Goal: Task Accomplishment & Management: Use online tool/utility

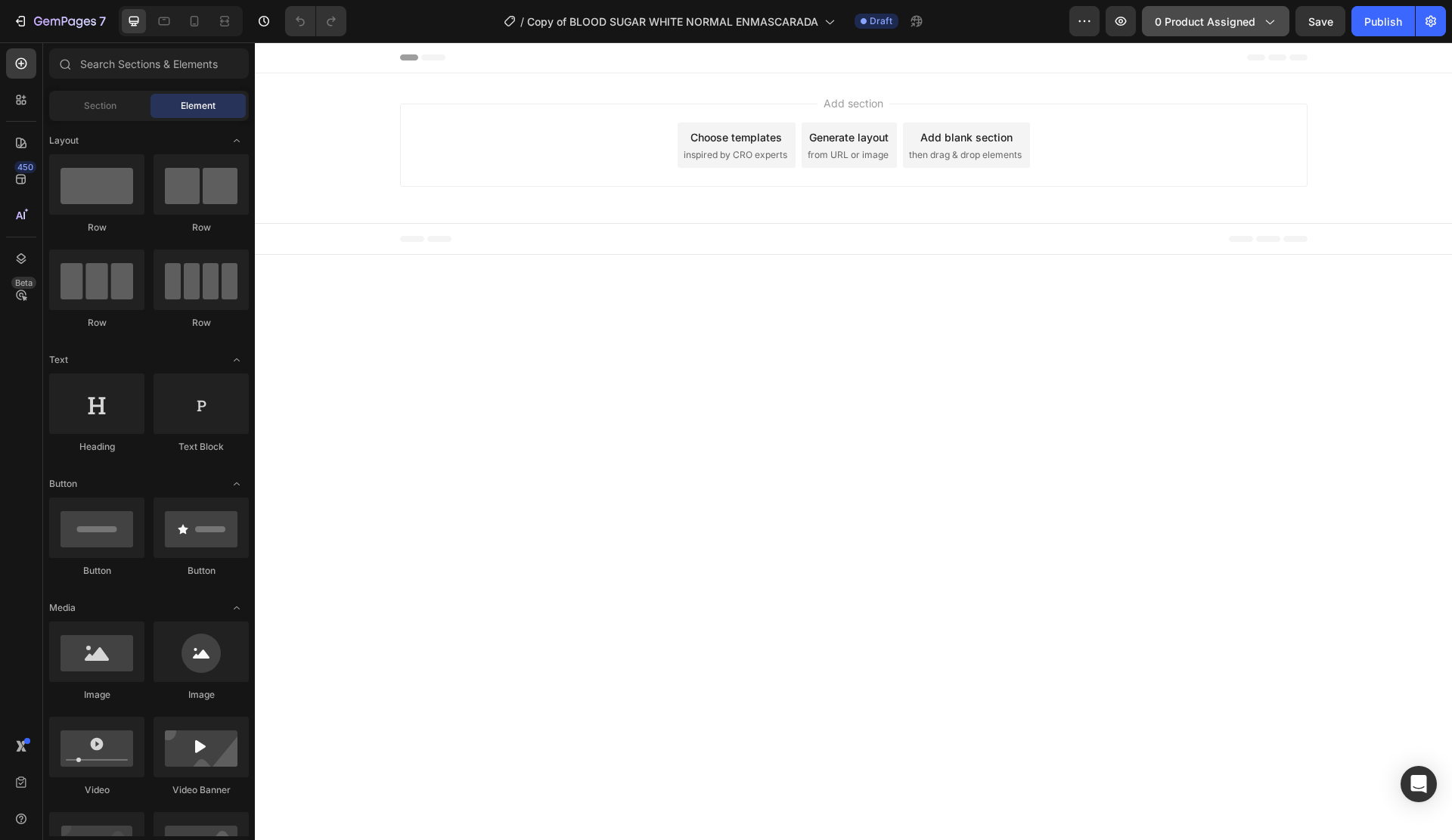
click at [1253, 8] on button "0 product assigned" at bounding box center [1216, 21] width 148 height 30
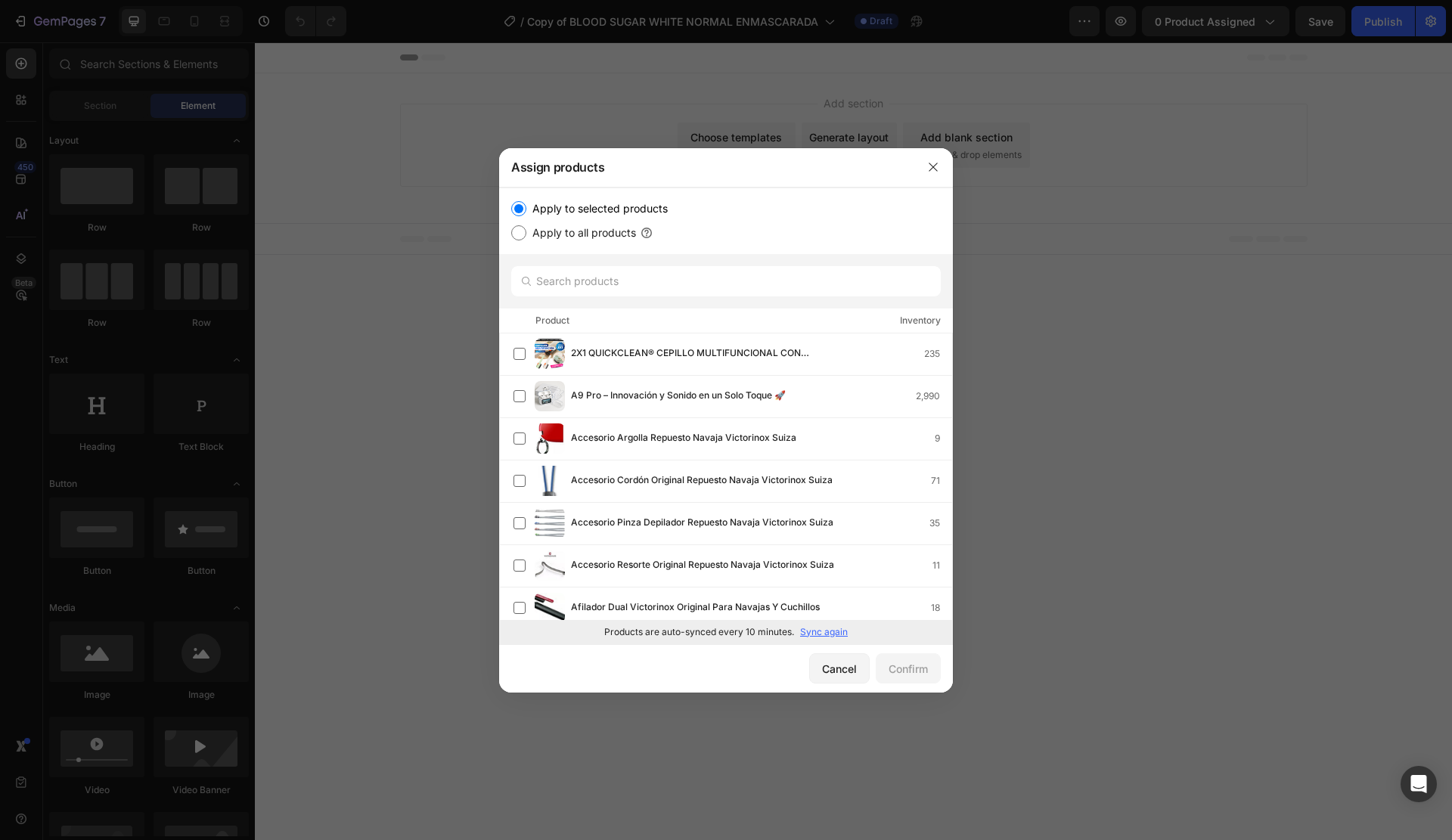
click at [829, 633] on p "Sync again" at bounding box center [823, 632] width 48 height 13
click at [712, 288] on input "text" at bounding box center [726, 281] width 429 height 30
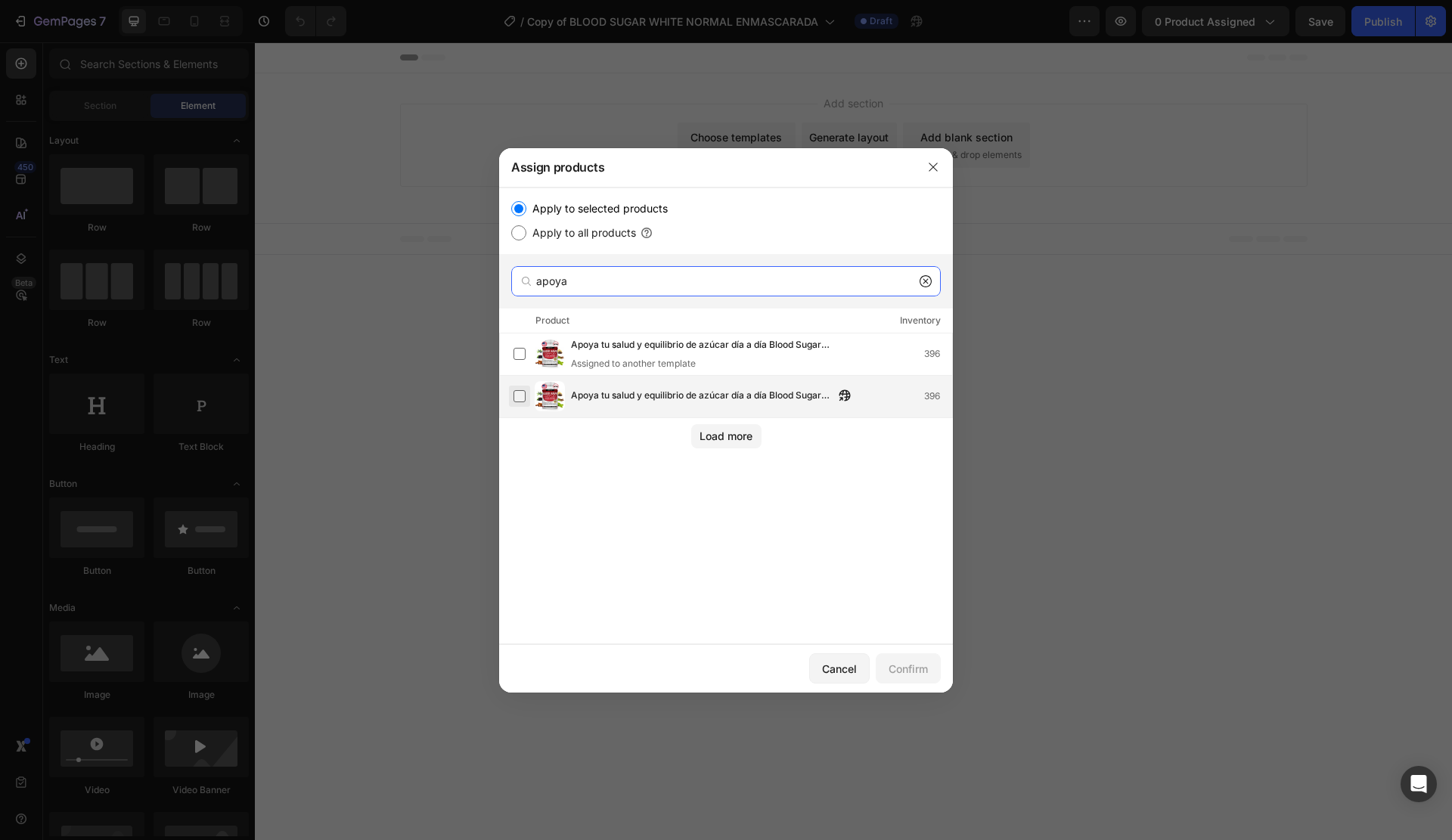
type input "apoya"
click at [519, 401] on label at bounding box center [519, 396] width 12 height 12
click at [922, 670] on div "Confirm" at bounding box center [908, 668] width 40 height 16
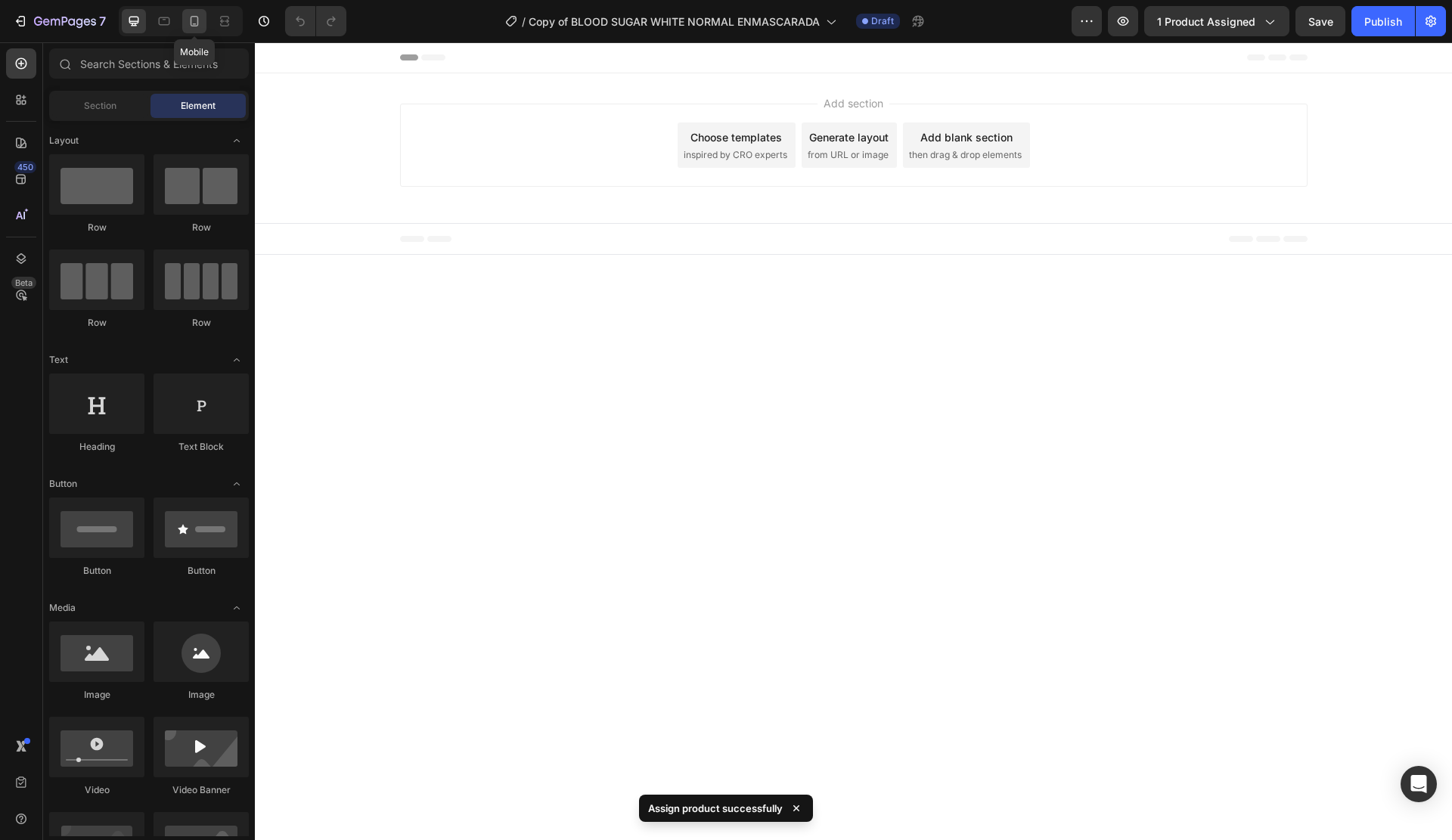
click at [199, 29] on div at bounding box center [195, 22] width 24 height 24
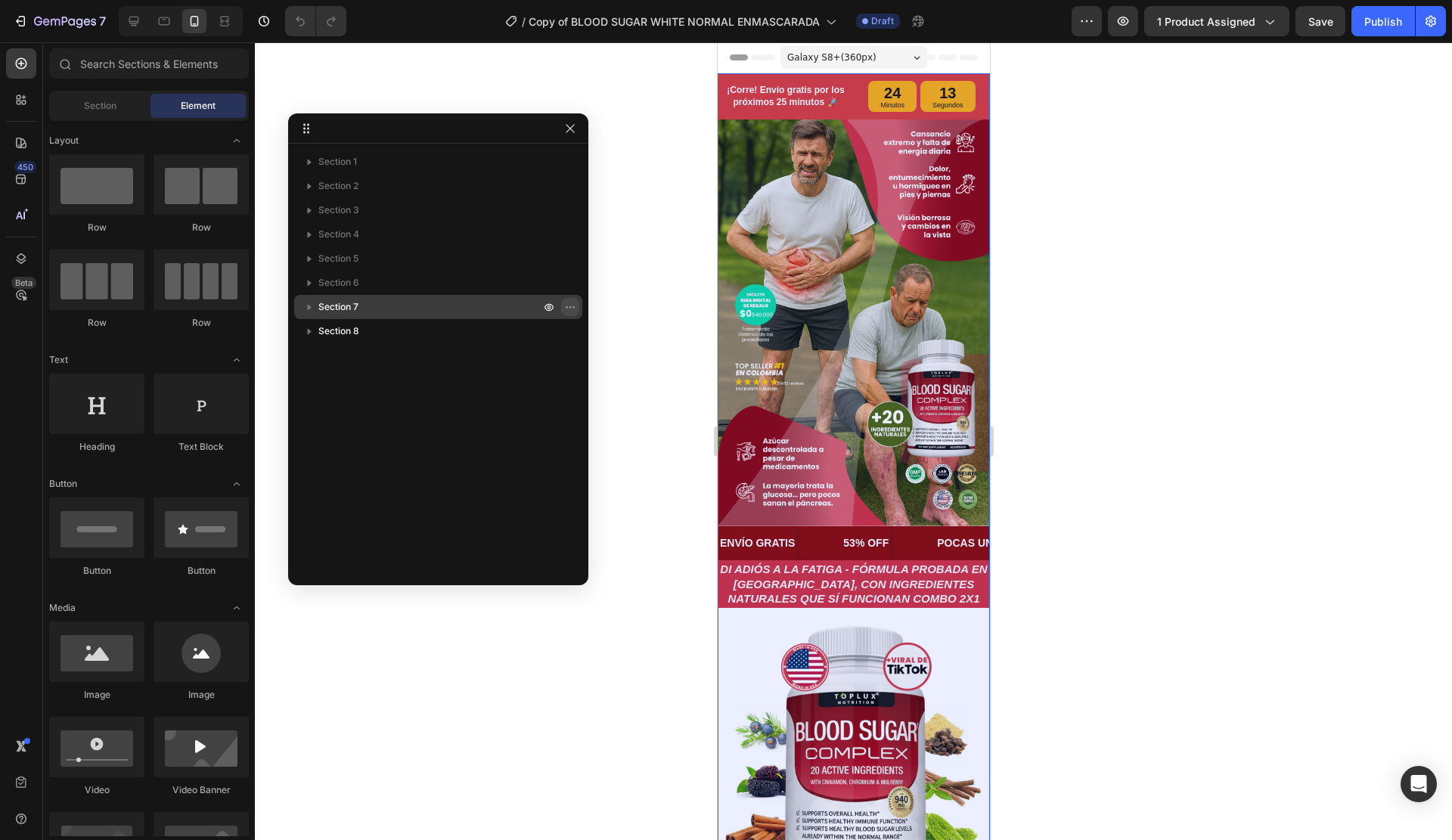
click at [566, 309] on icon "button" at bounding box center [570, 307] width 12 height 12
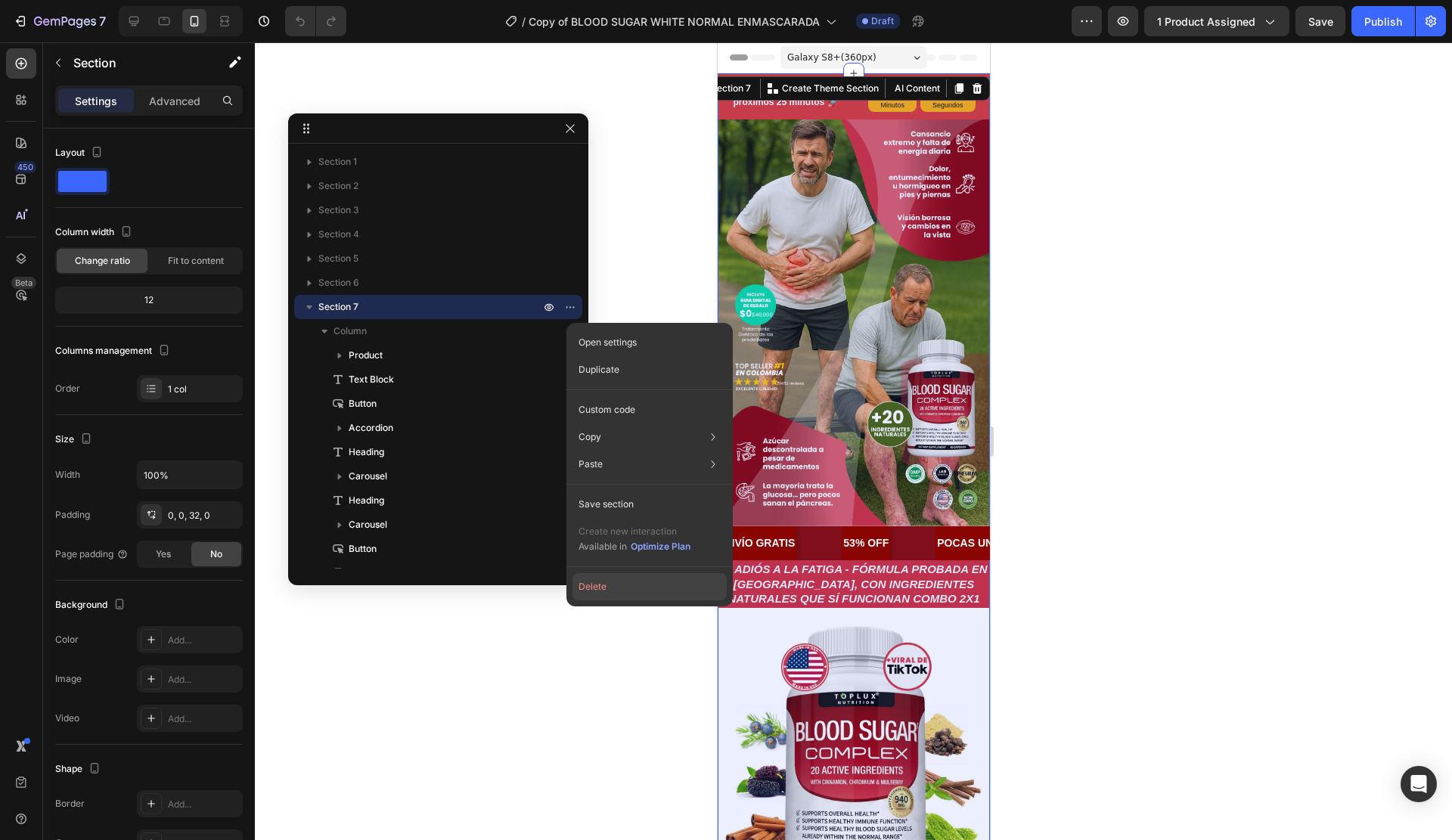
click at [601, 590] on button "Delete" at bounding box center [649, 586] width 154 height 27
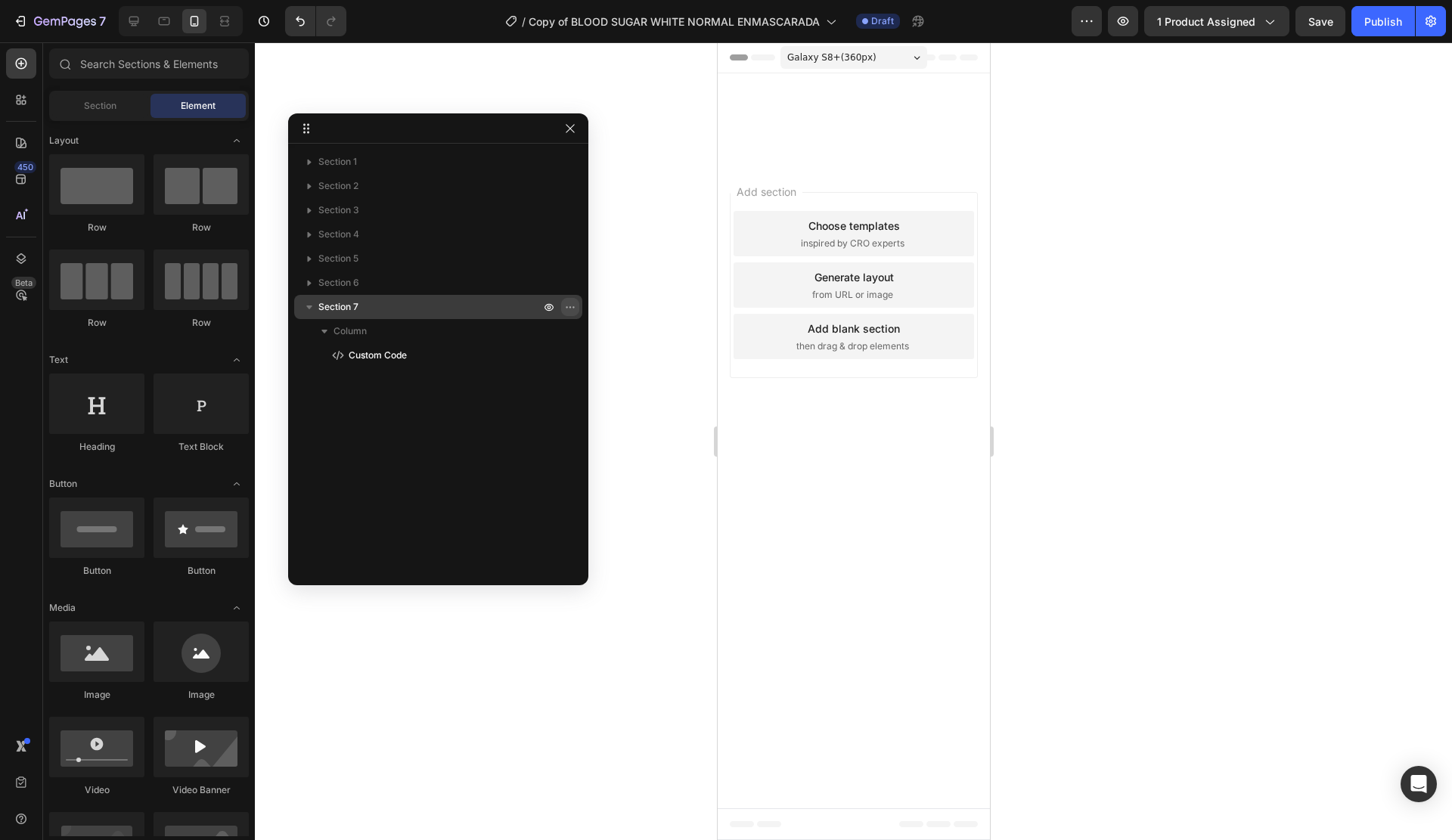
click at [572, 310] on icon "button" at bounding box center [570, 307] width 12 height 12
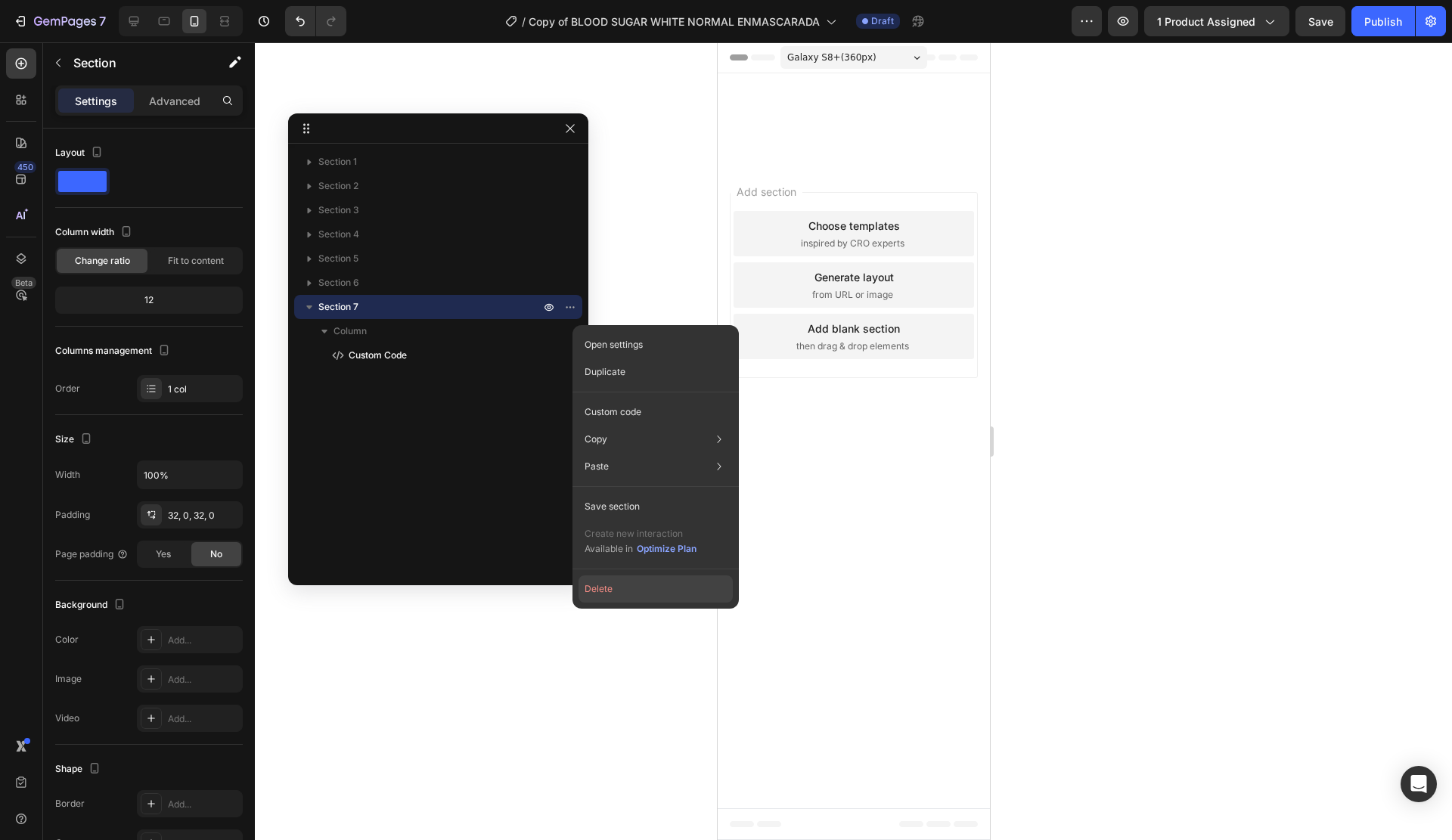
click at [626, 587] on button "Delete" at bounding box center [656, 589] width 154 height 27
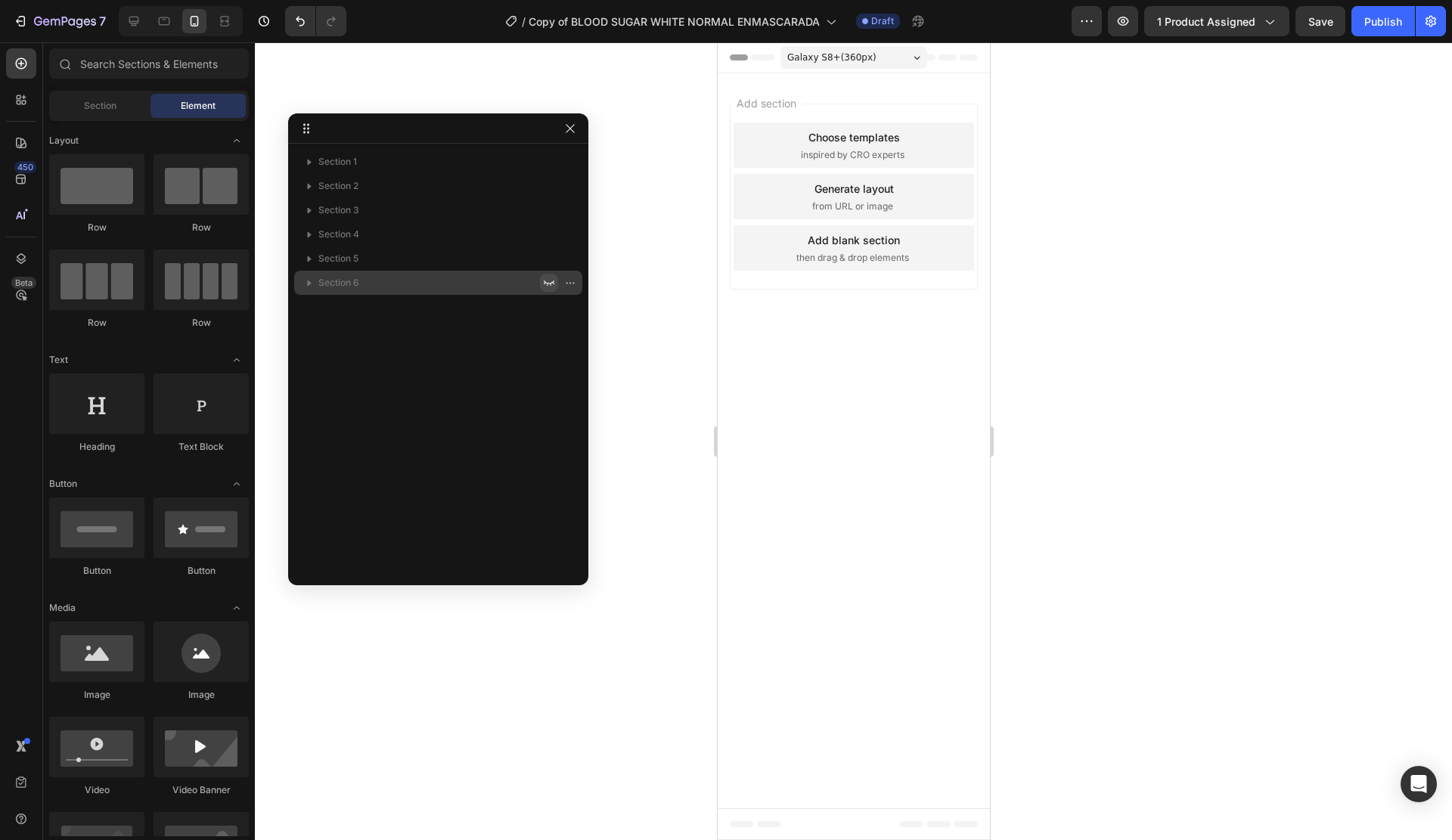
click at [548, 283] on icon "button" at bounding box center [549, 282] width 12 height 12
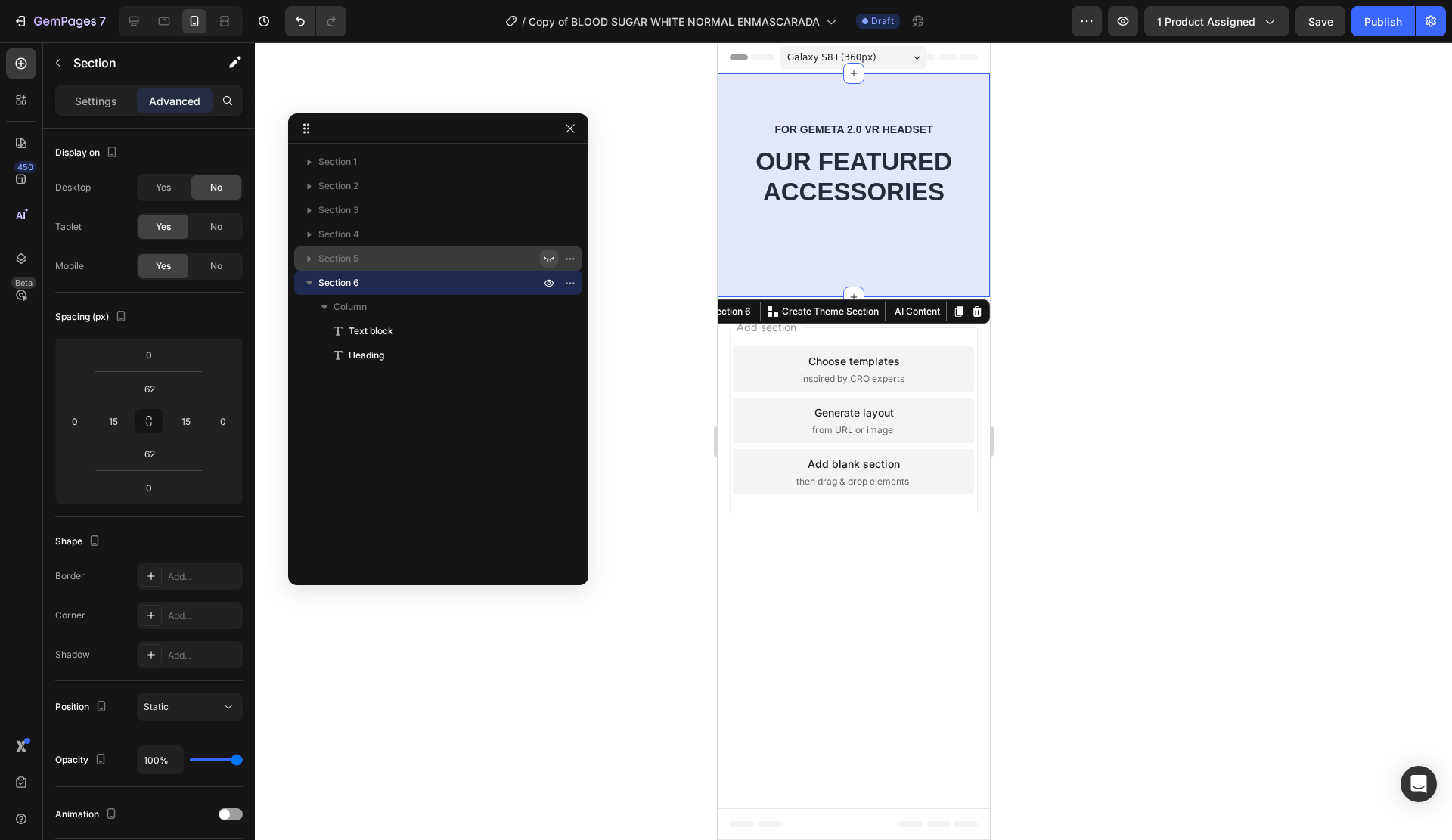
click at [547, 258] on icon "button" at bounding box center [549, 258] width 12 height 12
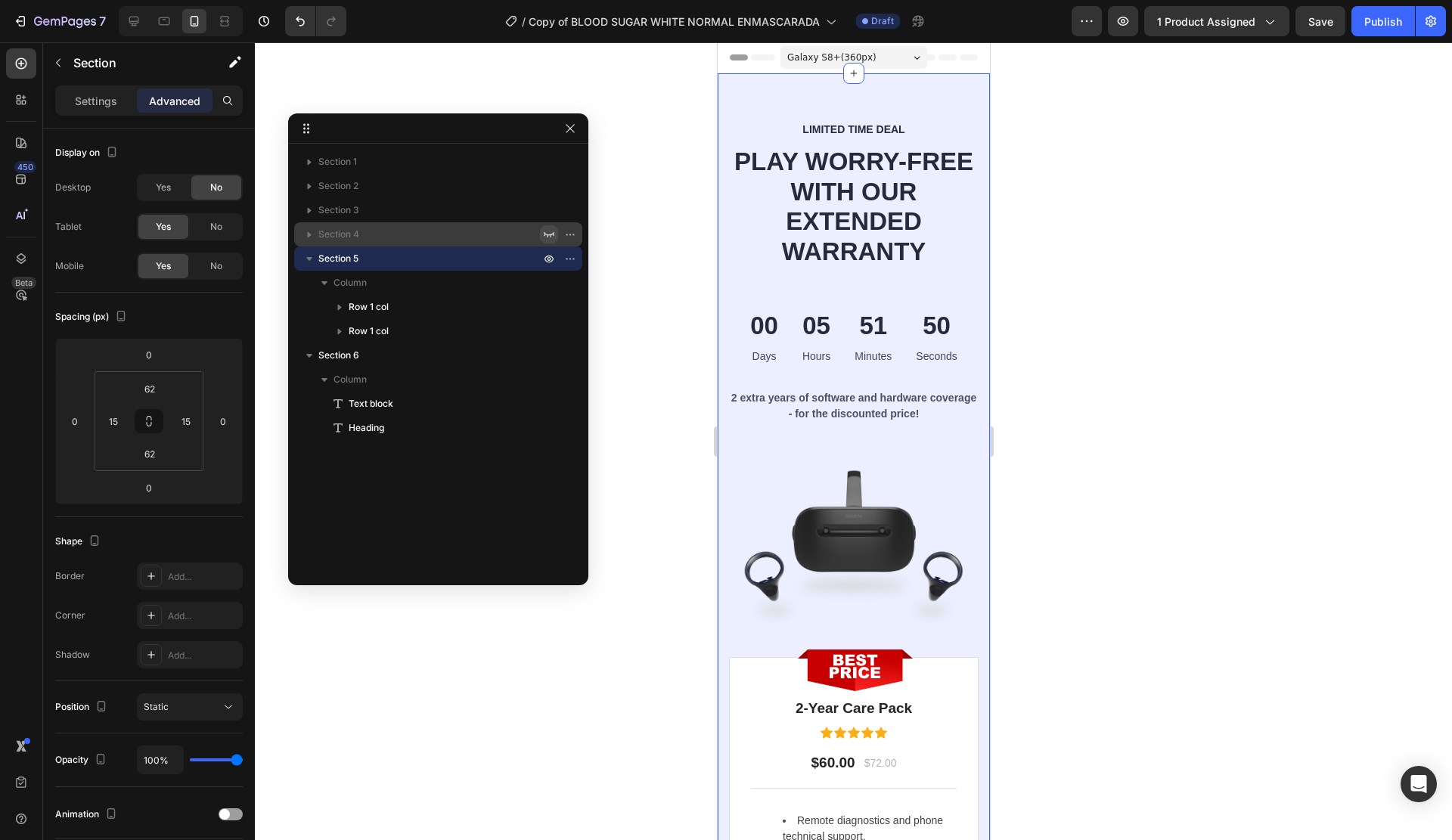
click at [549, 240] on icon "button" at bounding box center [549, 234] width 12 height 12
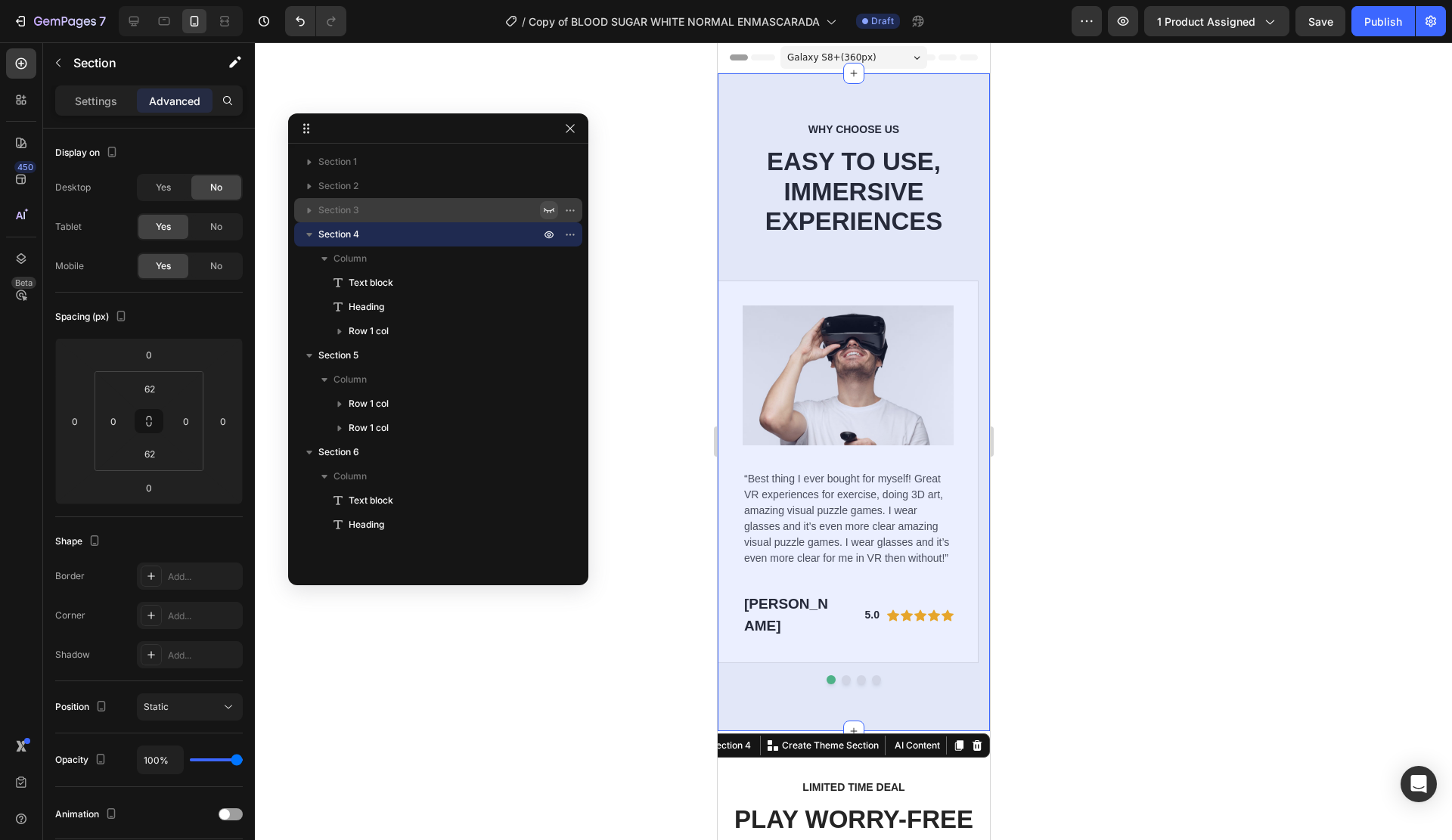
click at [548, 214] on icon "button" at bounding box center [549, 210] width 12 height 12
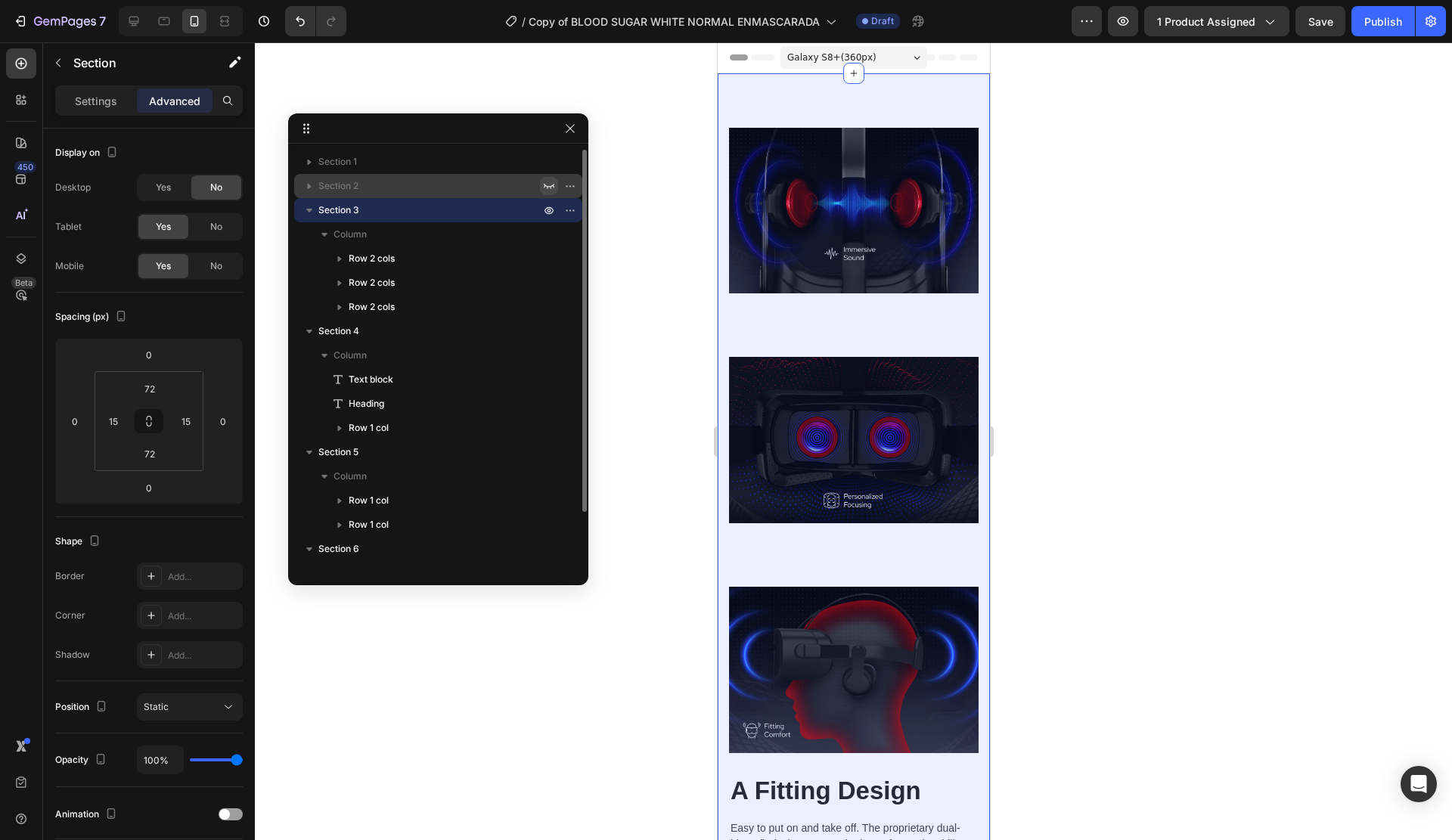
click at [549, 186] on icon "button" at bounding box center [549, 185] width 12 height 12
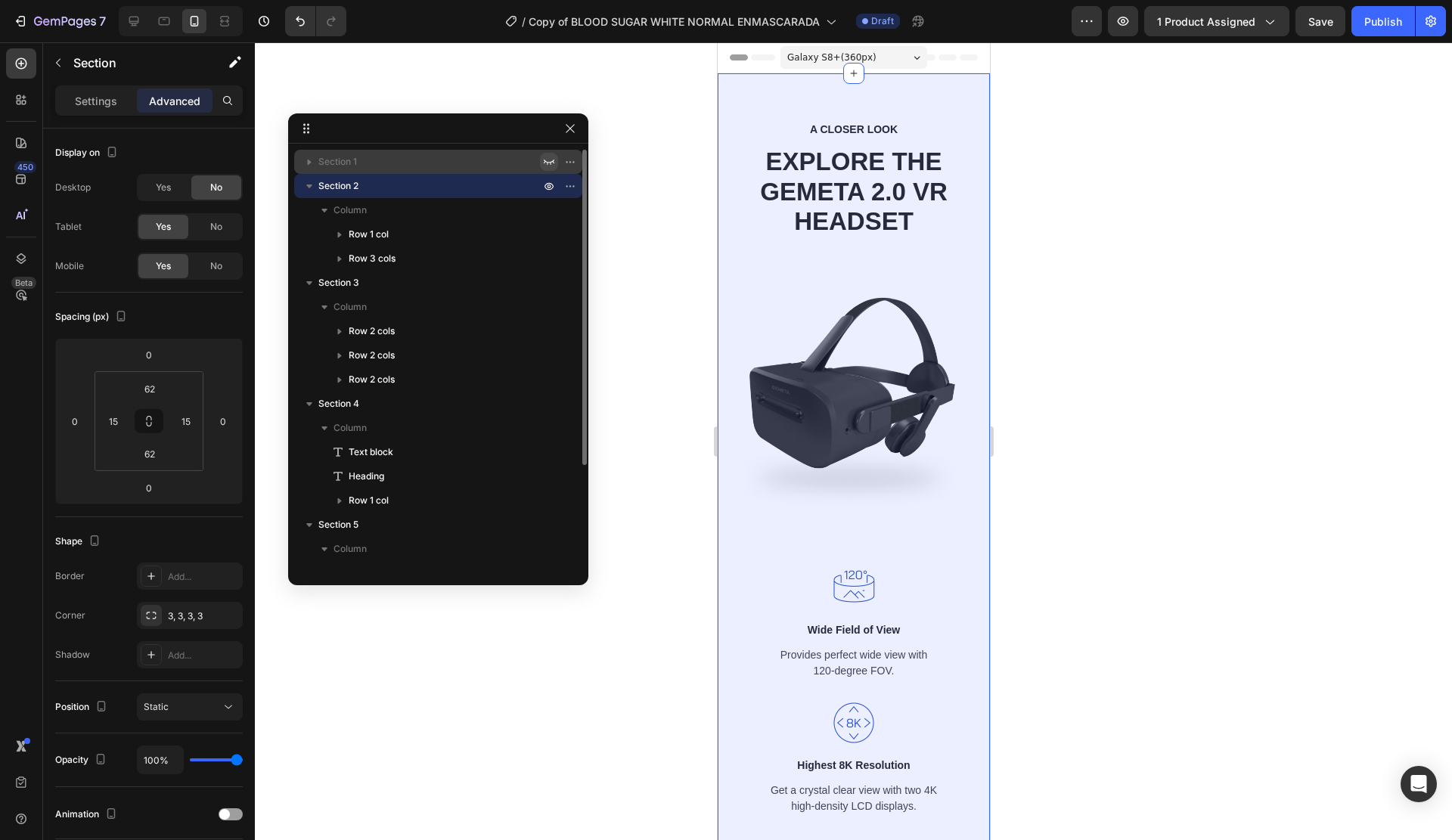
click at [550, 161] on icon "button" at bounding box center [549, 162] width 12 height 12
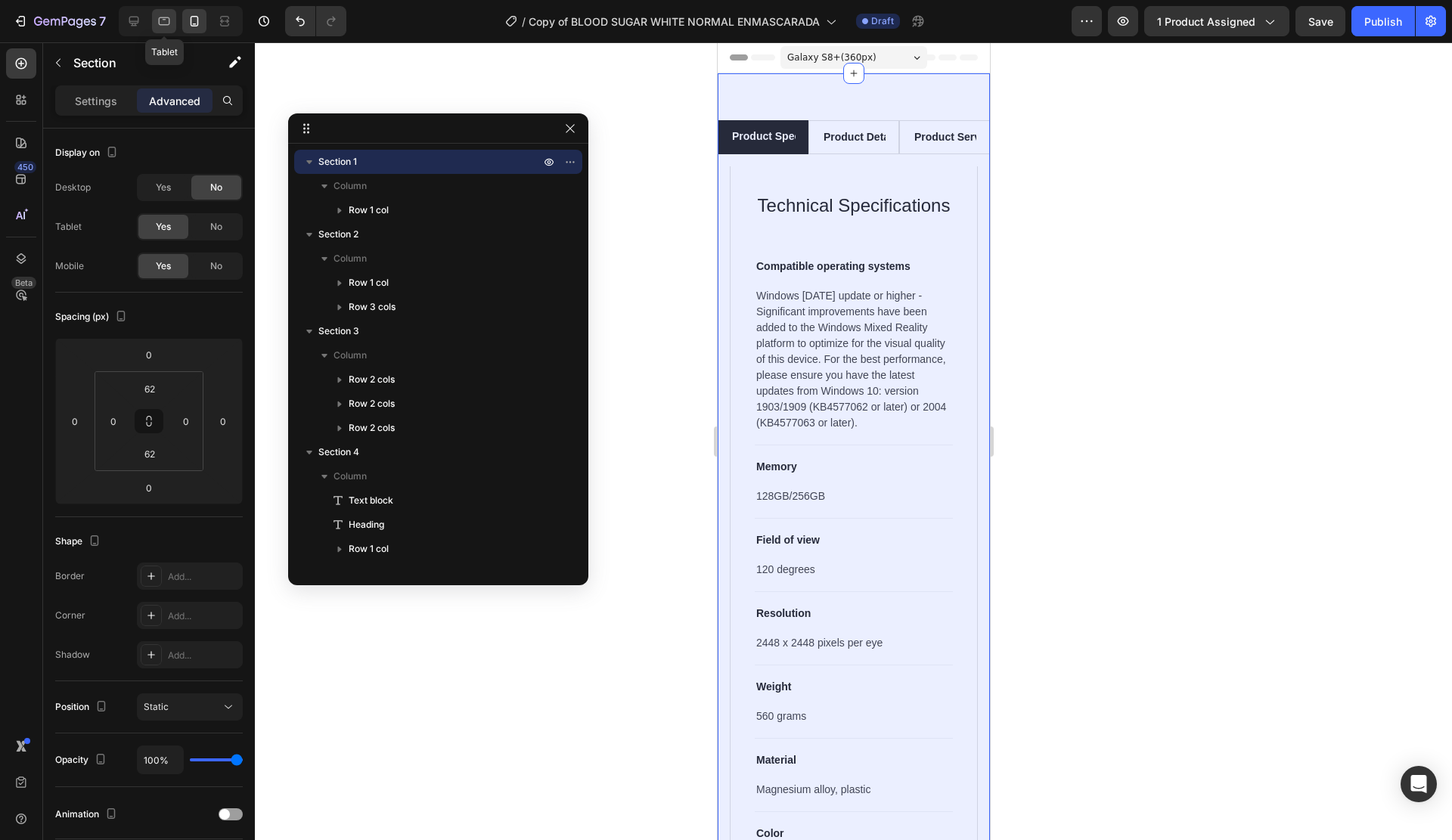
click at [163, 26] on icon at bounding box center [164, 21] width 15 height 15
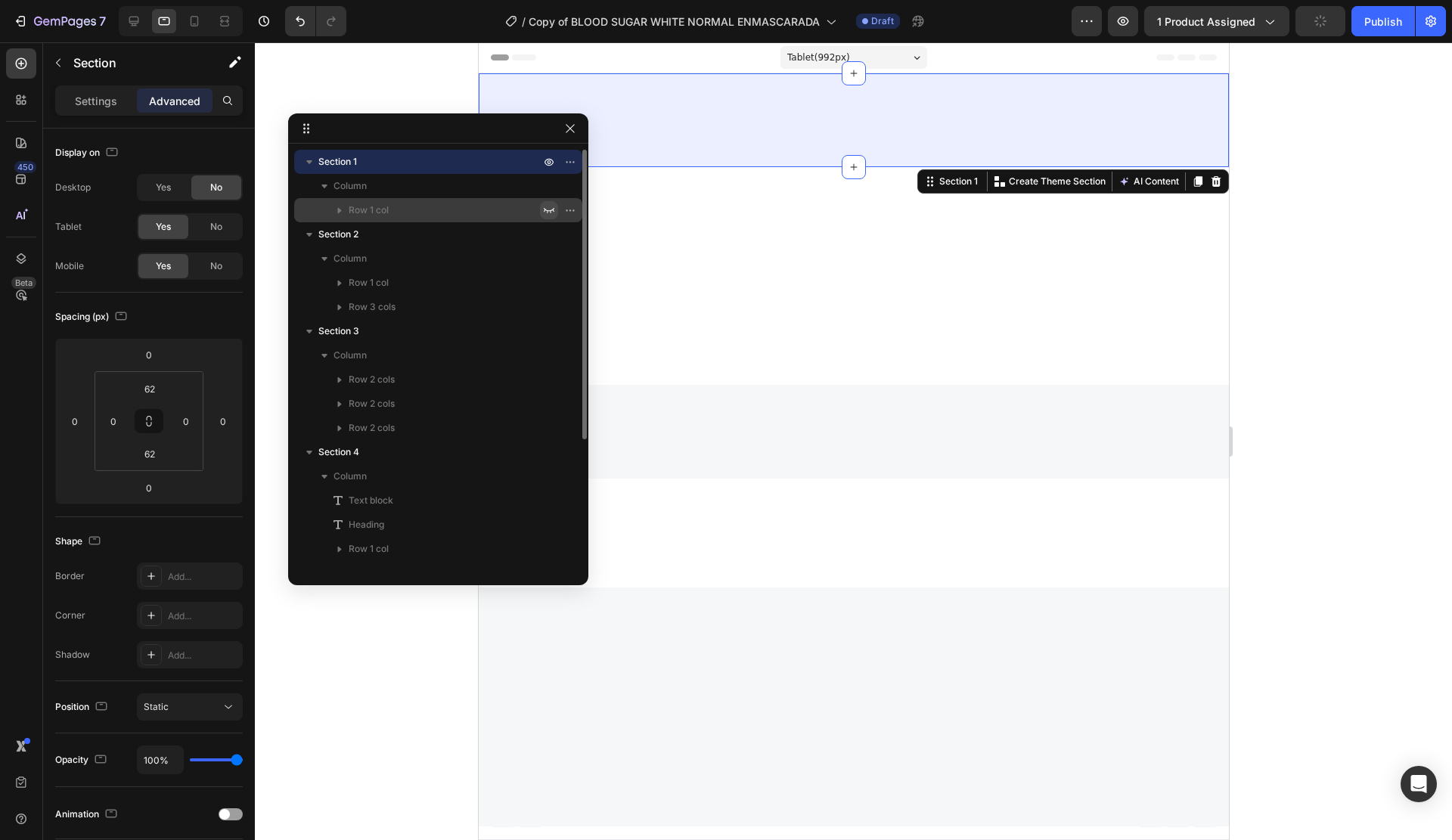
click at [544, 210] on icon "button" at bounding box center [549, 210] width 12 height 12
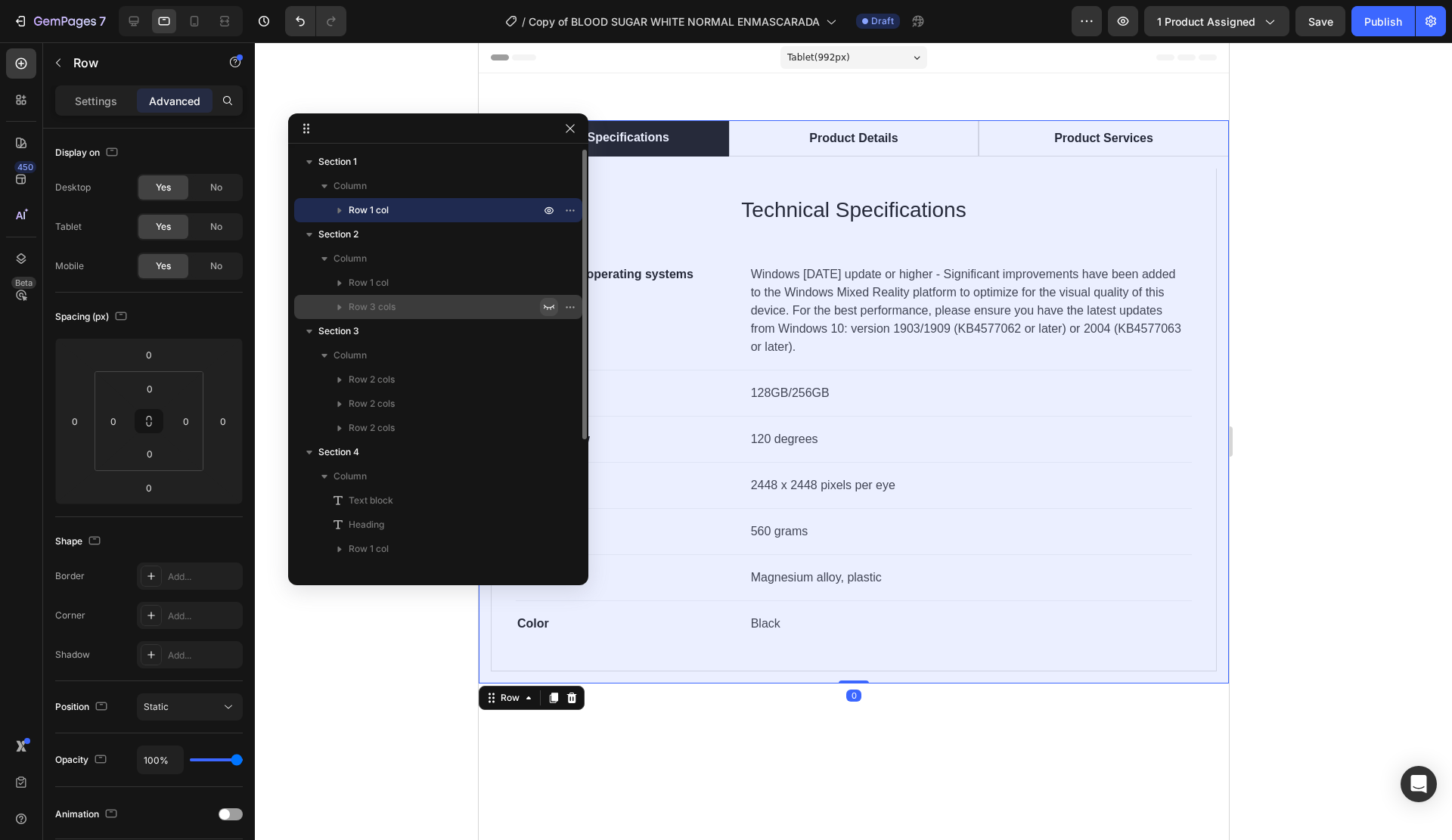
click at [552, 306] on icon "button" at bounding box center [549, 307] width 12 height 12
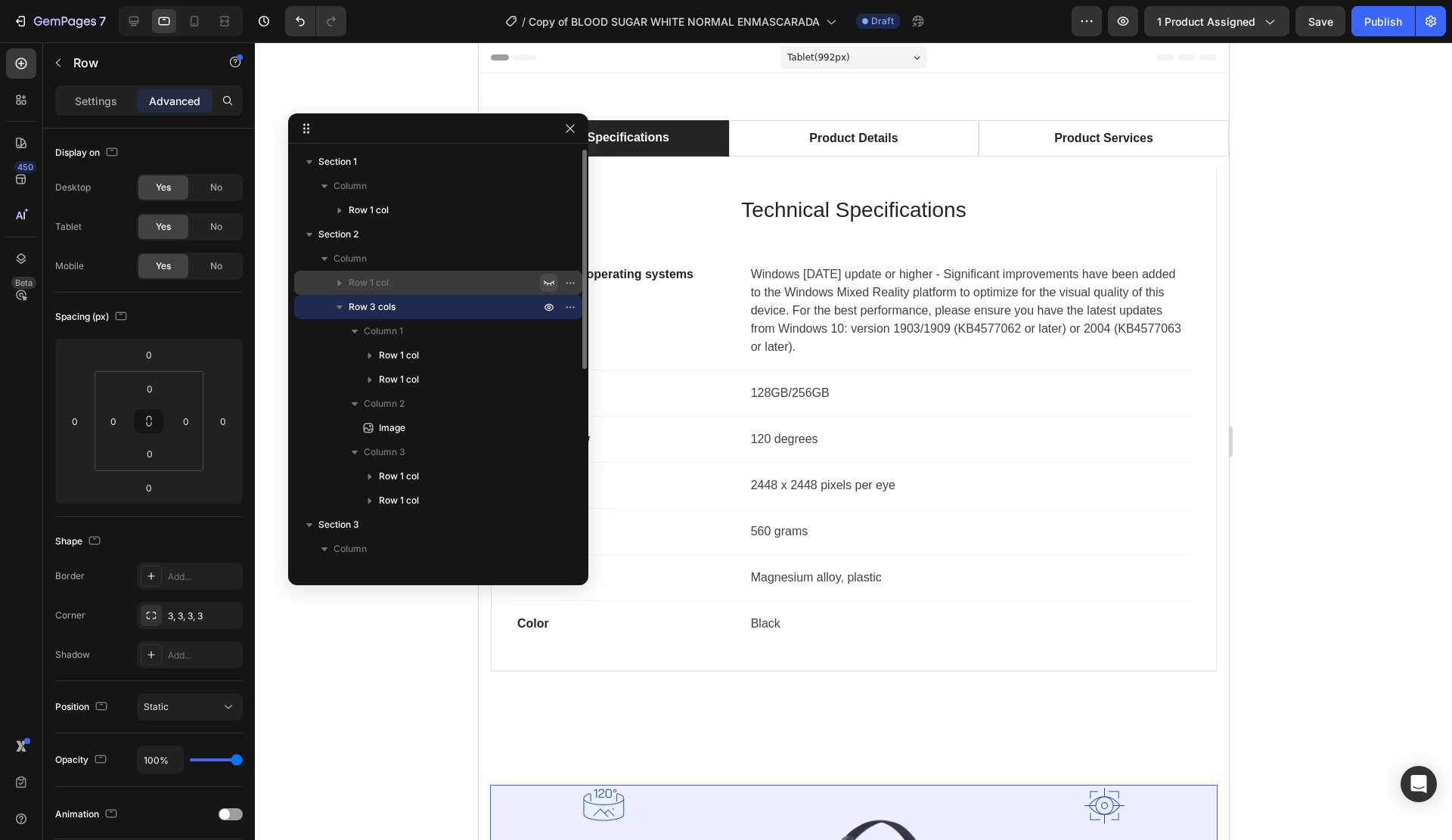
click at [547, 283] on icon "button" at bounding box center [549, 283] width 10 height 6
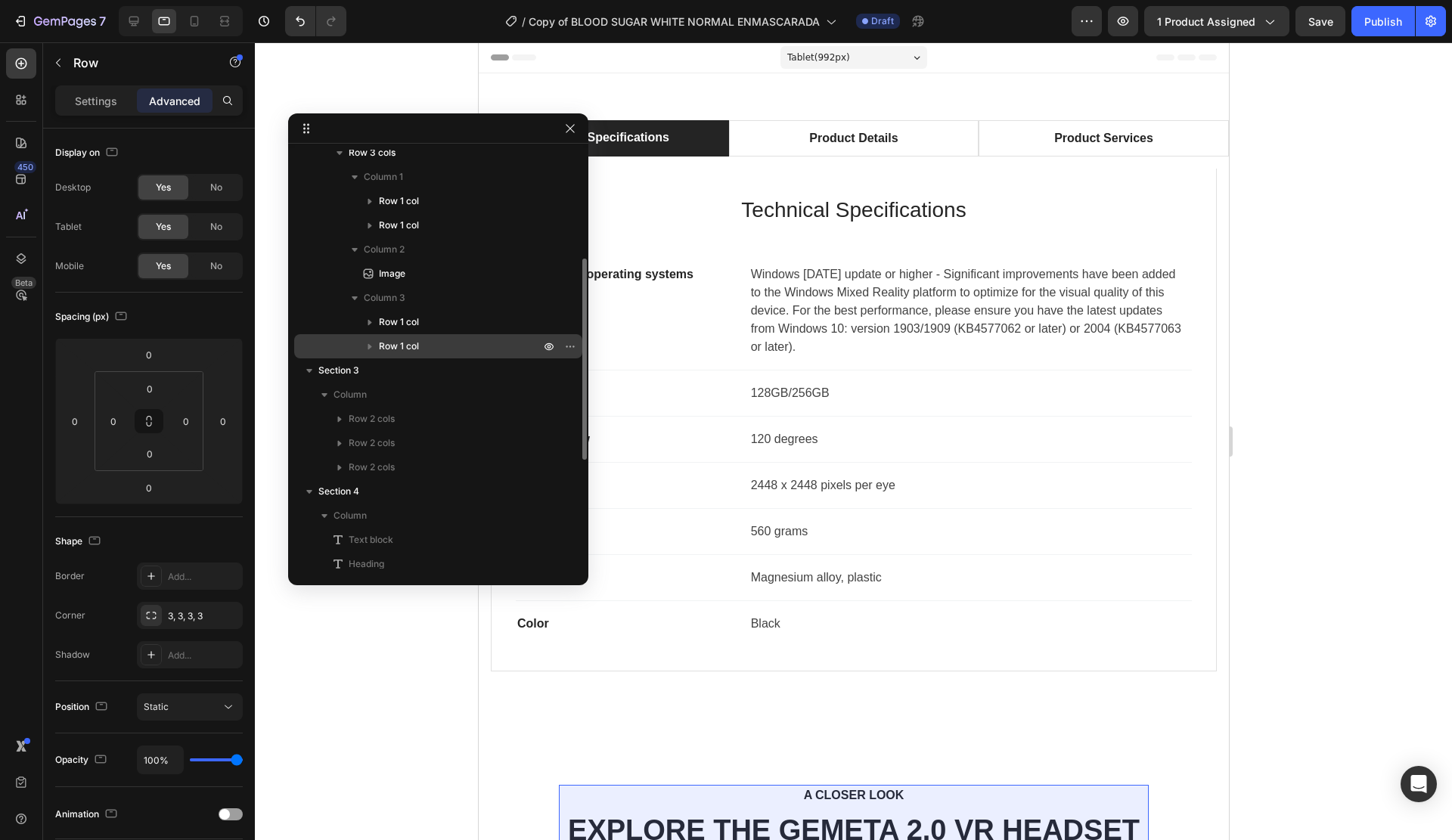
scroll to position [378, 0]
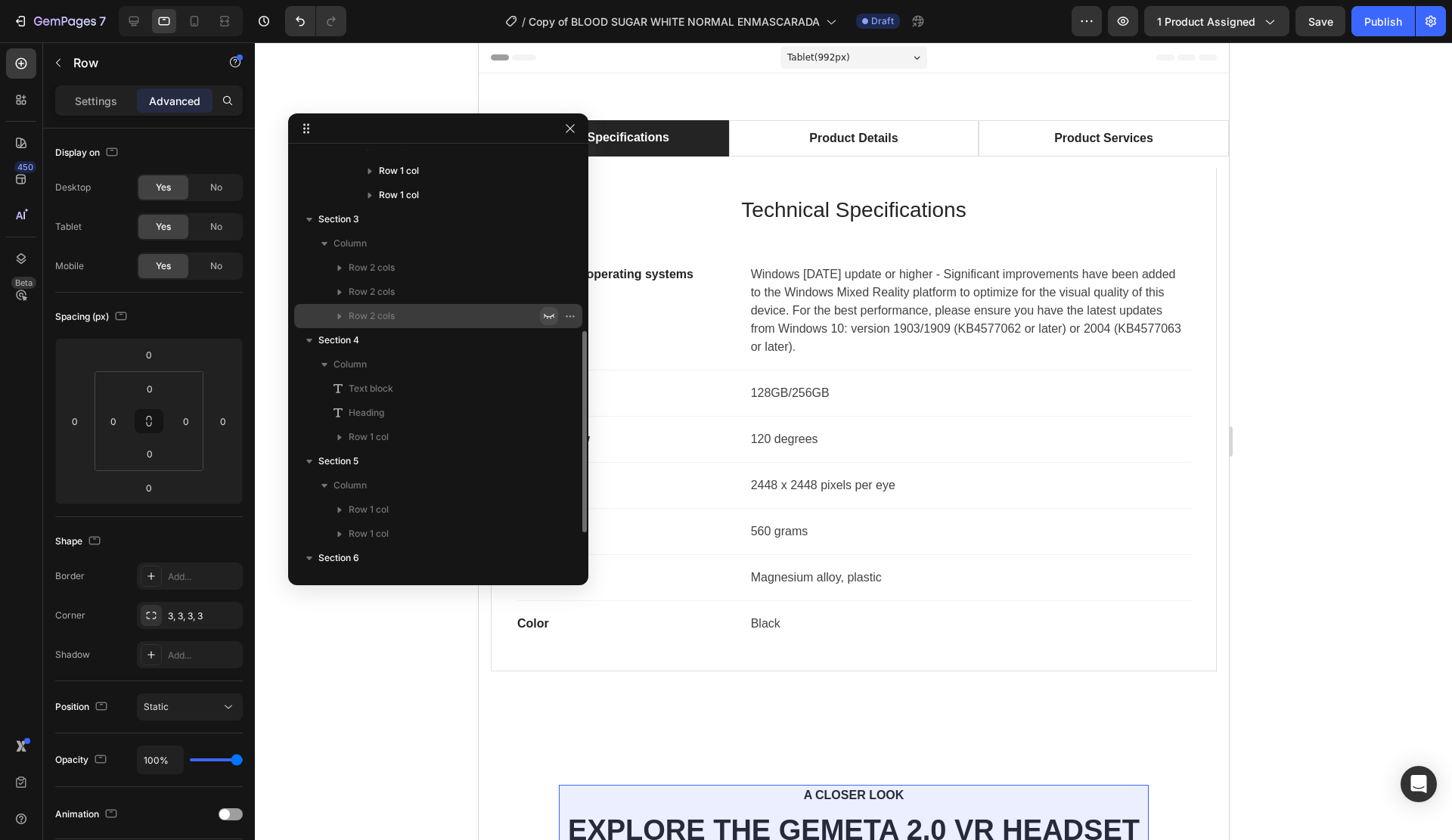
click at [552, 313] on icon "button" at bounding box center [549, 316] width 12 height 12
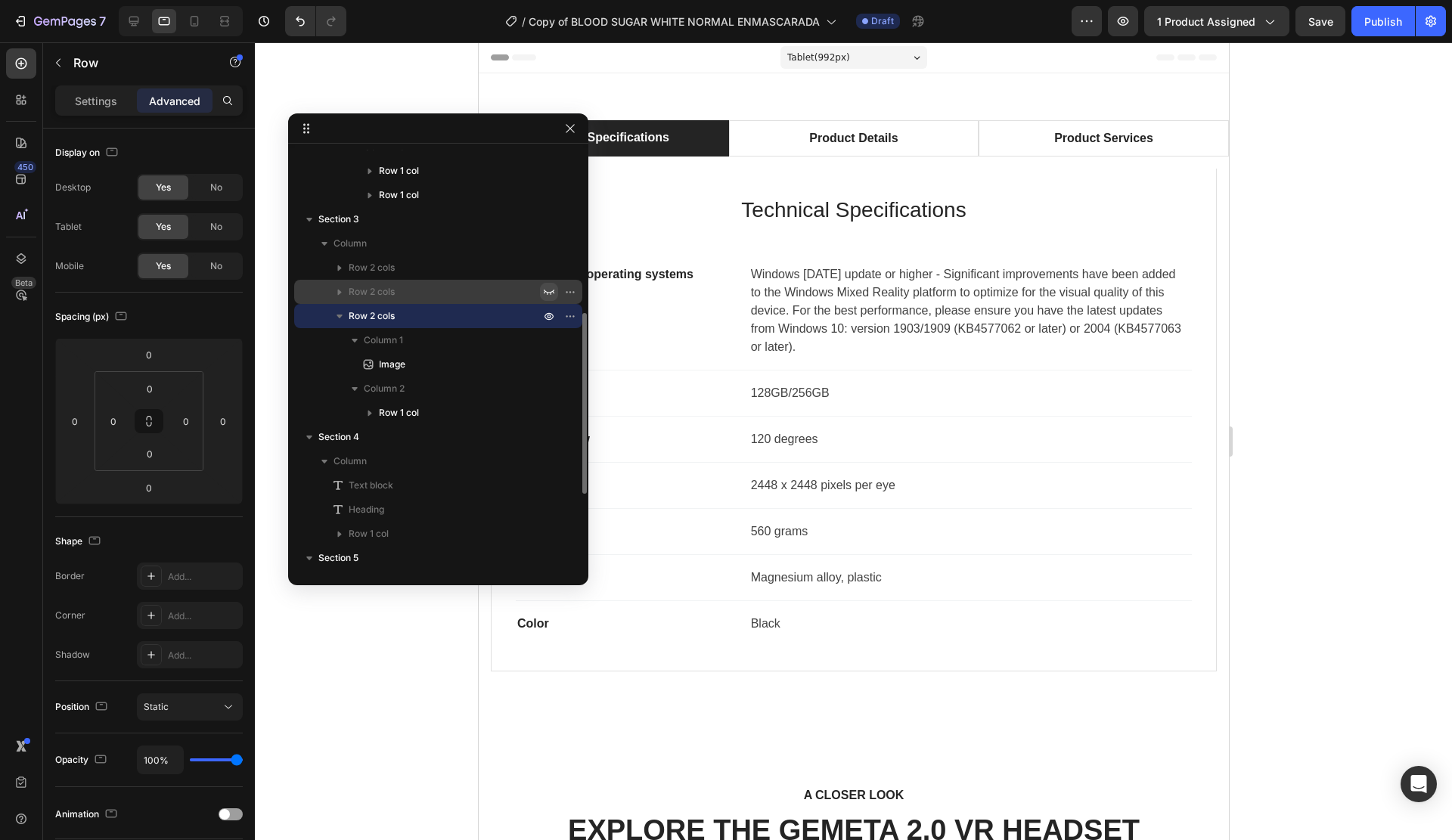
click at [548, 292] on icon "button" at bounding box center [549, 292] width 12 height 12
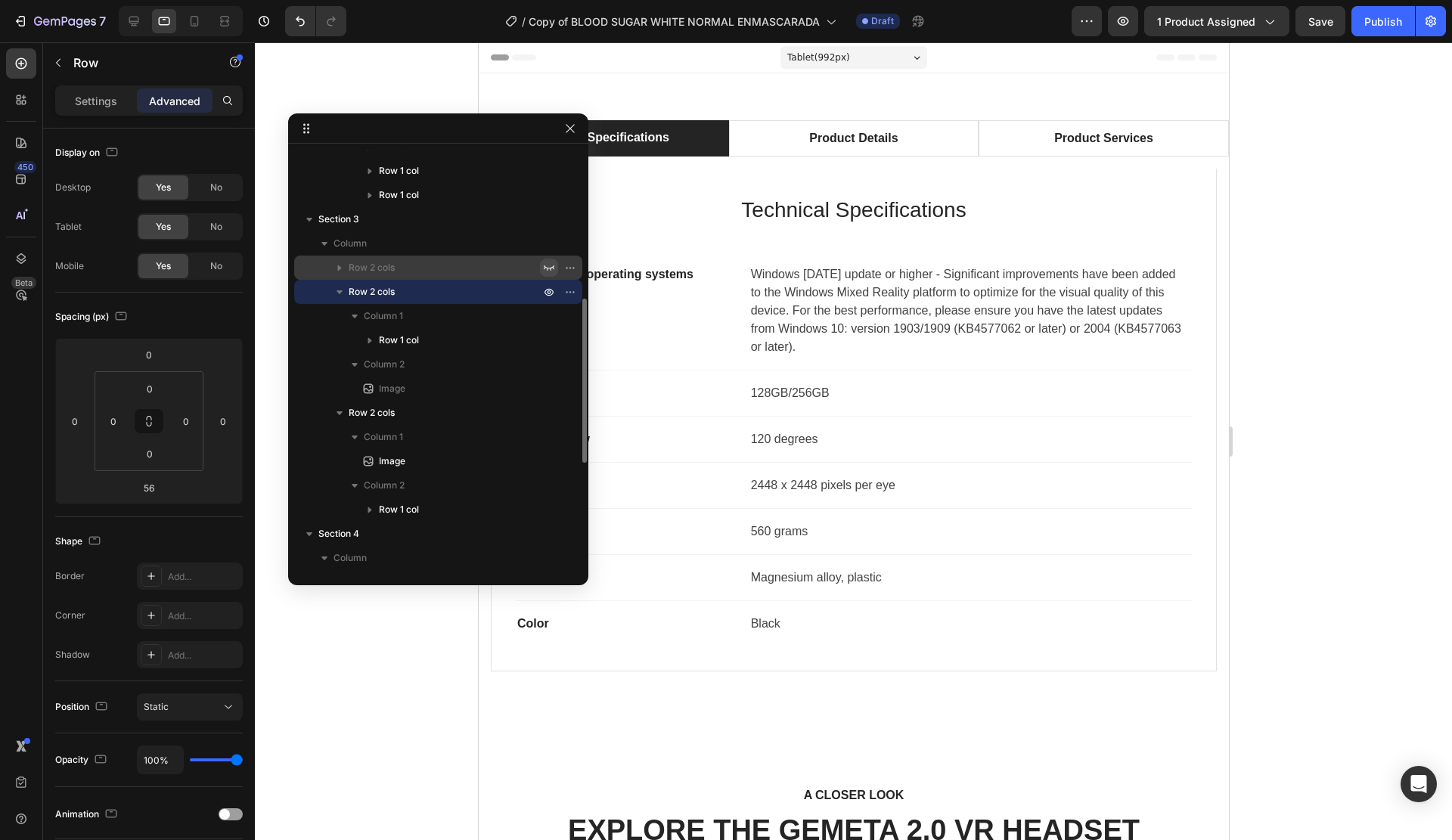
click at [547, 263] on icon "button" at bounding box center [549, 267] width 12 height 12
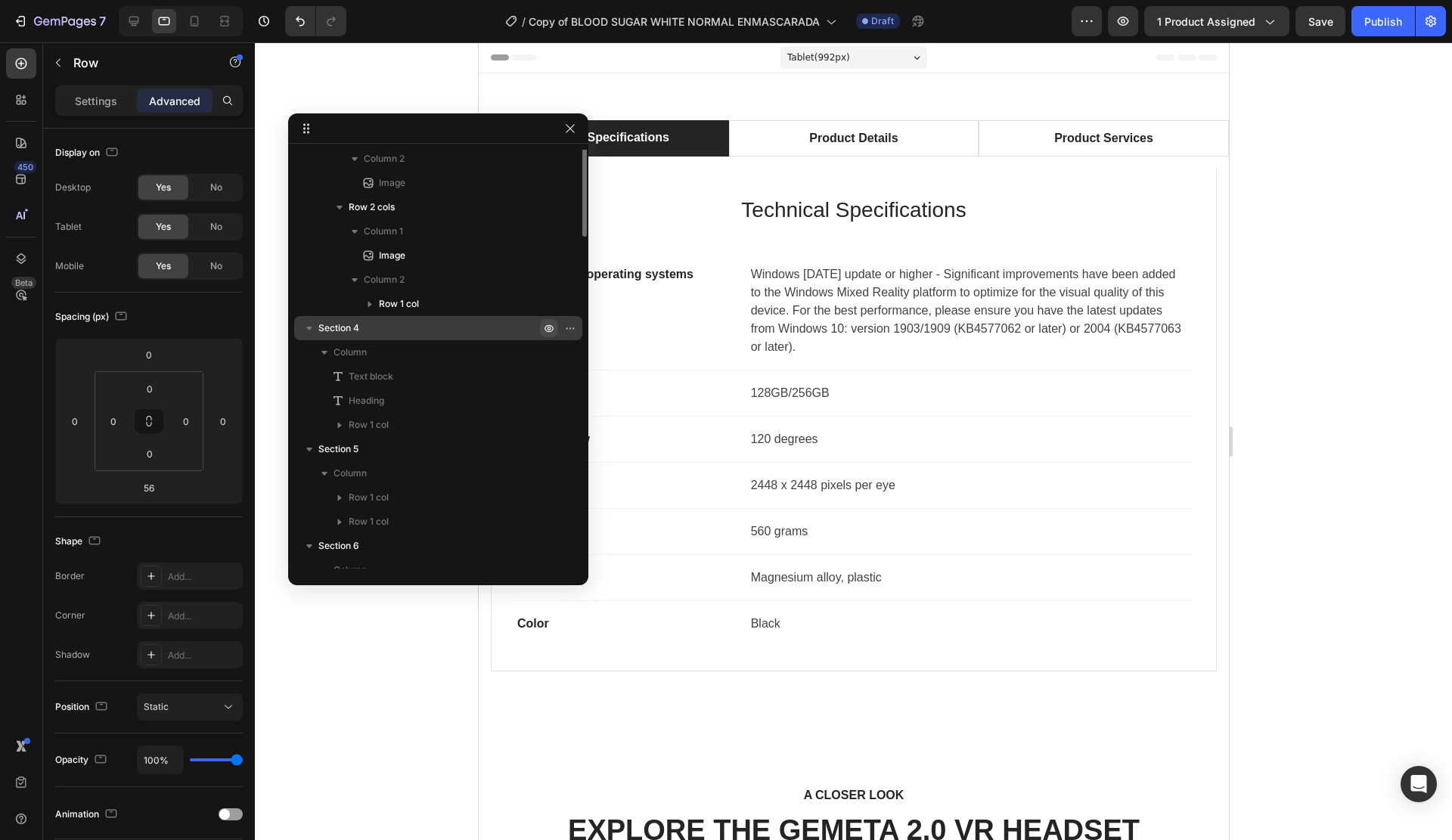
scroll to position [742, 0]
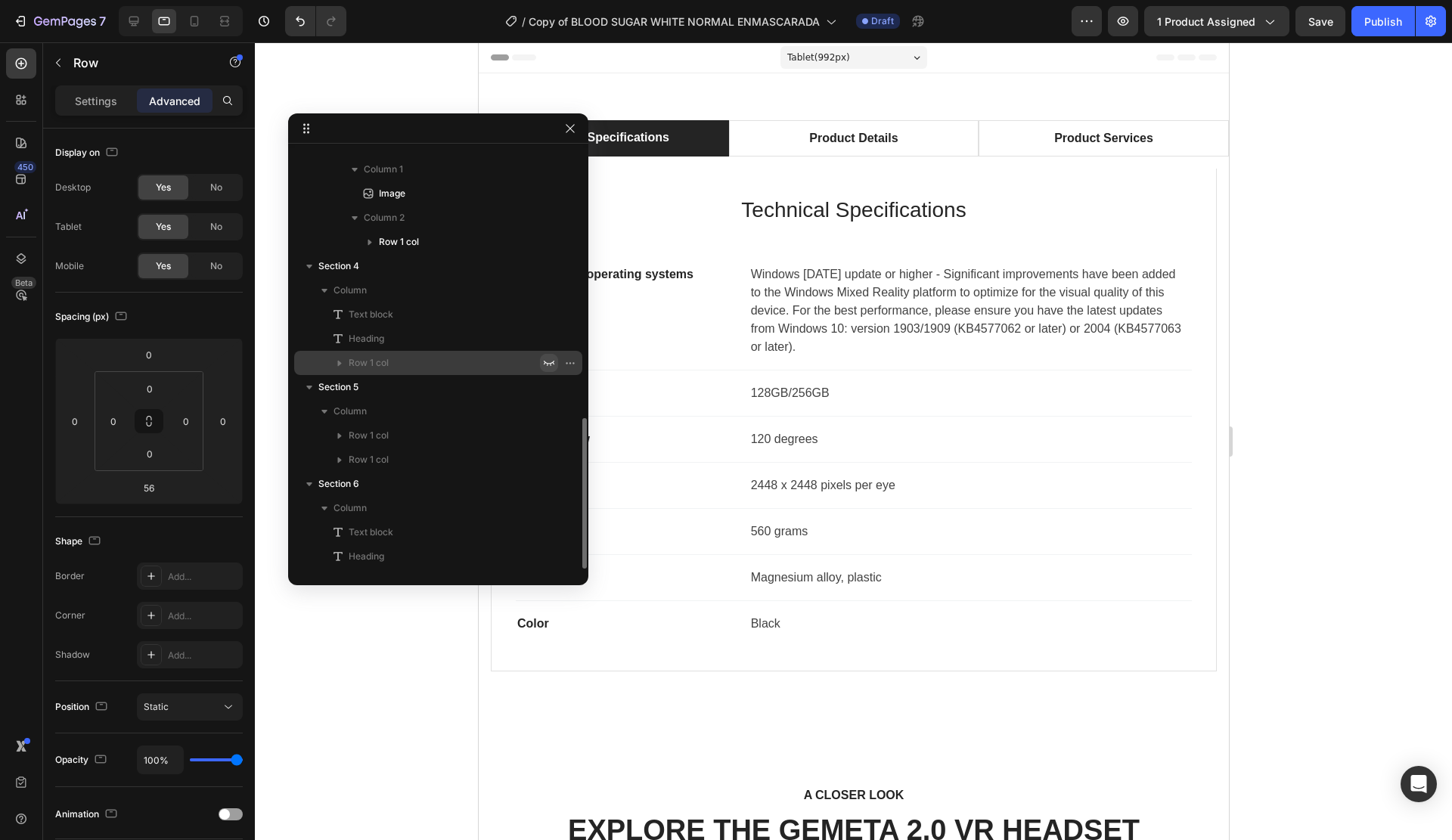
click at [545, 363] on icon "button" at bounding box center [549, 363] width 10 height 6
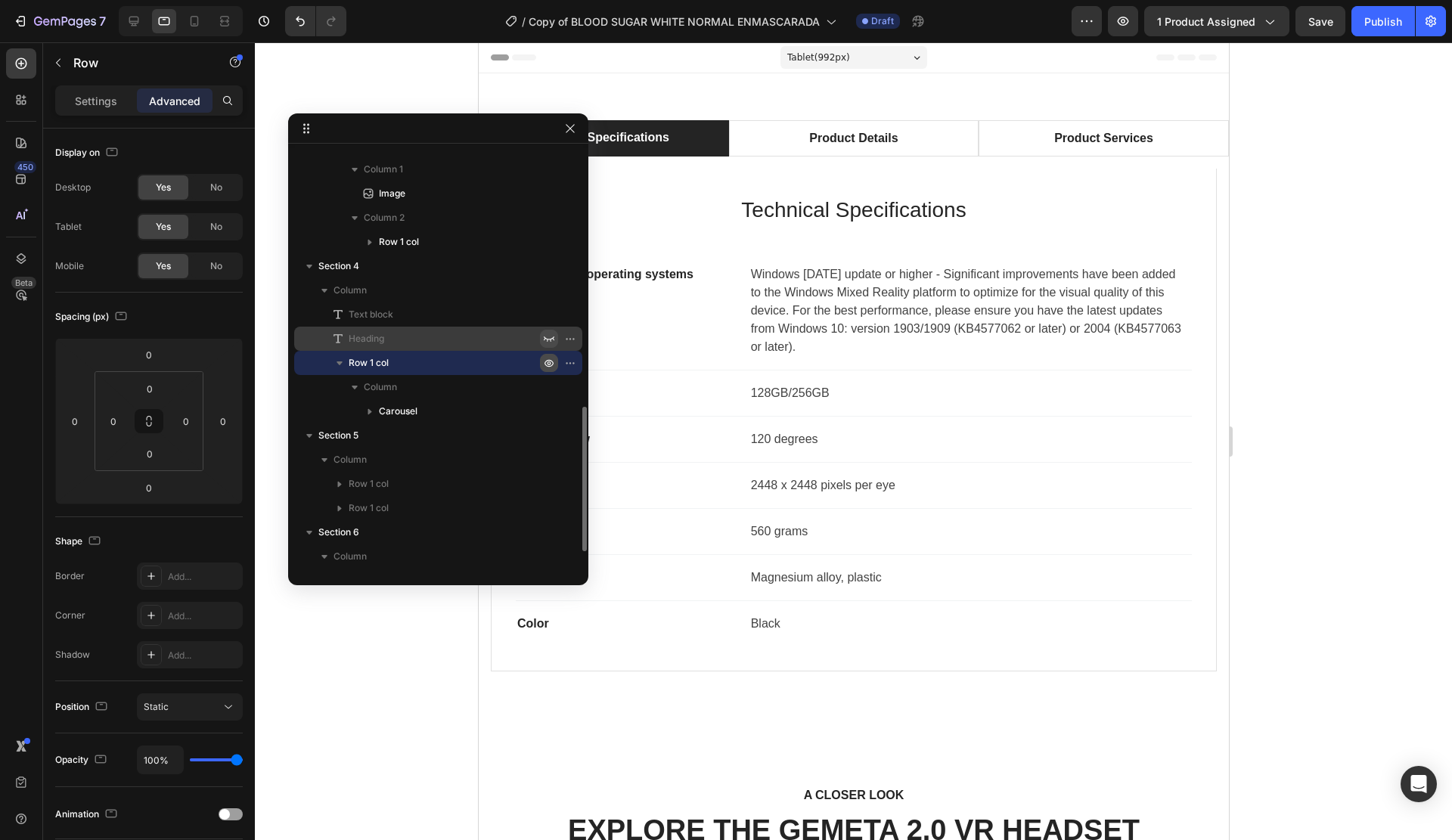
click at [550, 337] on icon "button" at bounding box center [549, 339] width 12 height 12
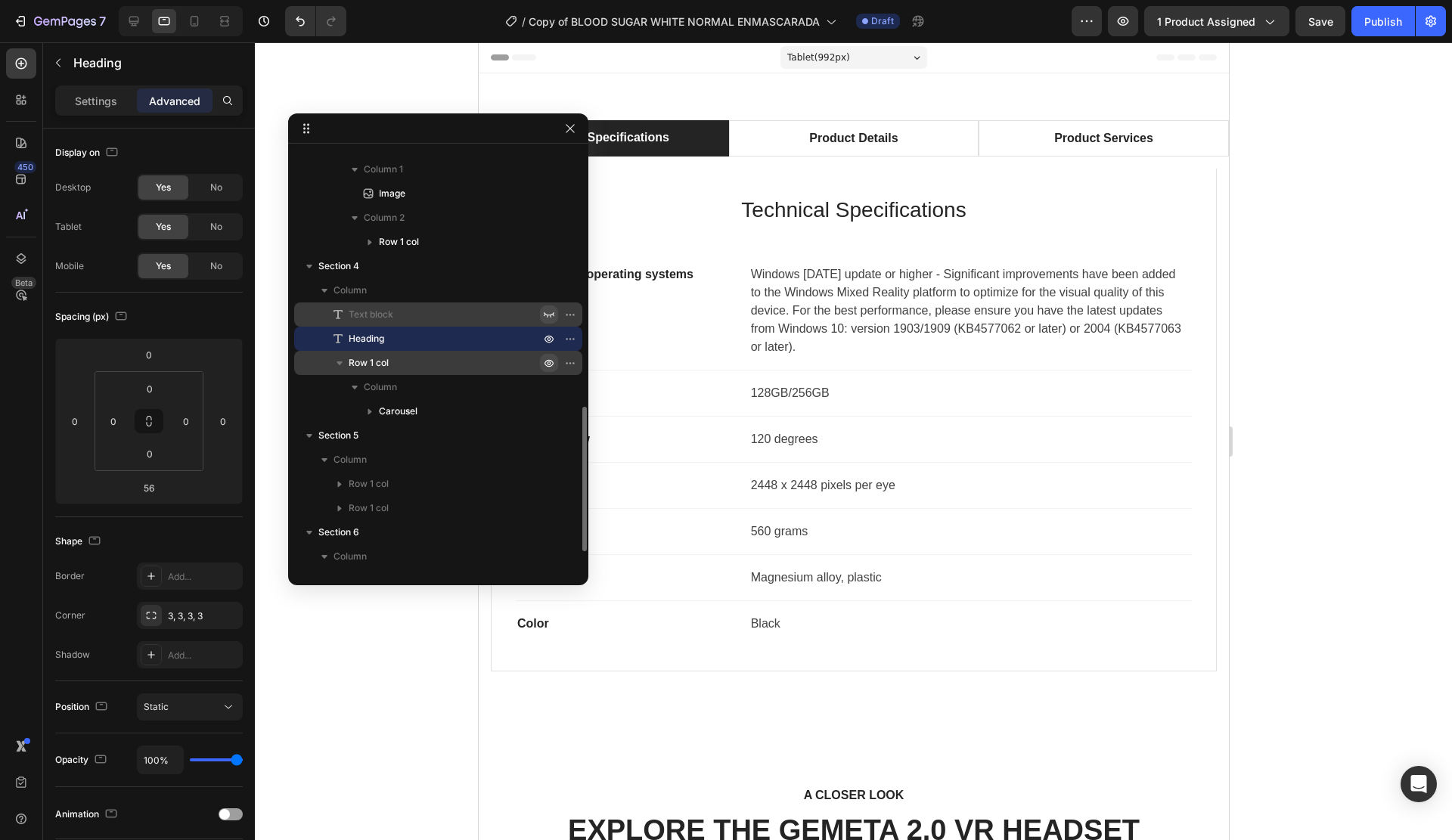
click at [548, 317] on icon "button" at bounding box center [549, 315] width 10 height 6
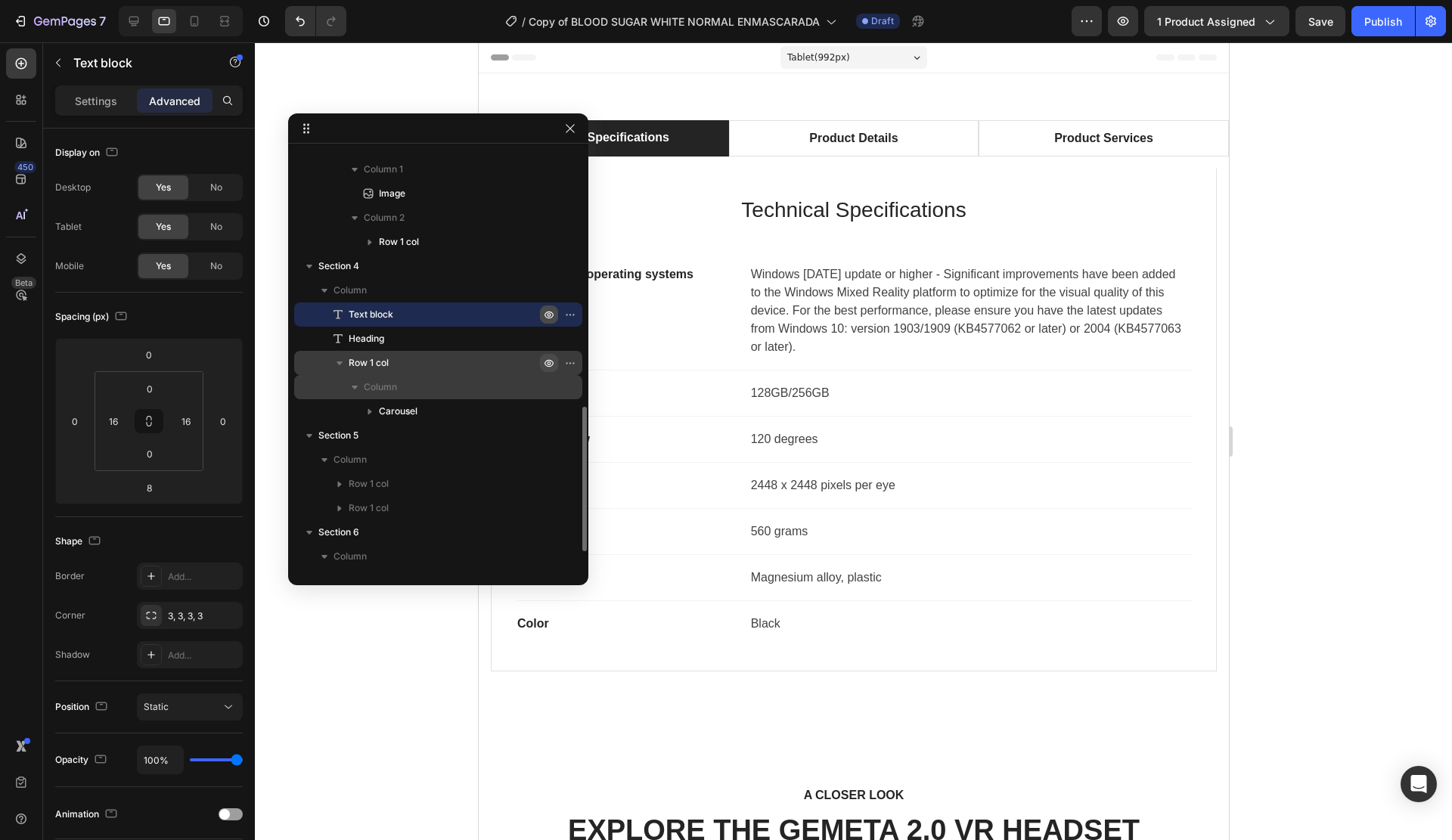
scroll to position [791, 0]
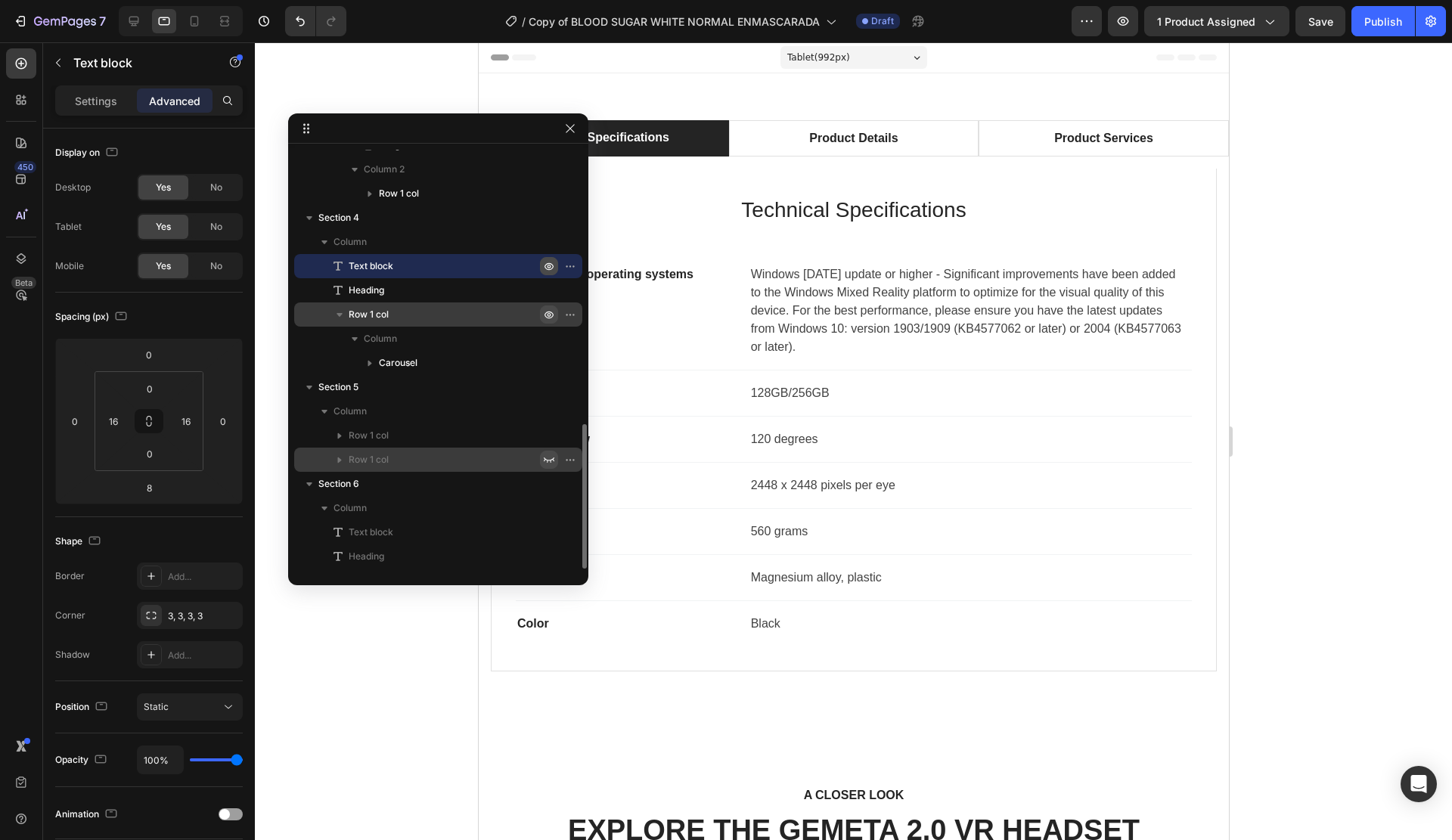
click at [549, 458] on icon "button" at bounding box center [549, 459] width 12 height 12
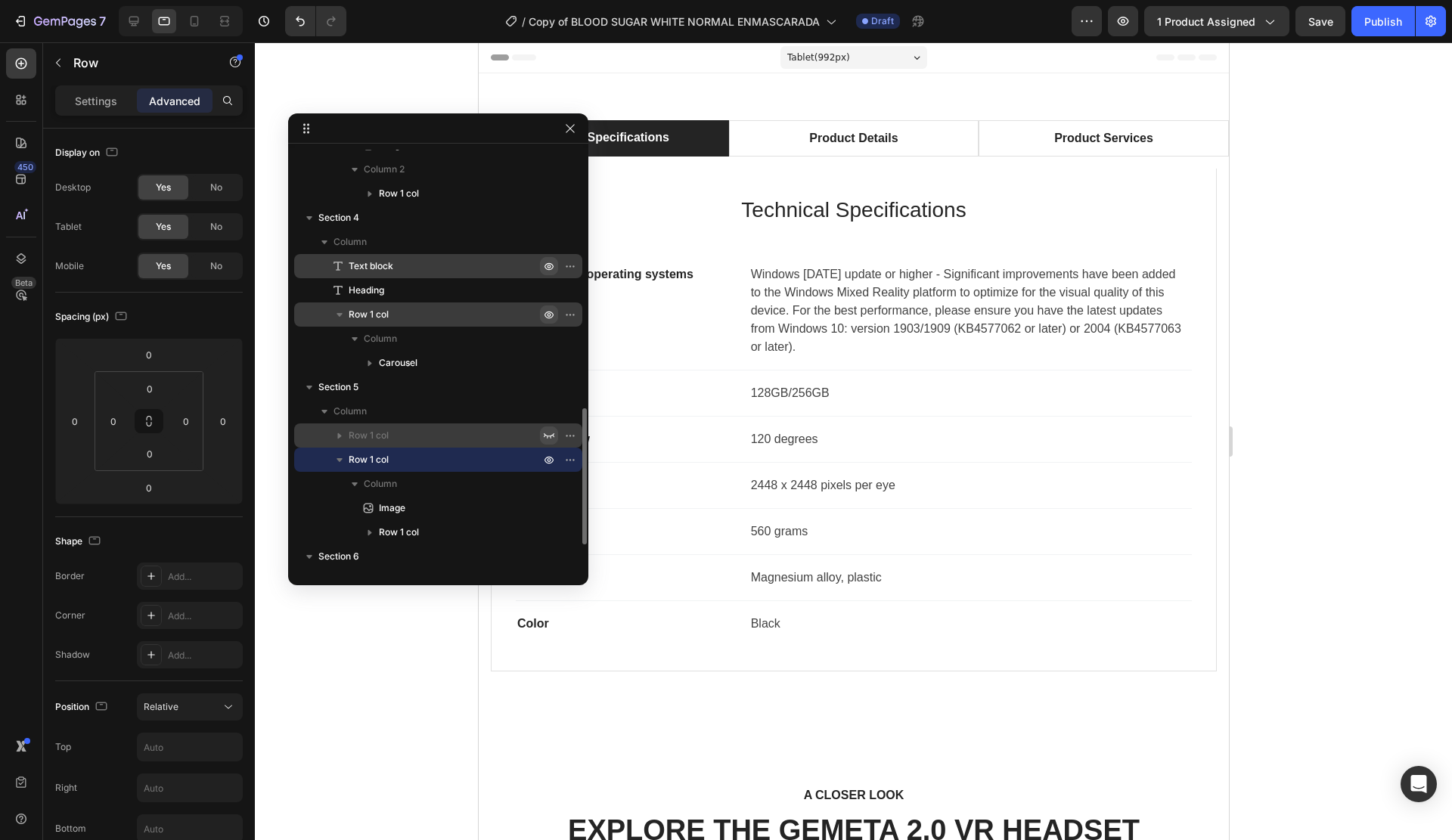
click at [548, 433] on icon "button" at bounding box center [549, 435] width 12 height 12
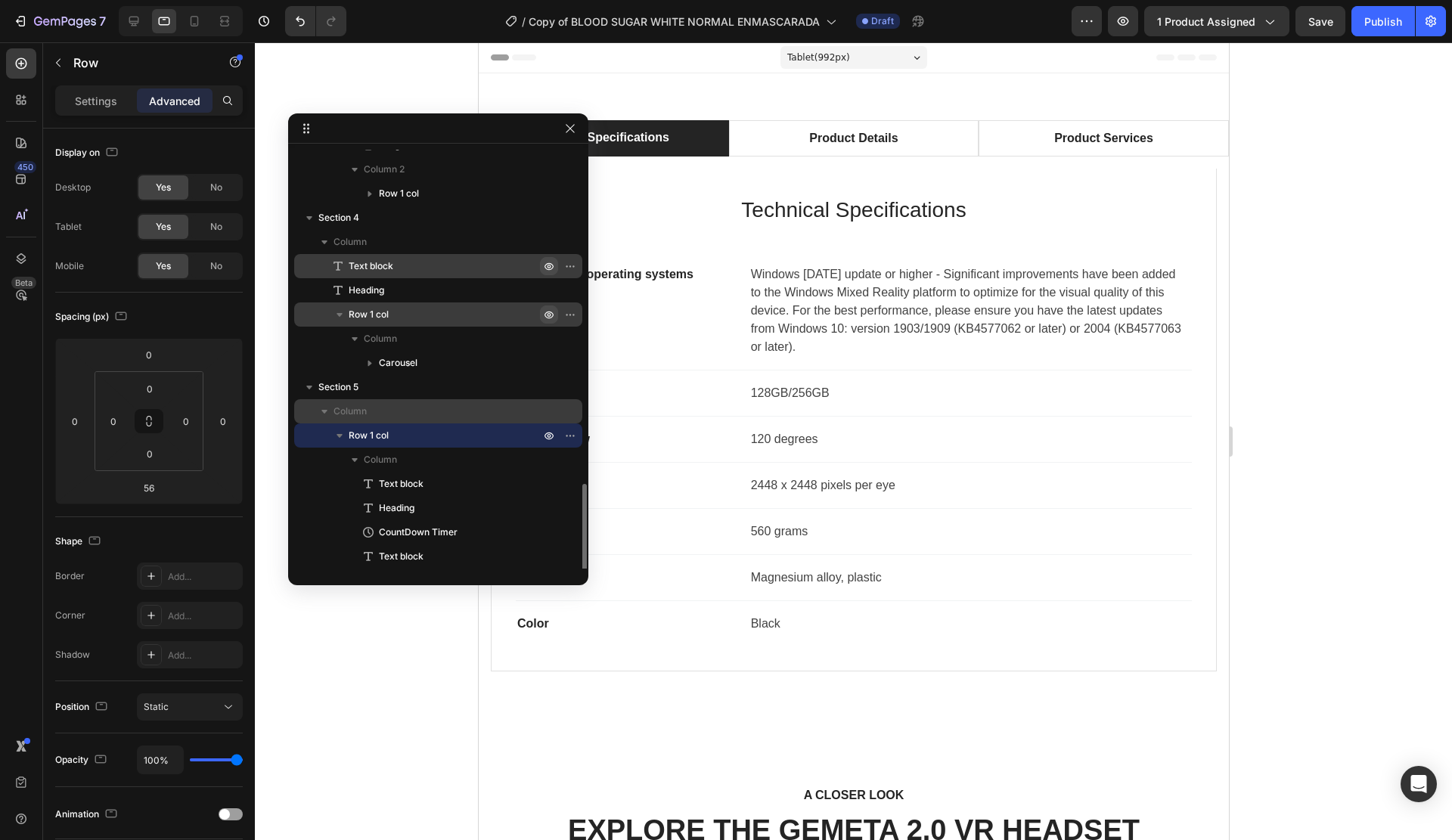
scroll to position [984, 0]
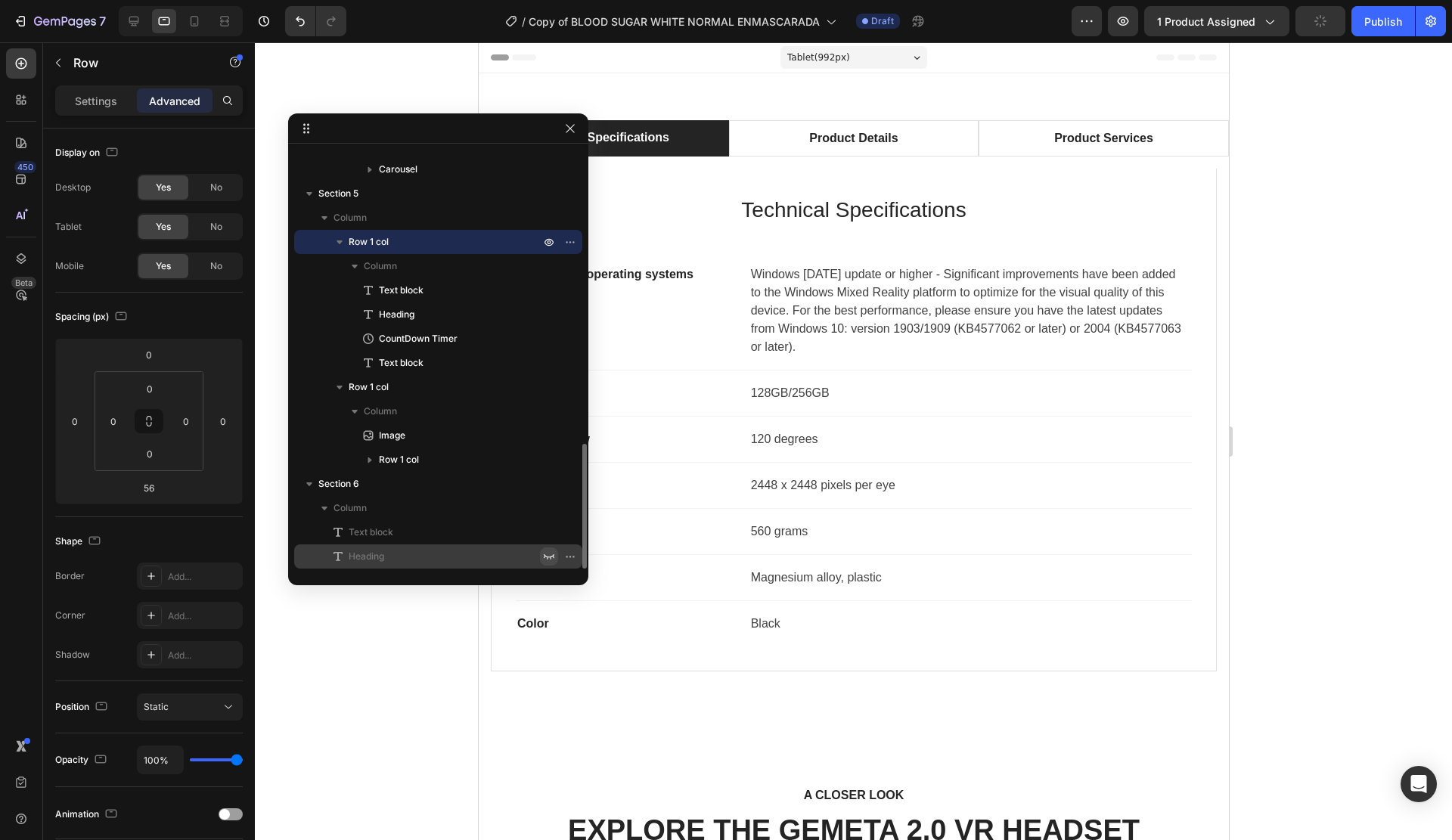
click at [547, 556] on icon "button" at bounding box center [549, 557] width 10 height 6
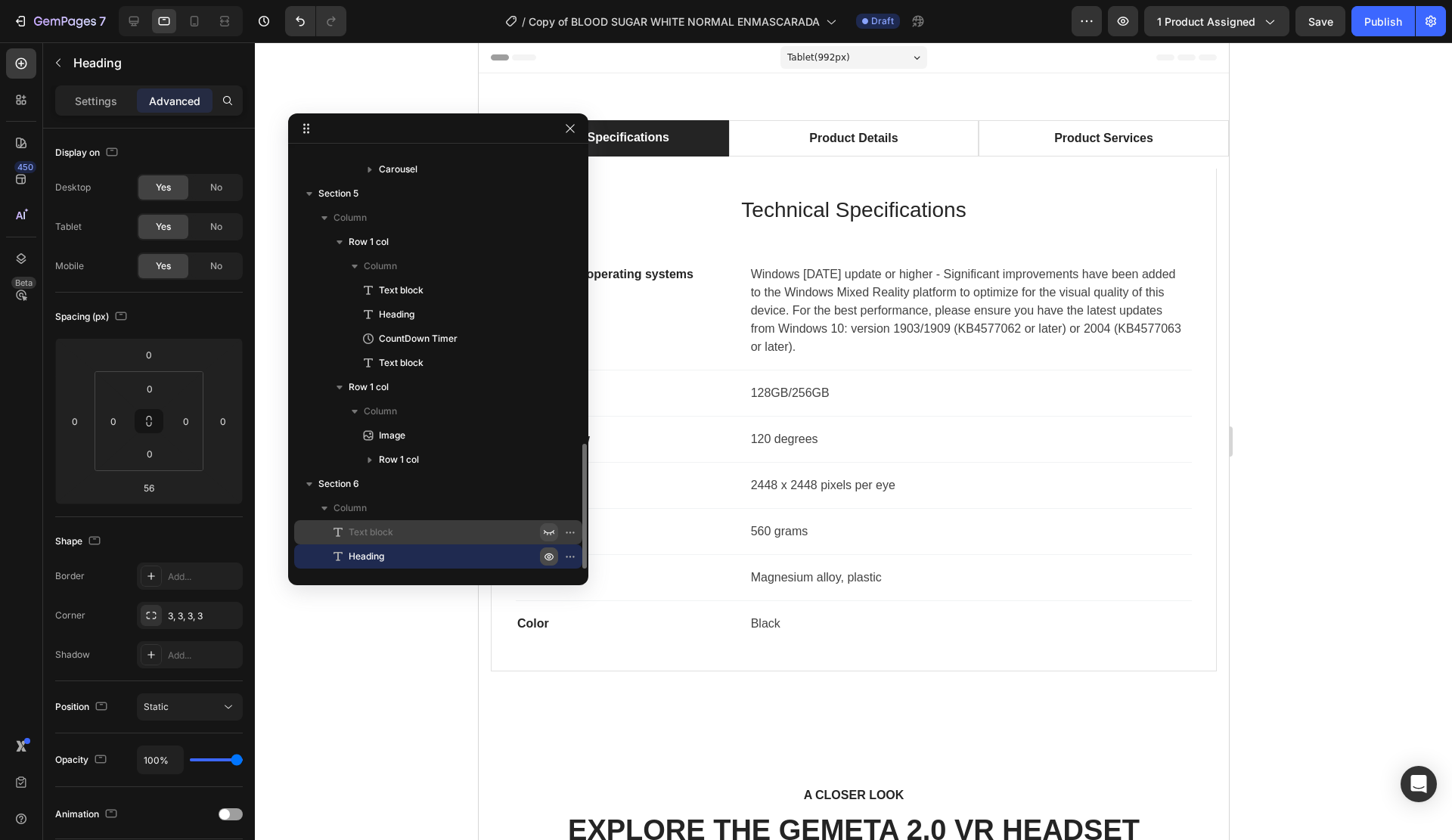
click at [545, 532] on icon "button" at bounding box center [549, 532] width 10 height 6
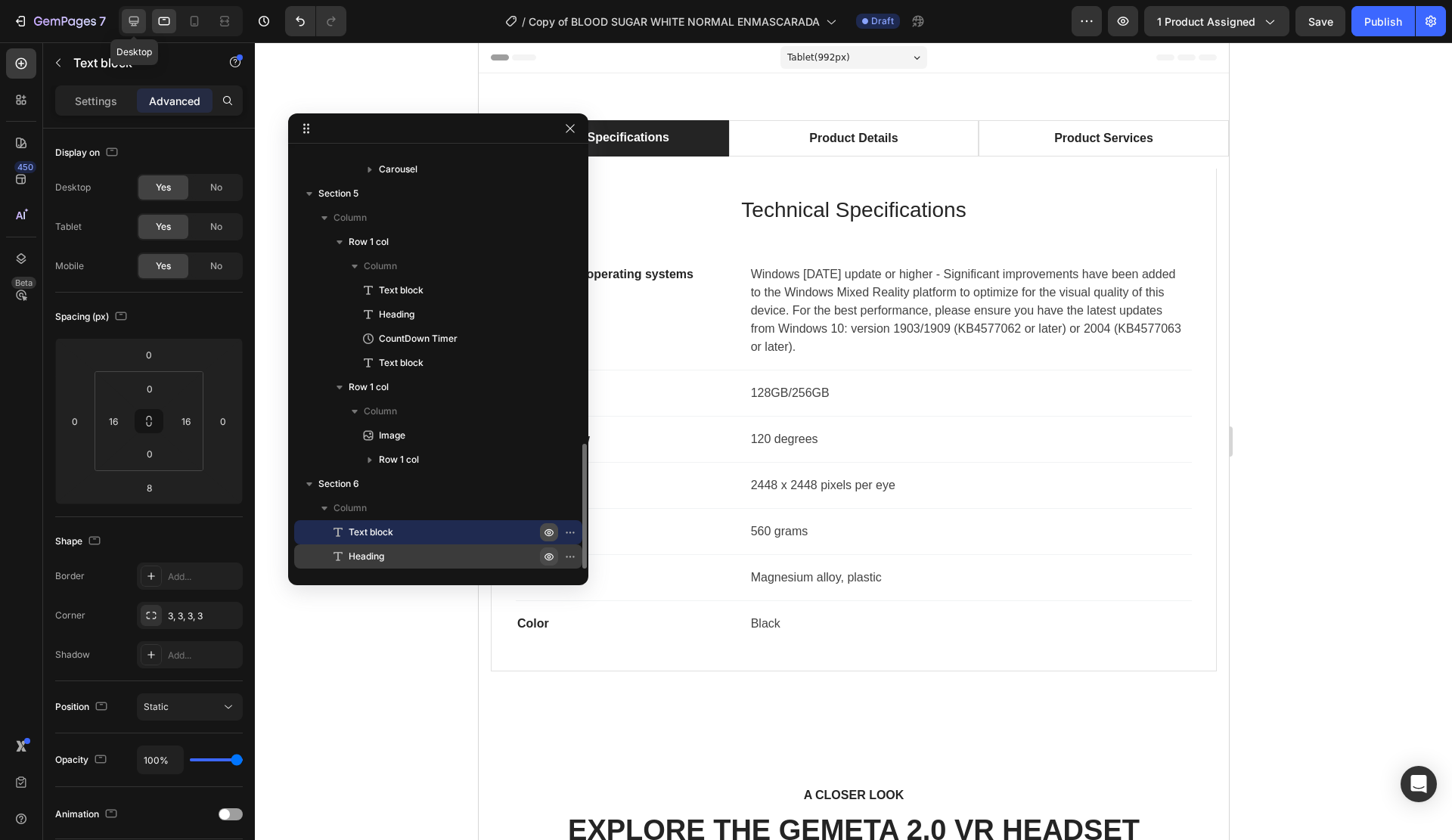
click at [136, 15] on icon at bounding box center [134, 21] width 15 height 15
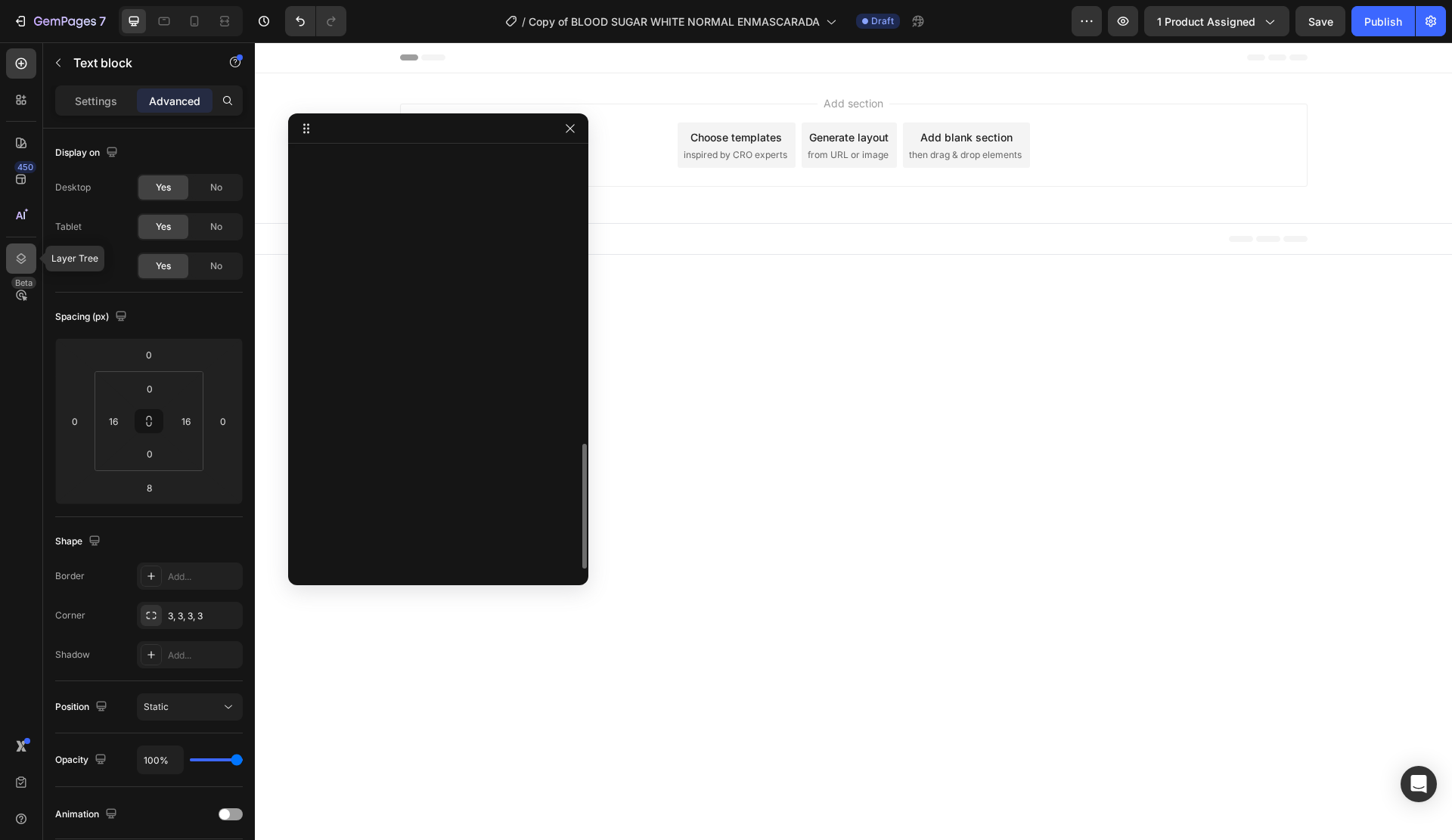
click at [31, 259] on div at bounding box center [21, 259] width 30 height 30
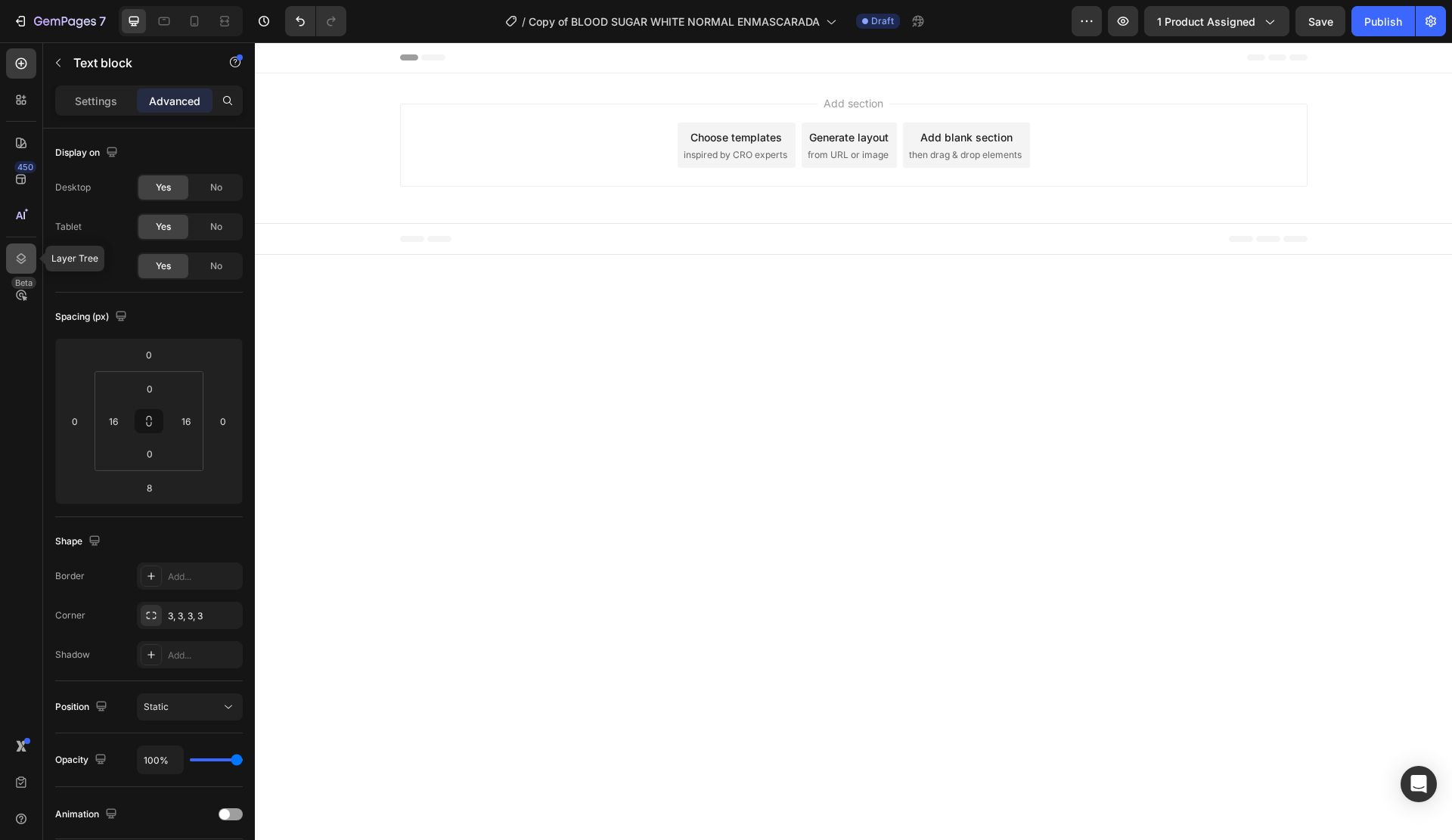
click at [29, 257] on div at bounding box center [21, 259] width 30 height 30
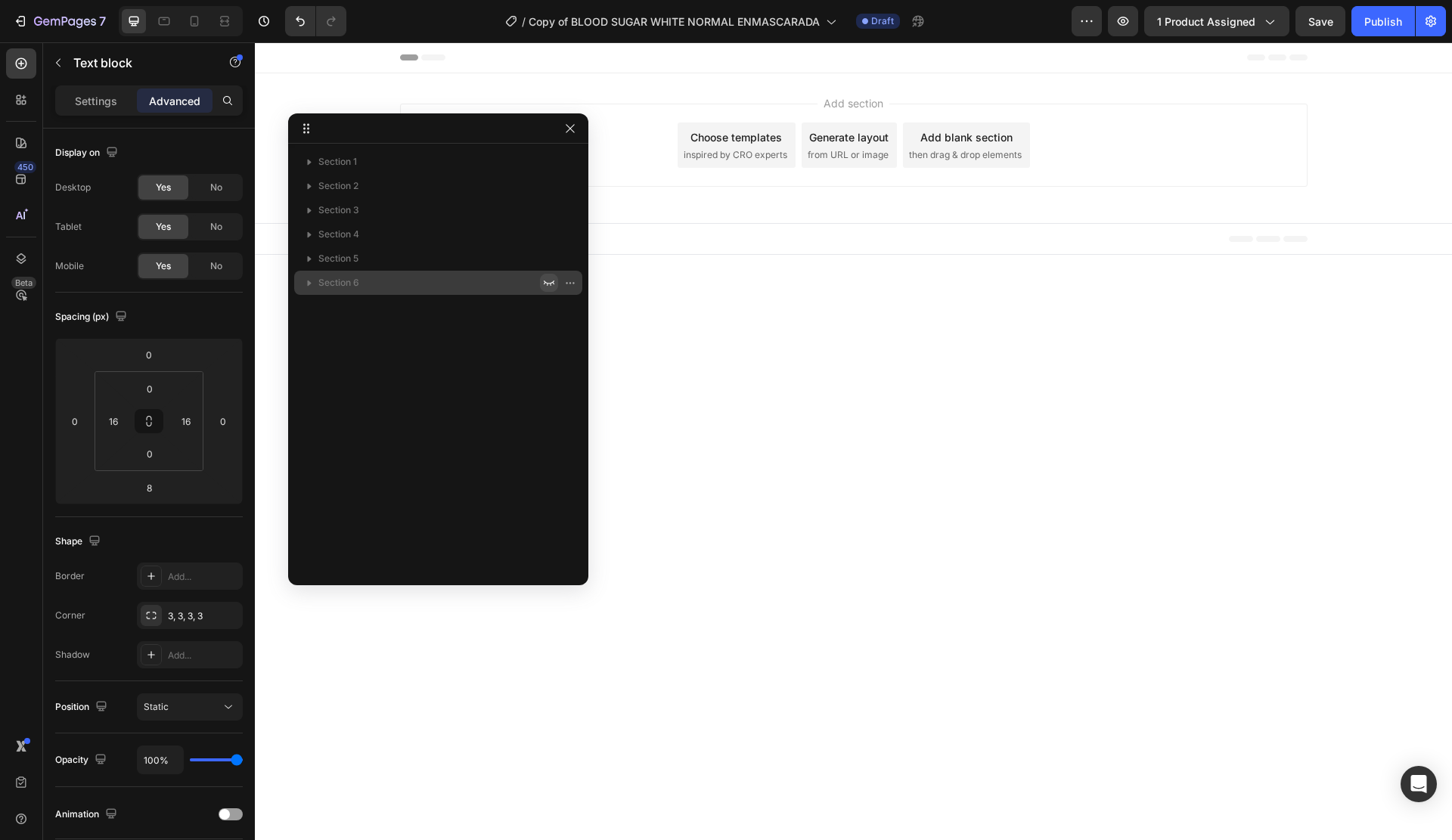
click at [549, 281] on icon "button" at bounding box center [549, 282] width 12 height 12
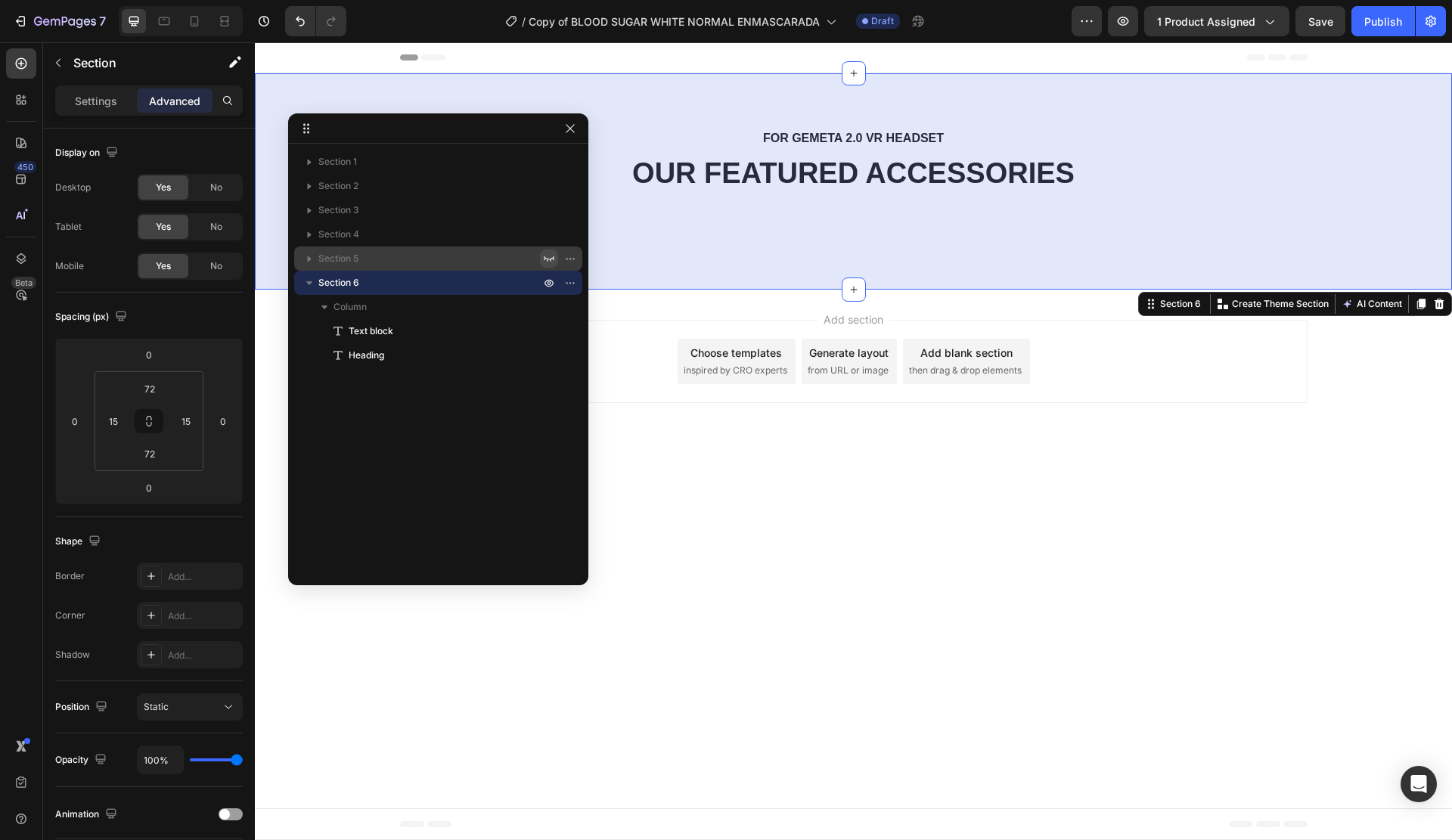
click at [545, 256] on icon "button" at bounding box center [549, 258] width 12 height 12
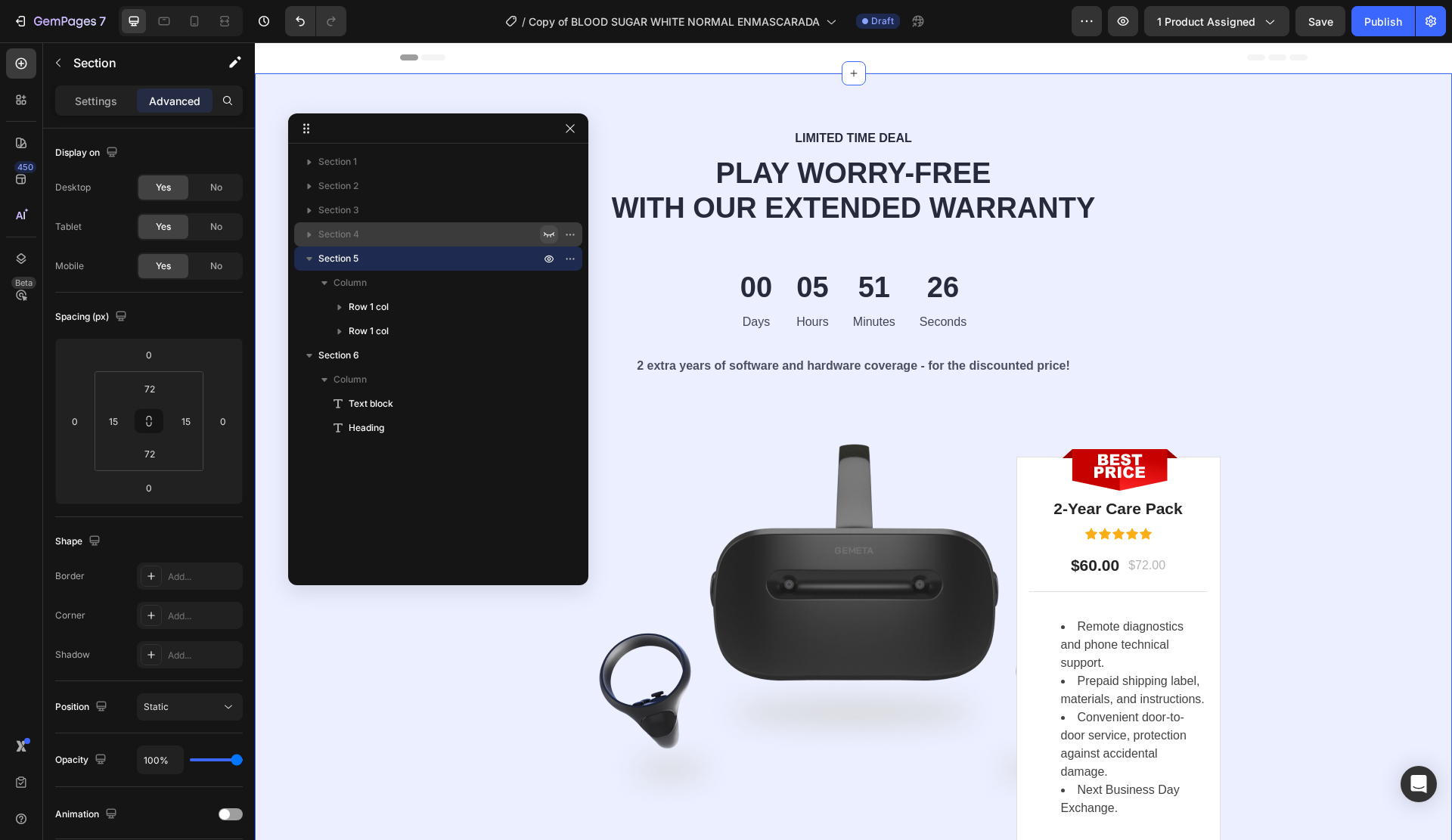
click at [549, 237] on icon "button" at bounding box center [549, 234] width 12 height 12
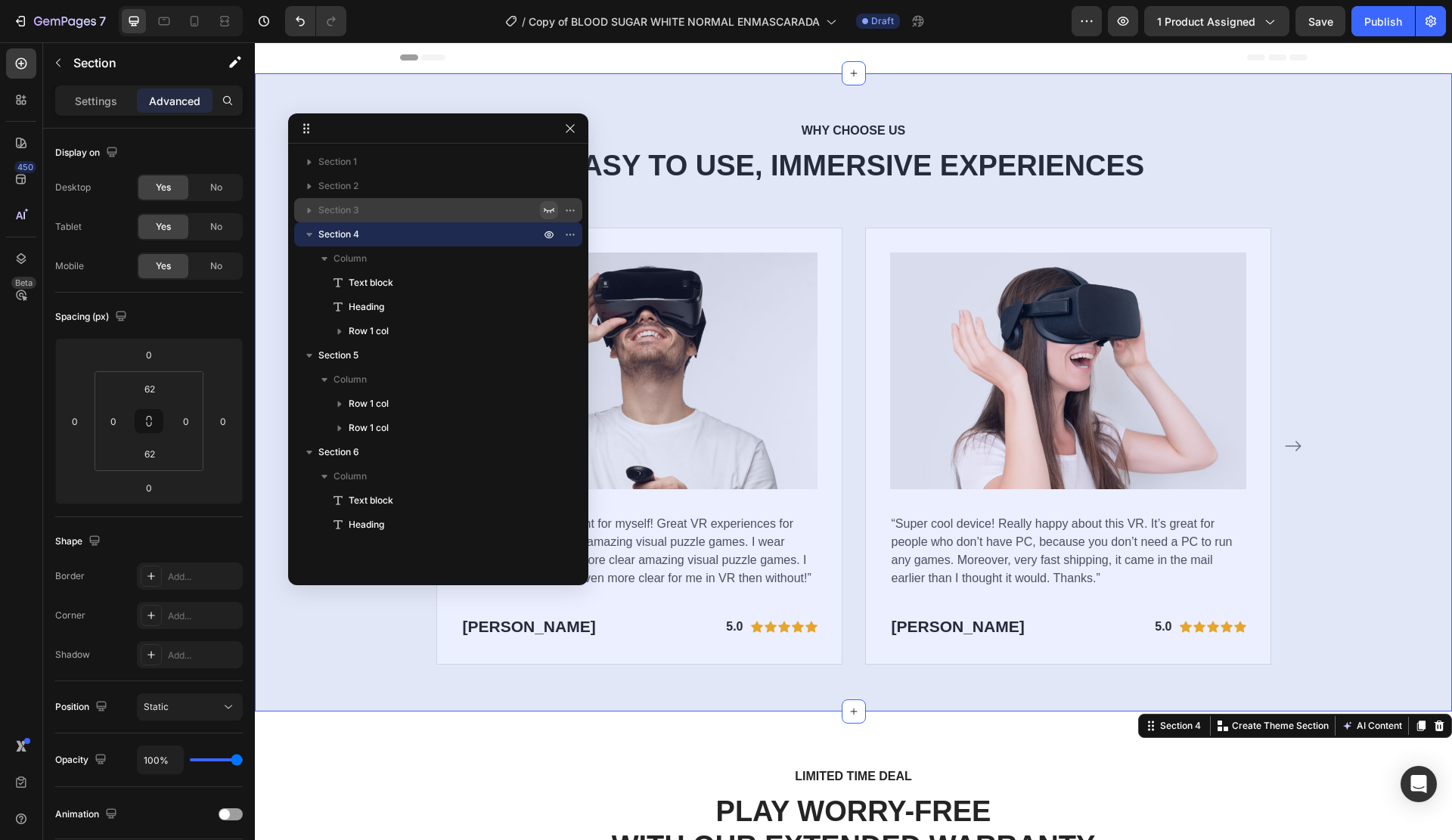
click at [548, 206] on icon "button" at bounding box center [549, 210] width 12 height 12
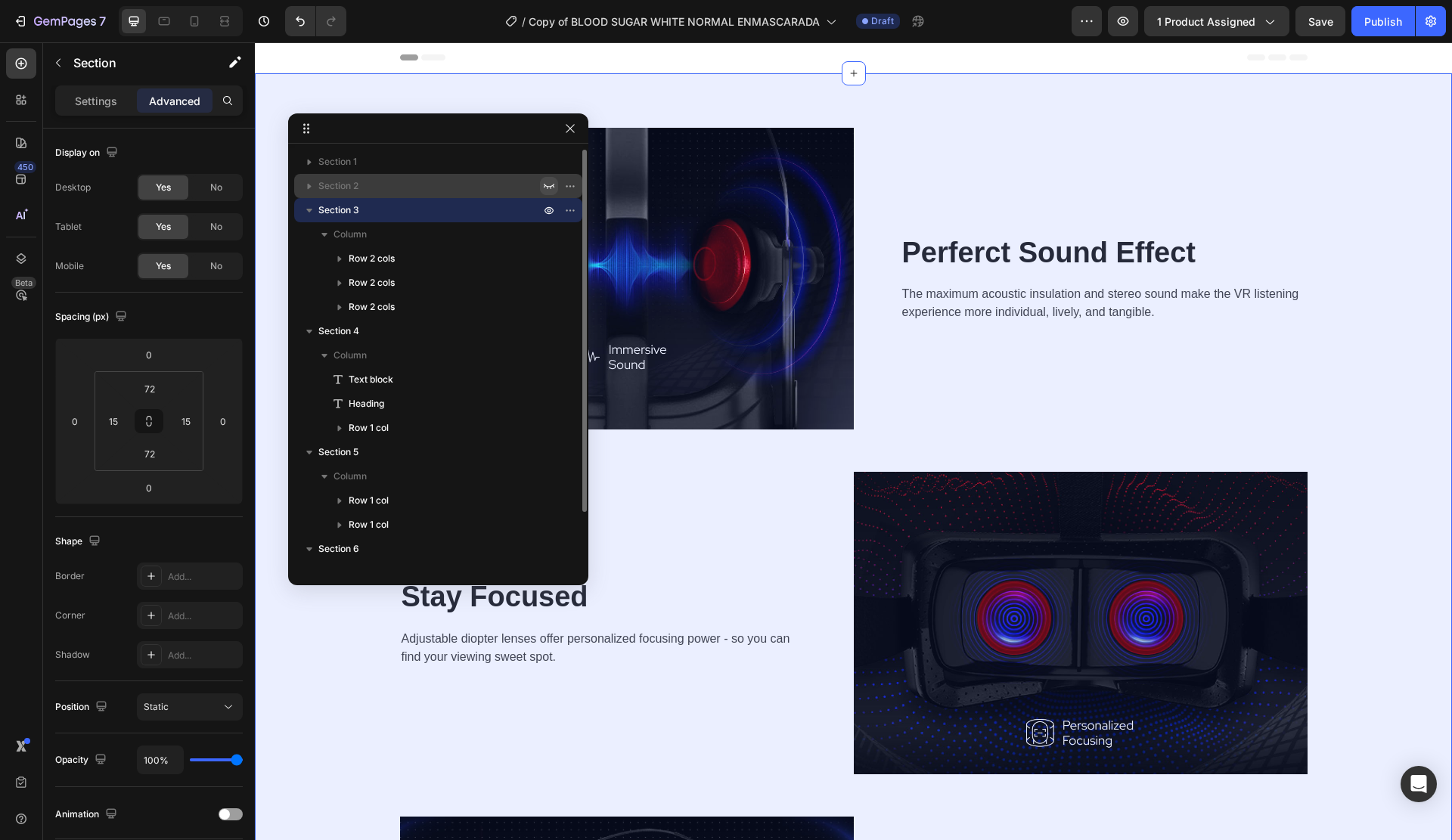
click at [550, 187] on icon "button" at bounding box center [549, 185] width 12 height 12
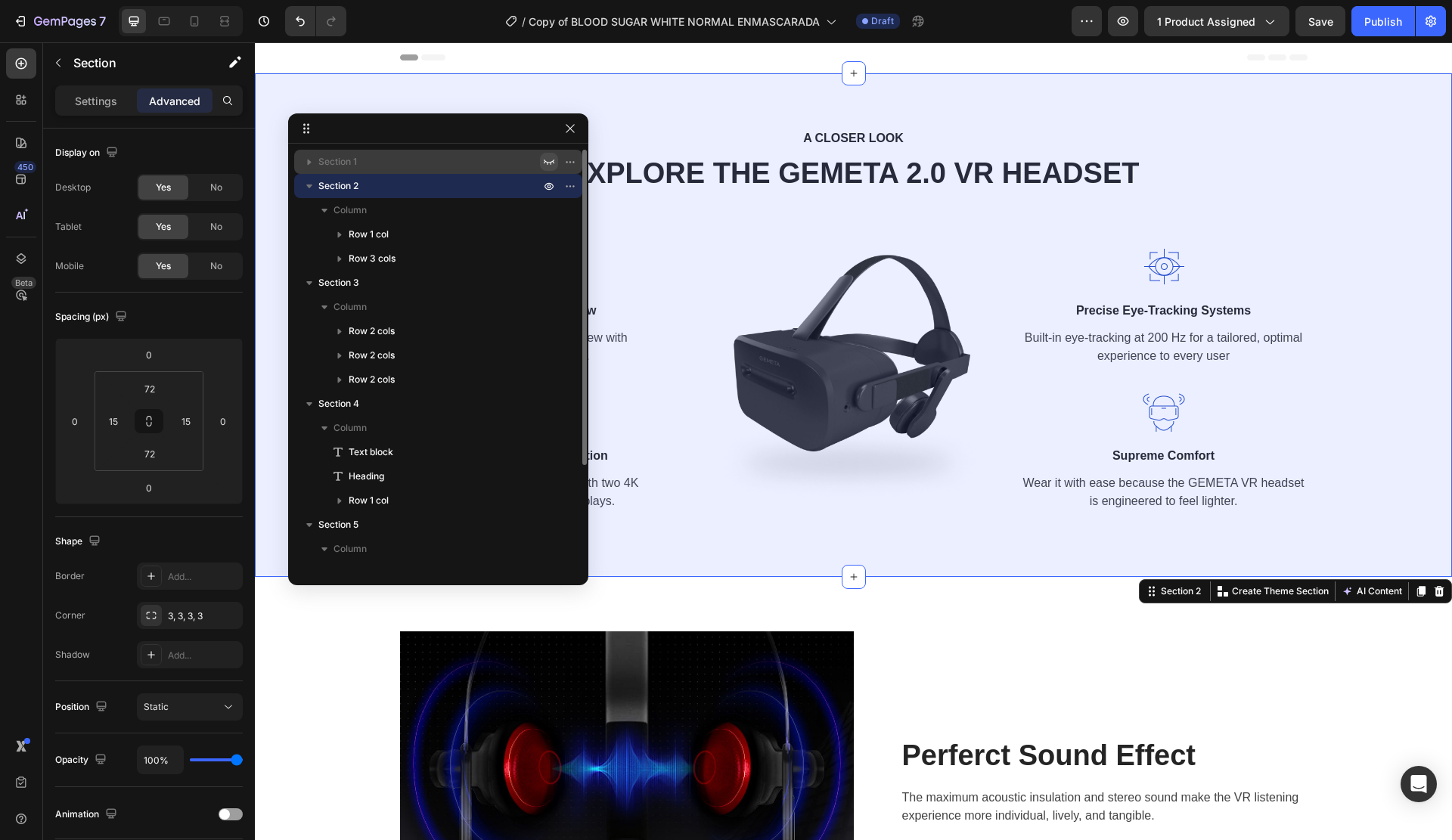
click at [547, 166] on icon "button" at bounding box center [549, 162] width 12 height 12
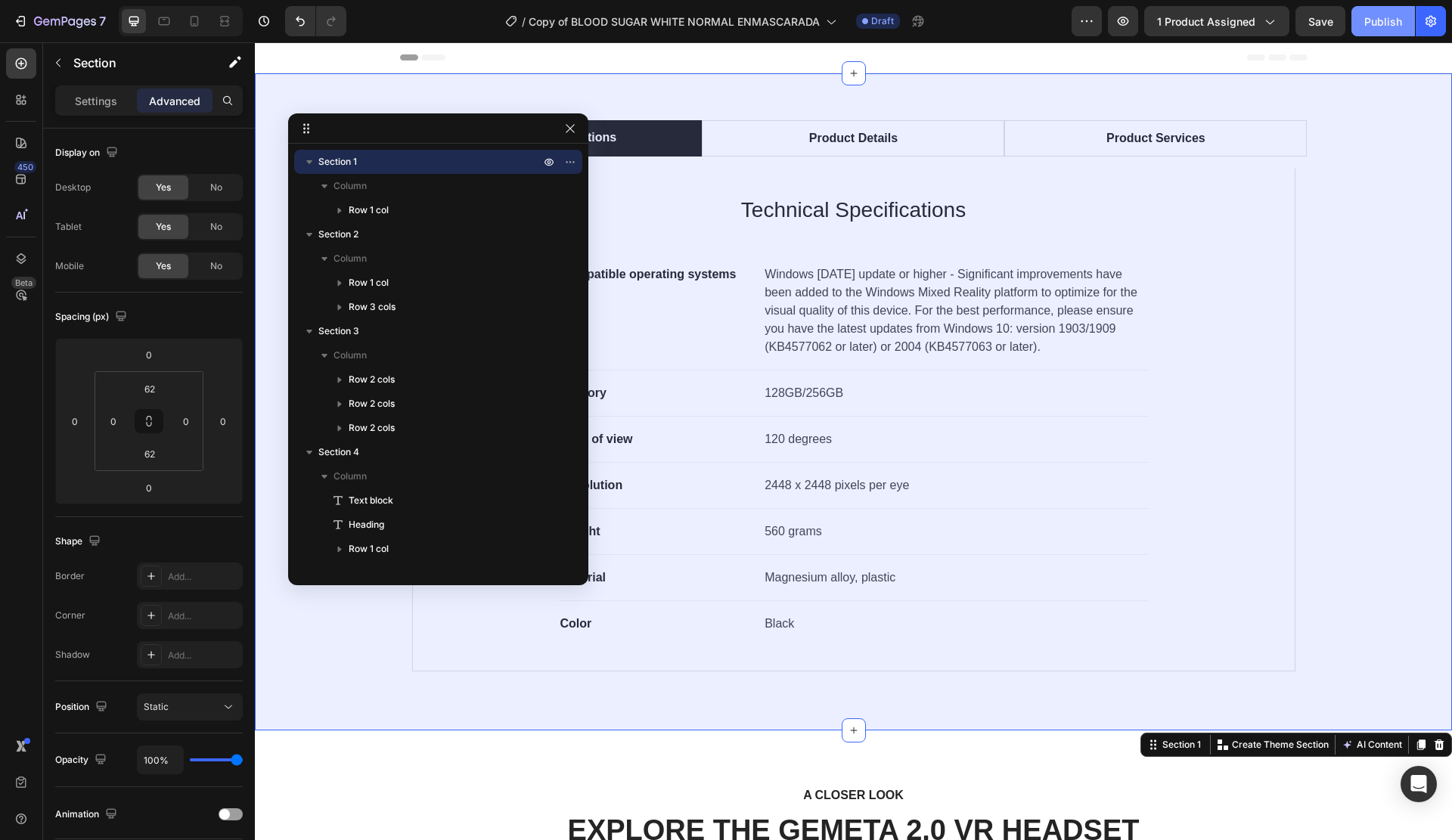
click at [1385, 24] on div "Publish" at bounding box center [1383, 21] width 38 height 16
click at [567, 133] on icon "button" at bounding box center [570, 128] width 12 height 12
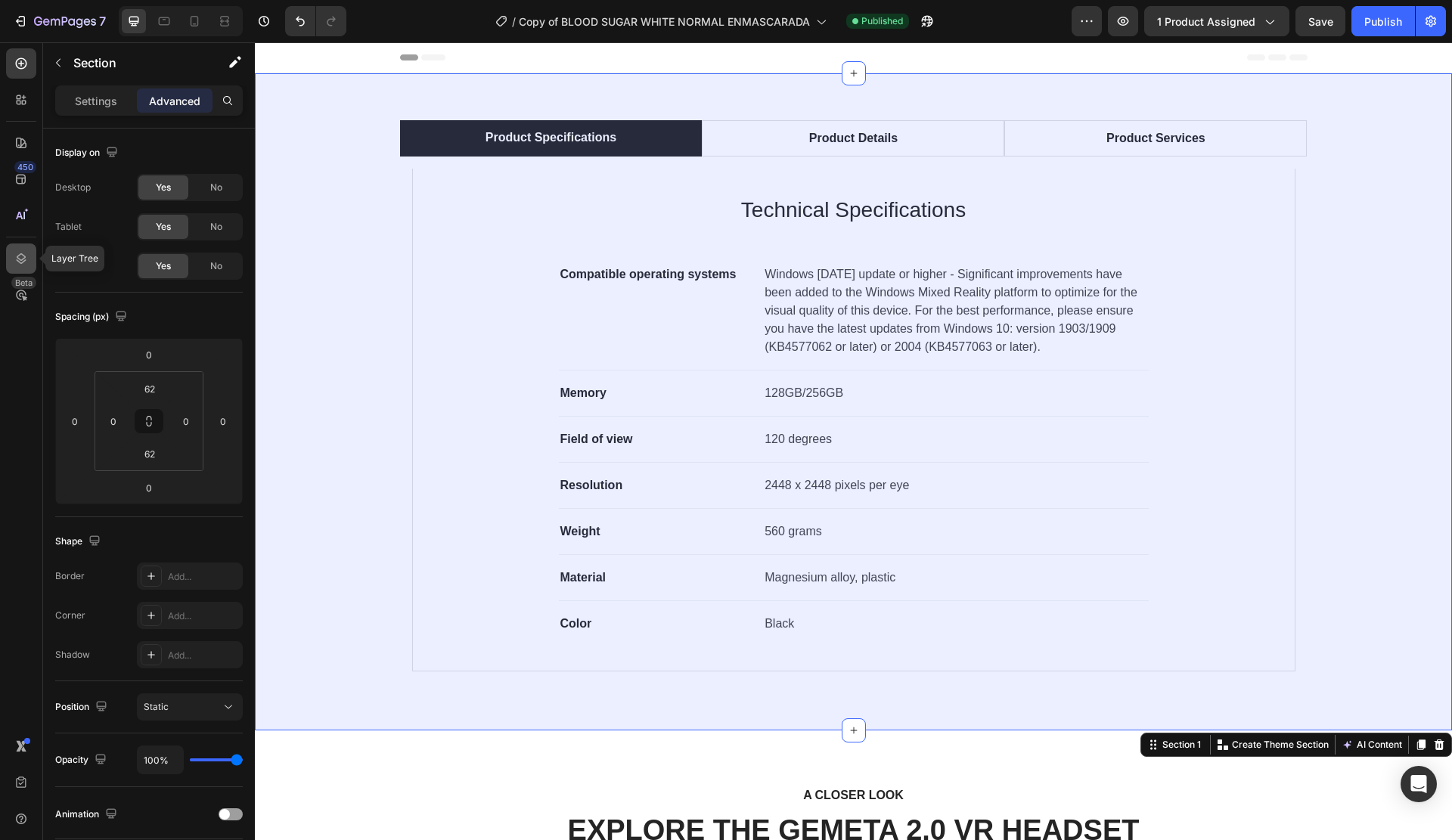
click at [27, 267] on div at bounding box center [21, 259] width 30 height 30
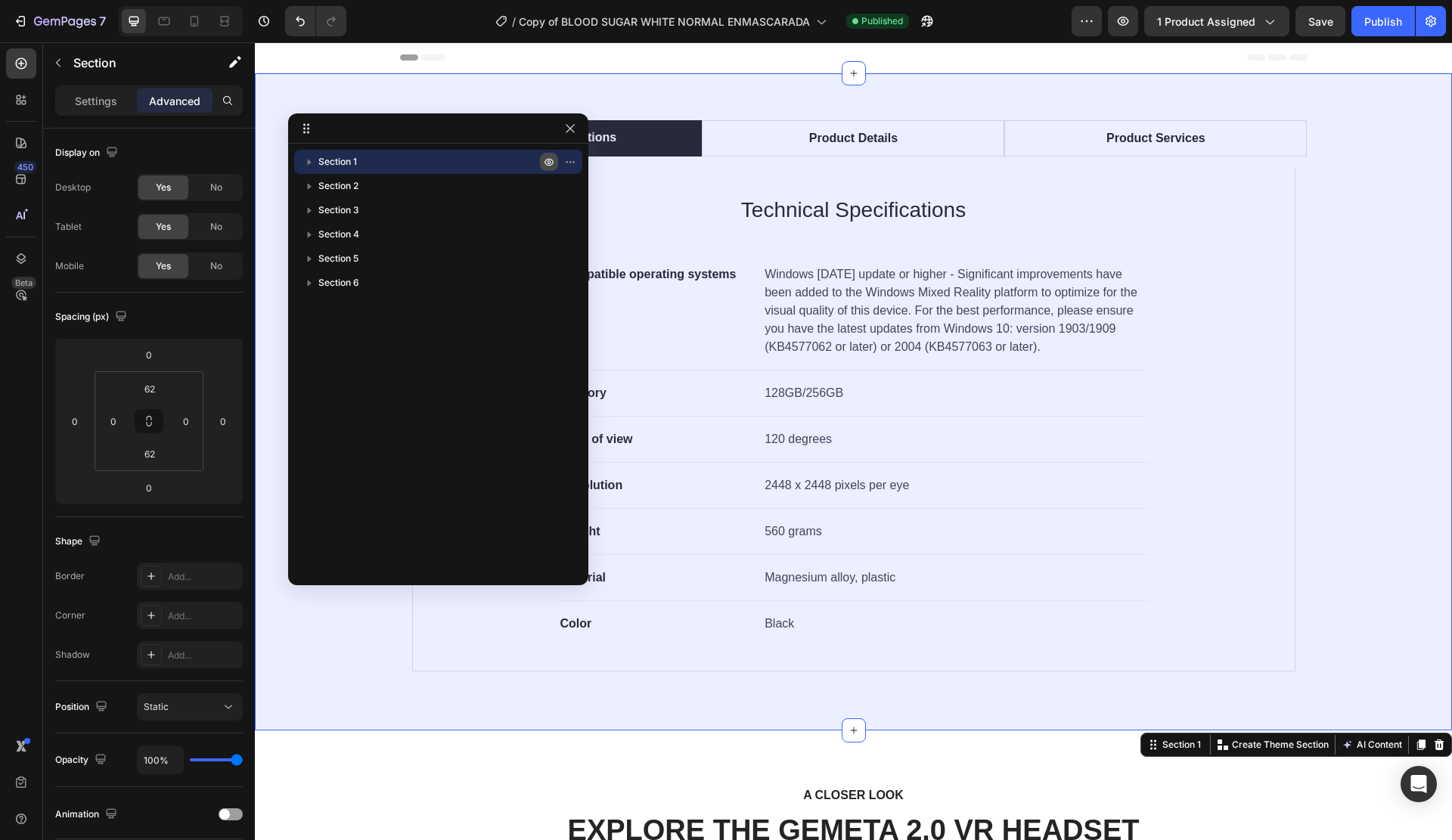
click at [544, 160] on icon "button" at bounding box center [549, 162] width 12 height 12
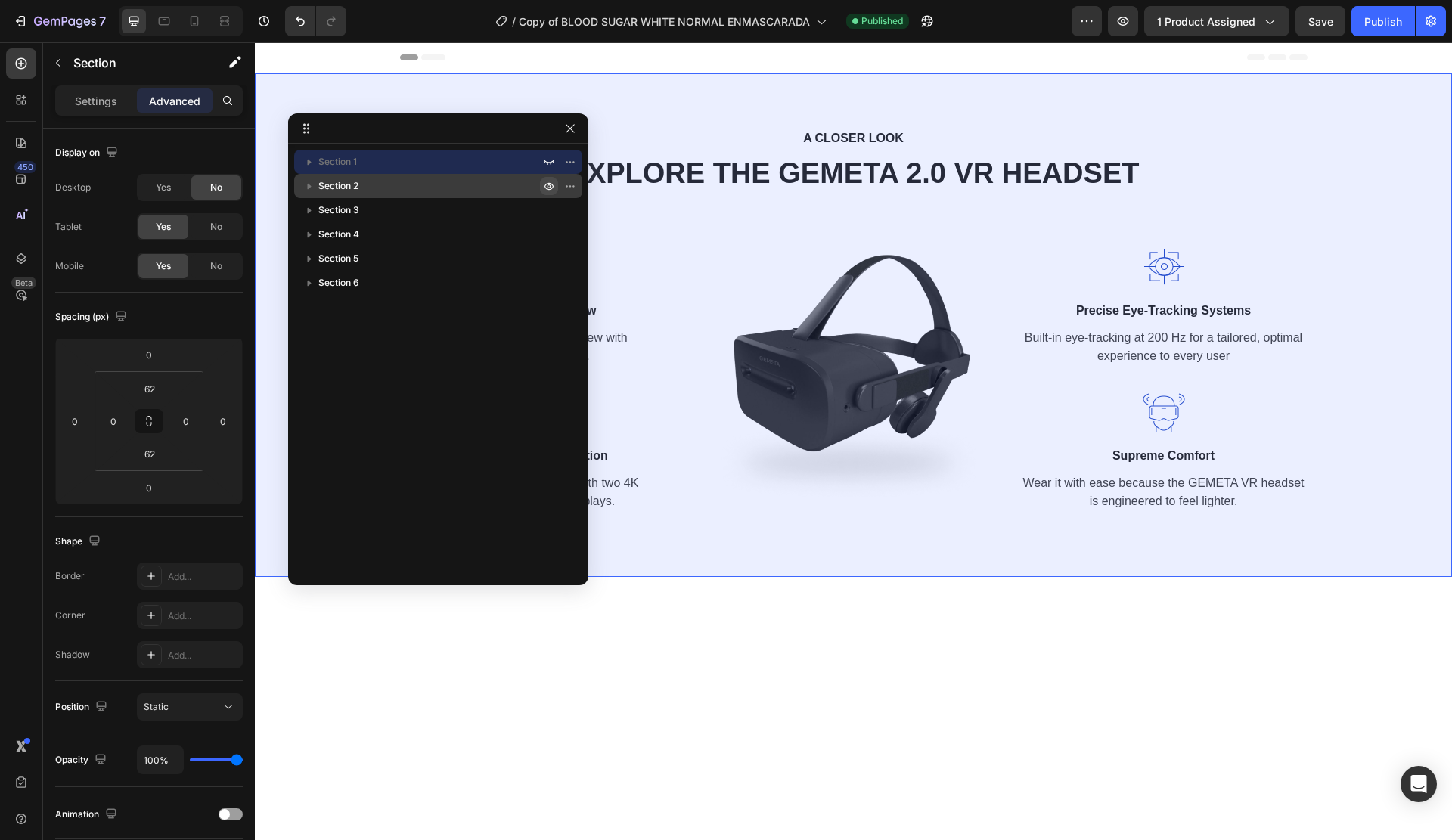
click at [549, 182] on icon "button" at bounding box center [549, 185] width 12 height 12
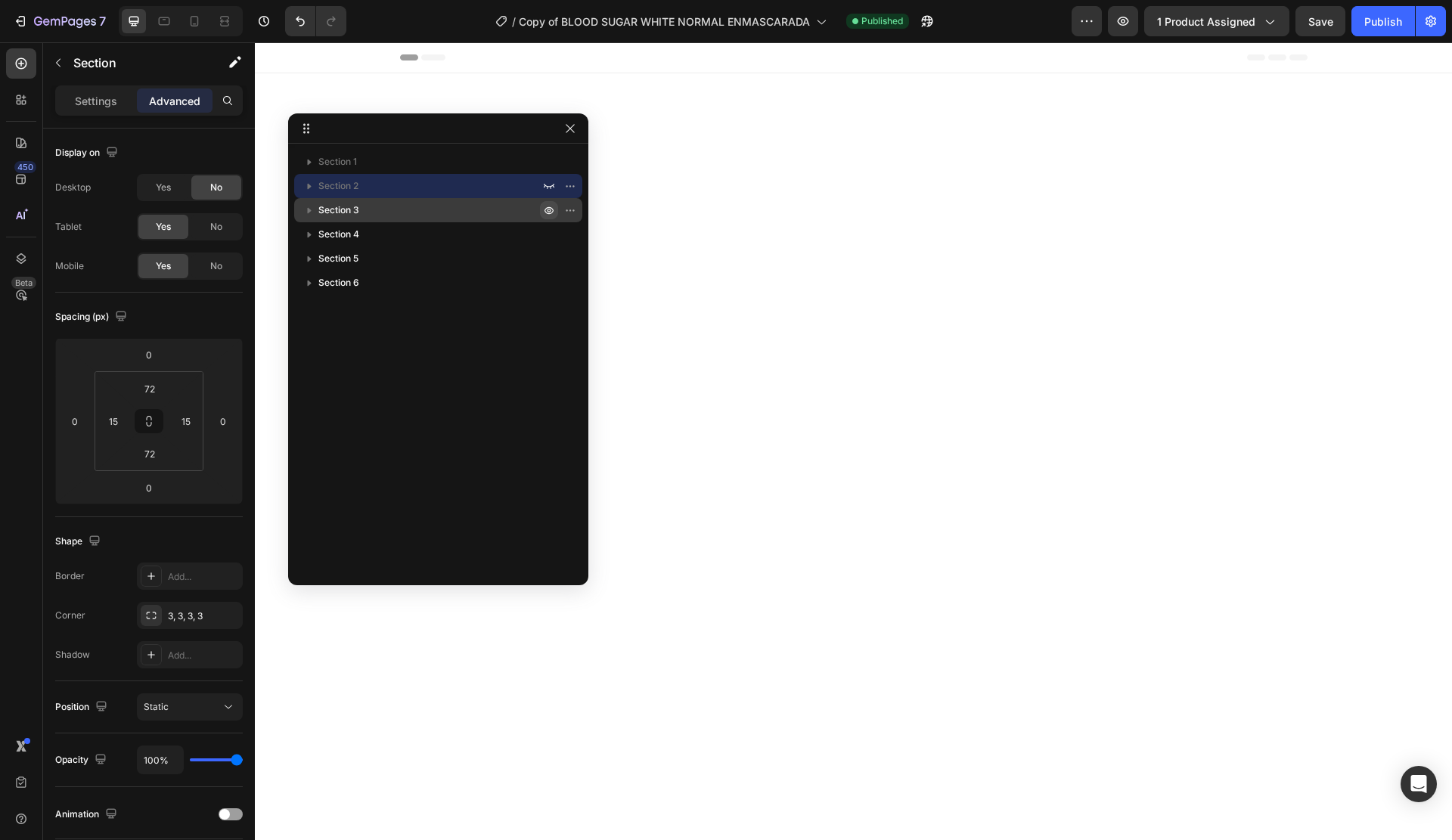
click at [550, 210] on icon "button" at bounding box center [549, 210] width 12 height 12
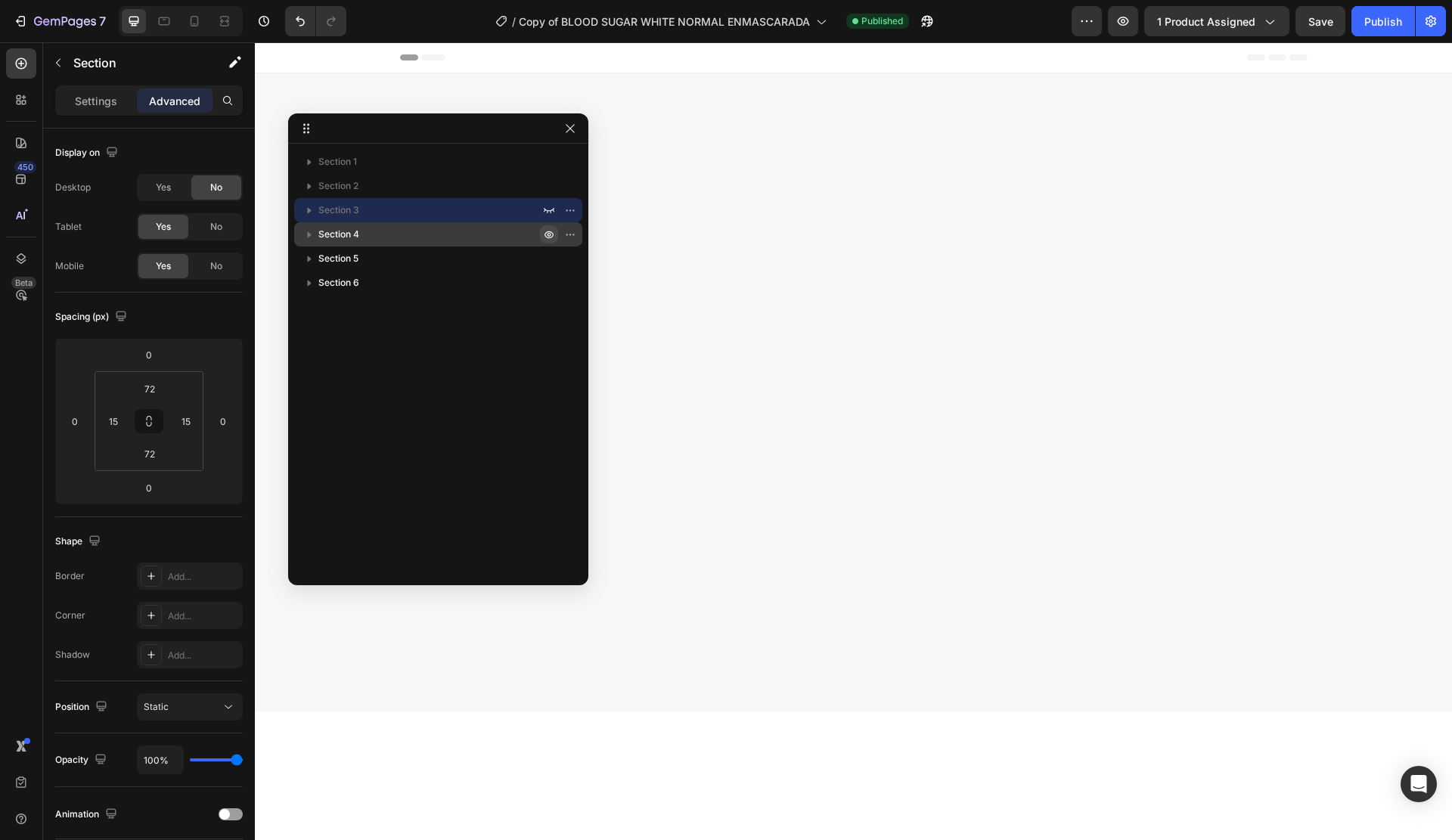
click at [546, 230] on icon "button" at bounding box center [549, 234] width 12 height 12
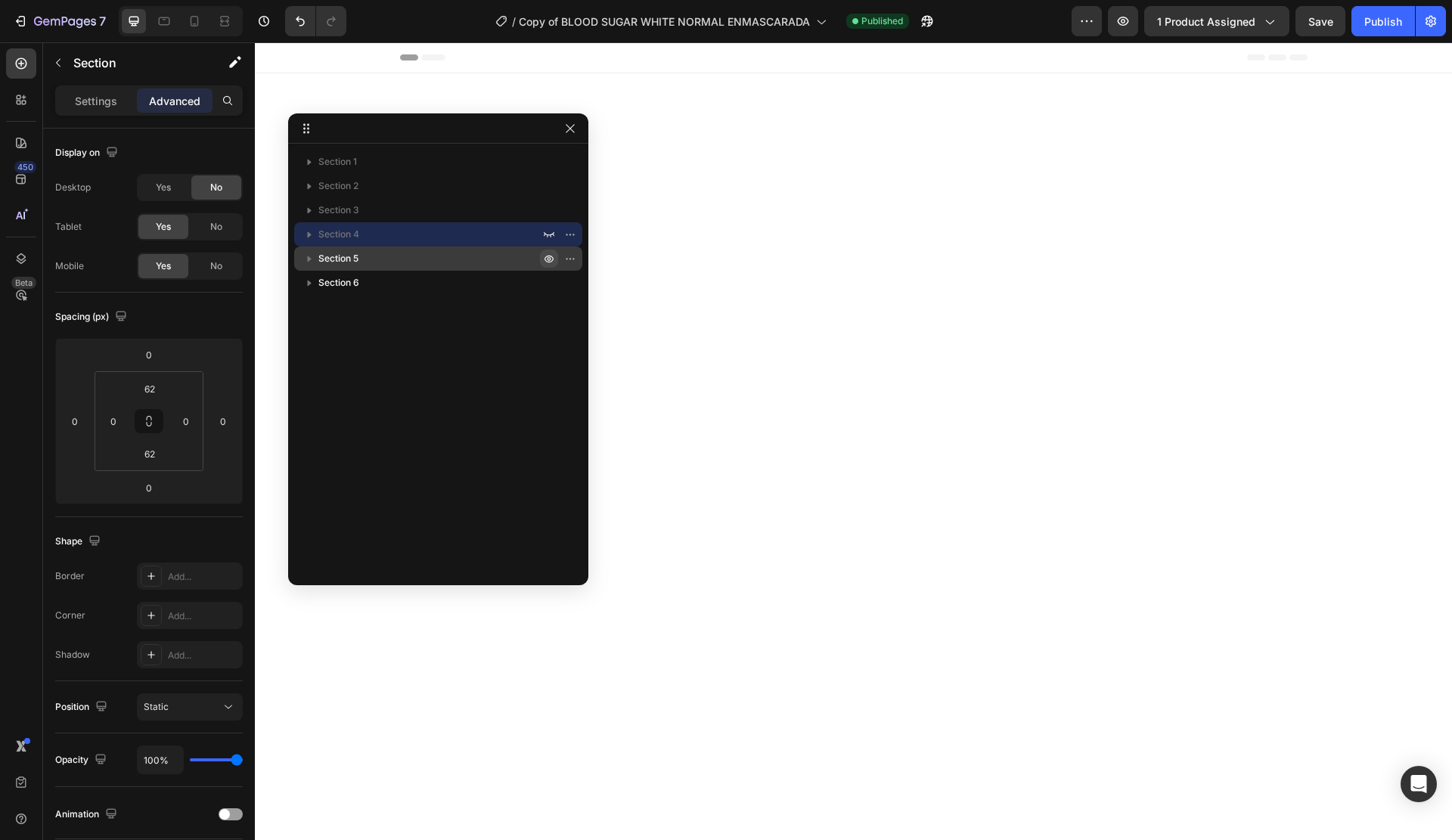
click at [548, 260] on icon "button" at bounding box center [550, 259] width 4 height 4
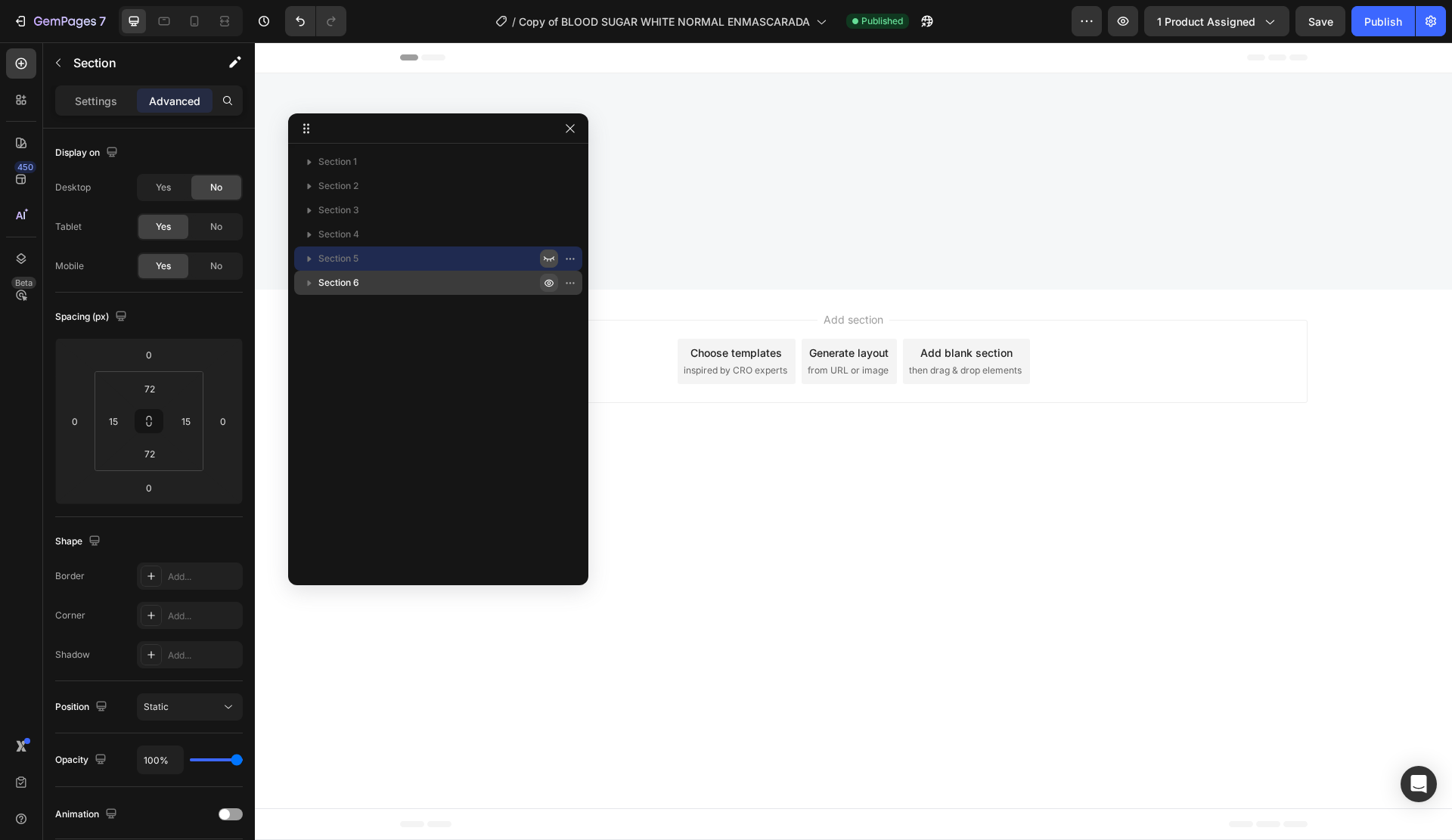
click at [548, 285] on icon "button" at bounding box center [549, 282] width 12 height 12
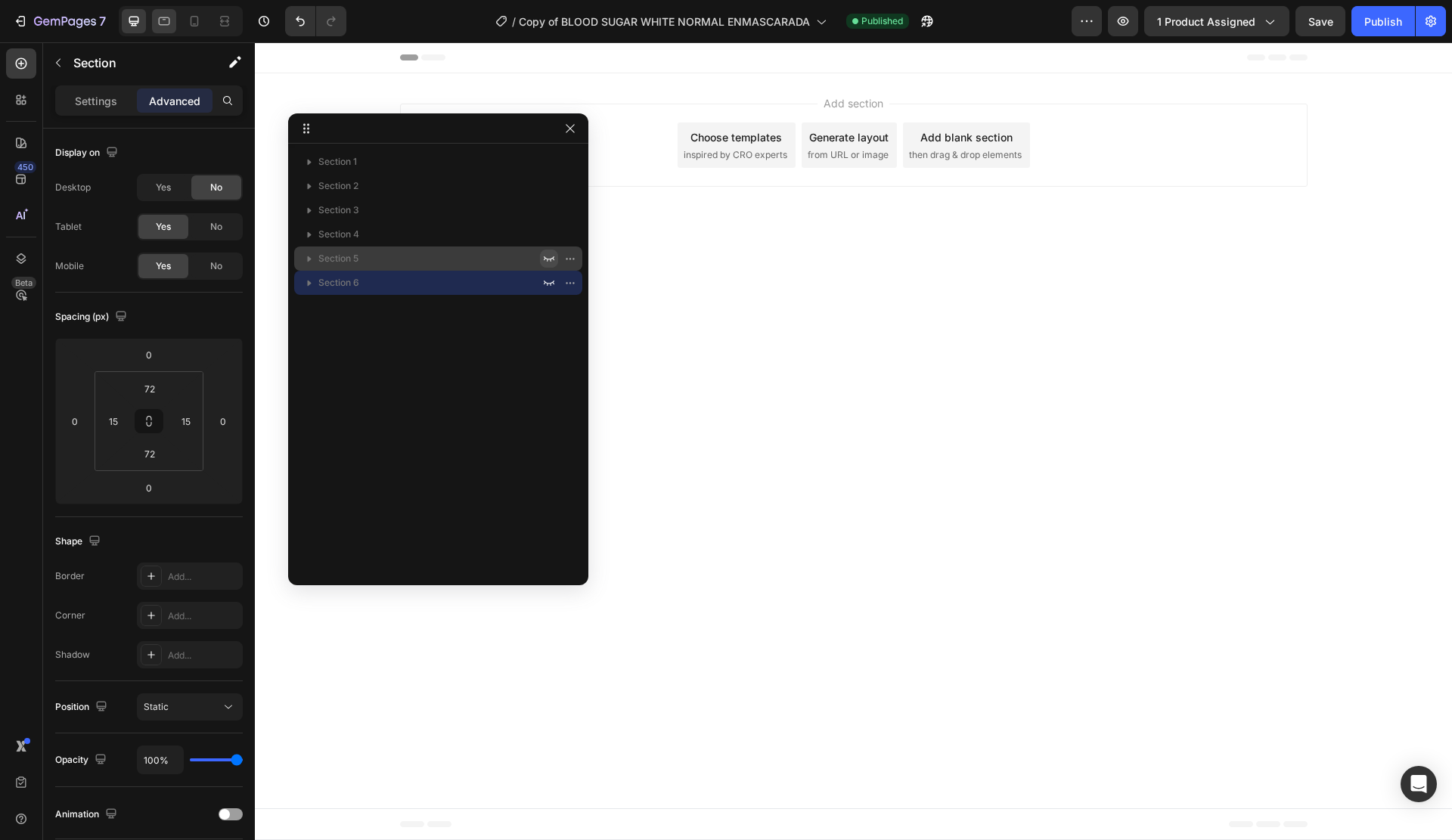
click at [152, 17] on div at bounding box center [165, 22] width 24 height 24
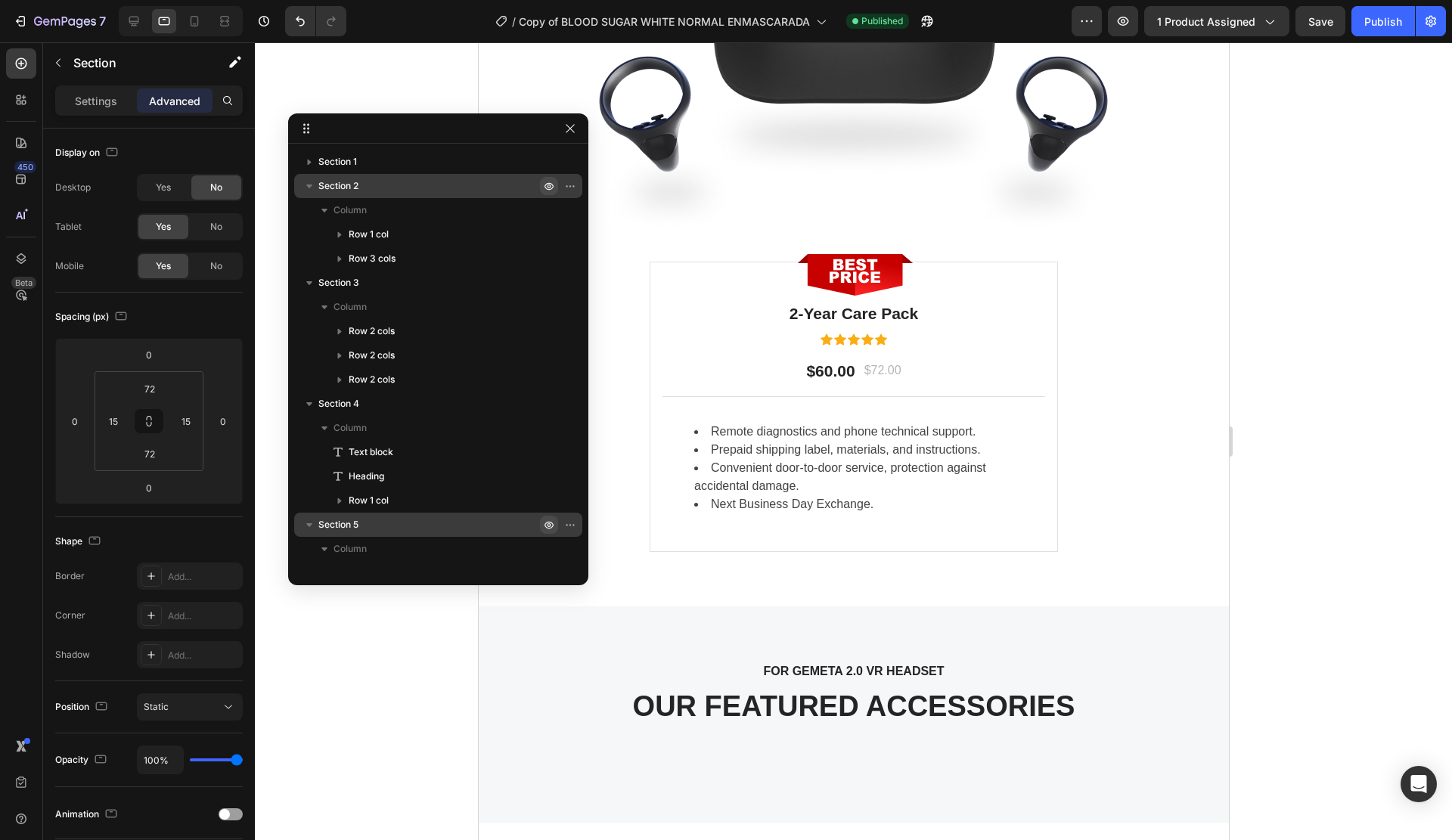
scroll to position [3280, 0]
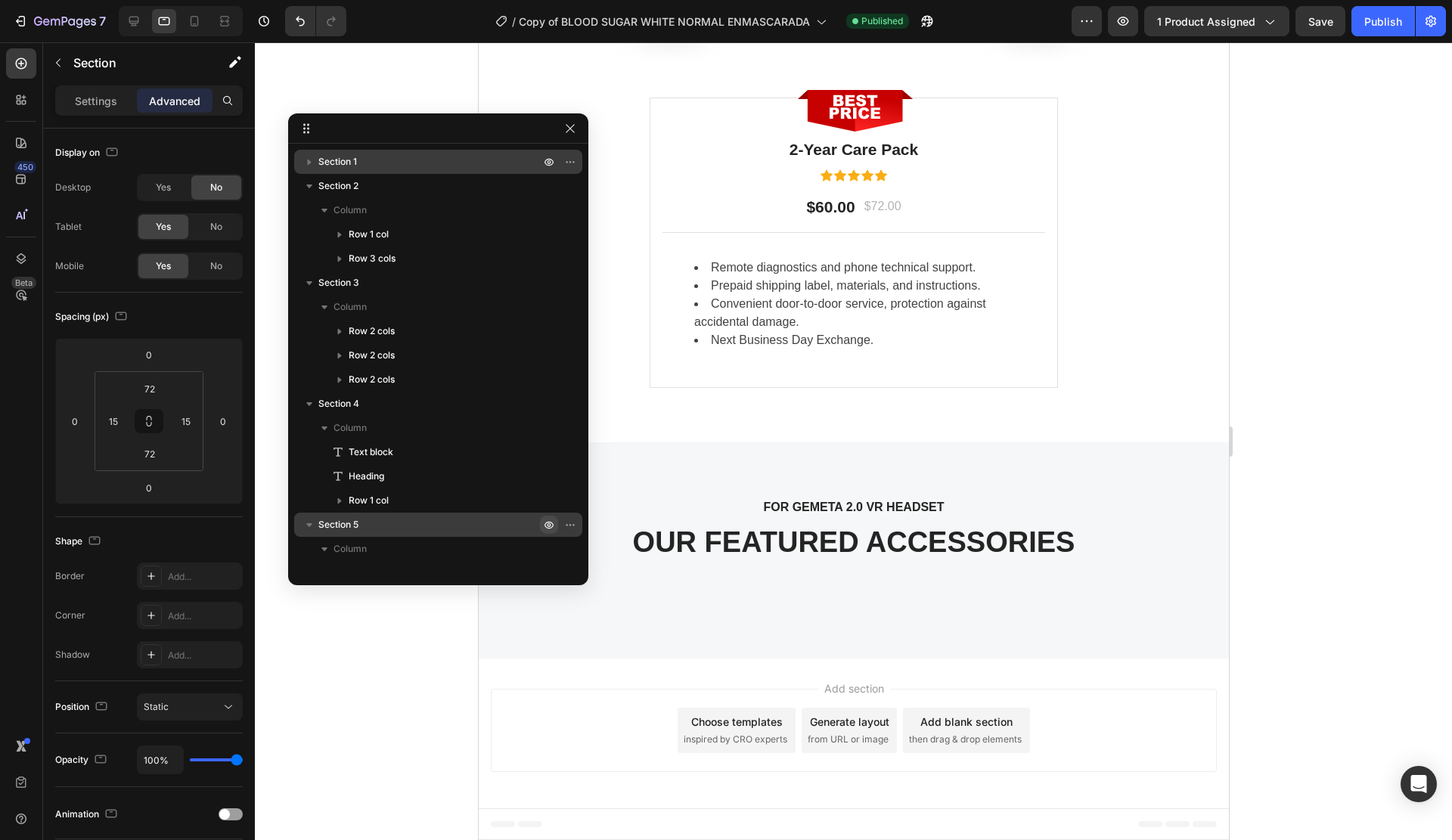
click at [310, 160] on icon "button" at bounding box center [310, 162] width 15 height 15
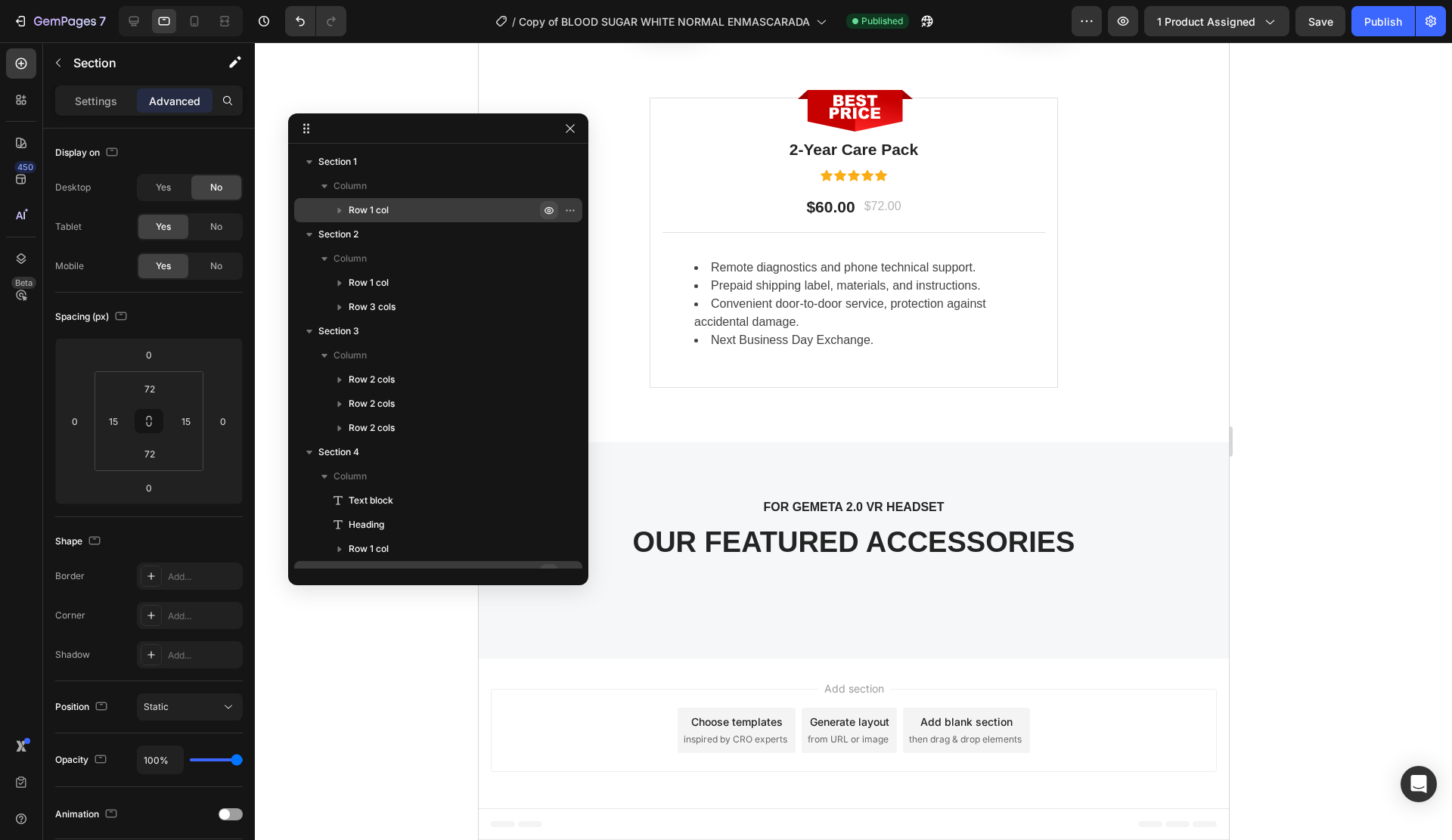
click at [572, 210] on icon "button" at bounding box center [573, 211] width 2 height 2
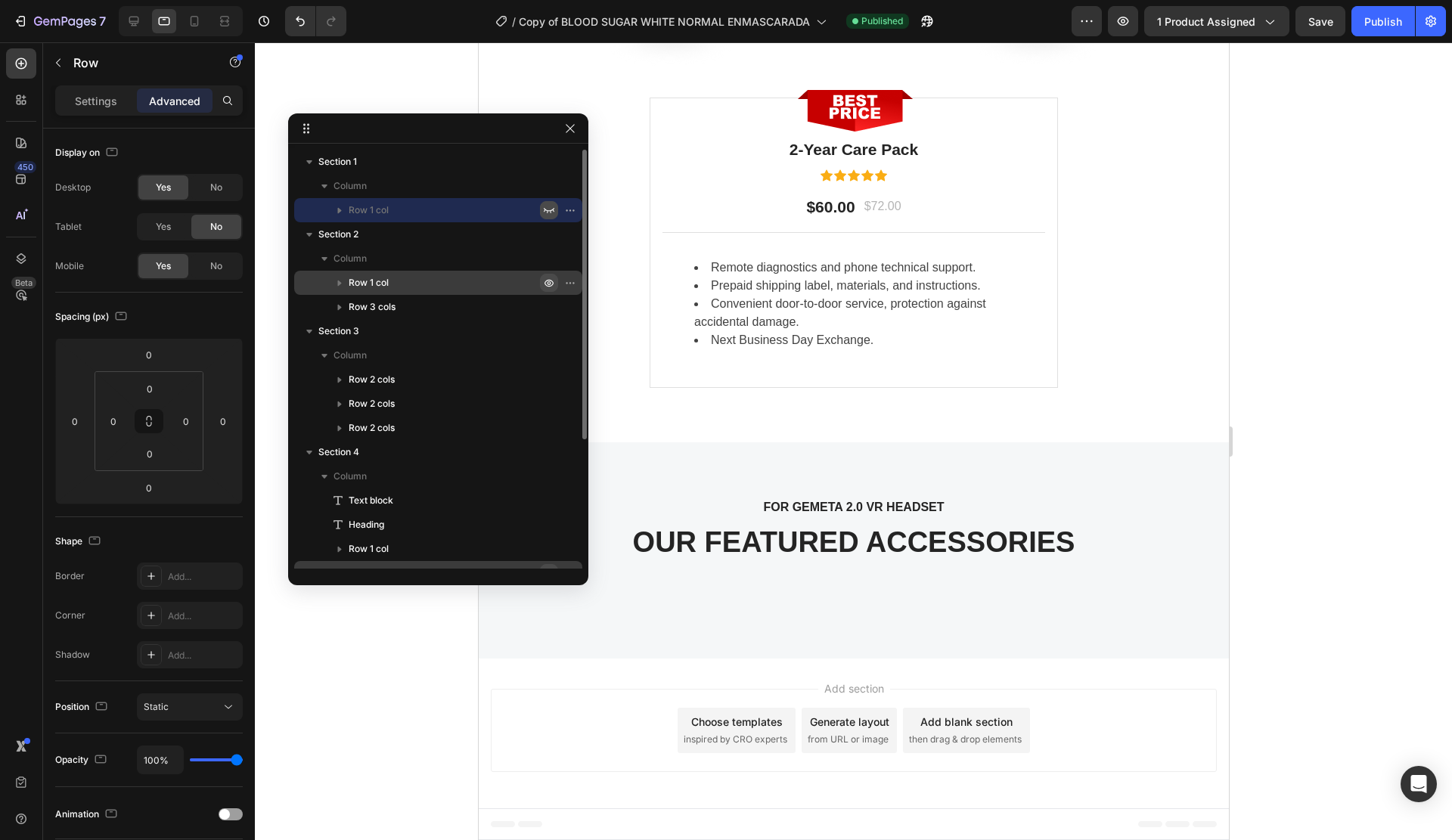
click at [549, 283] on icon "button" at bounding box center [549, 282] width 12 height 12
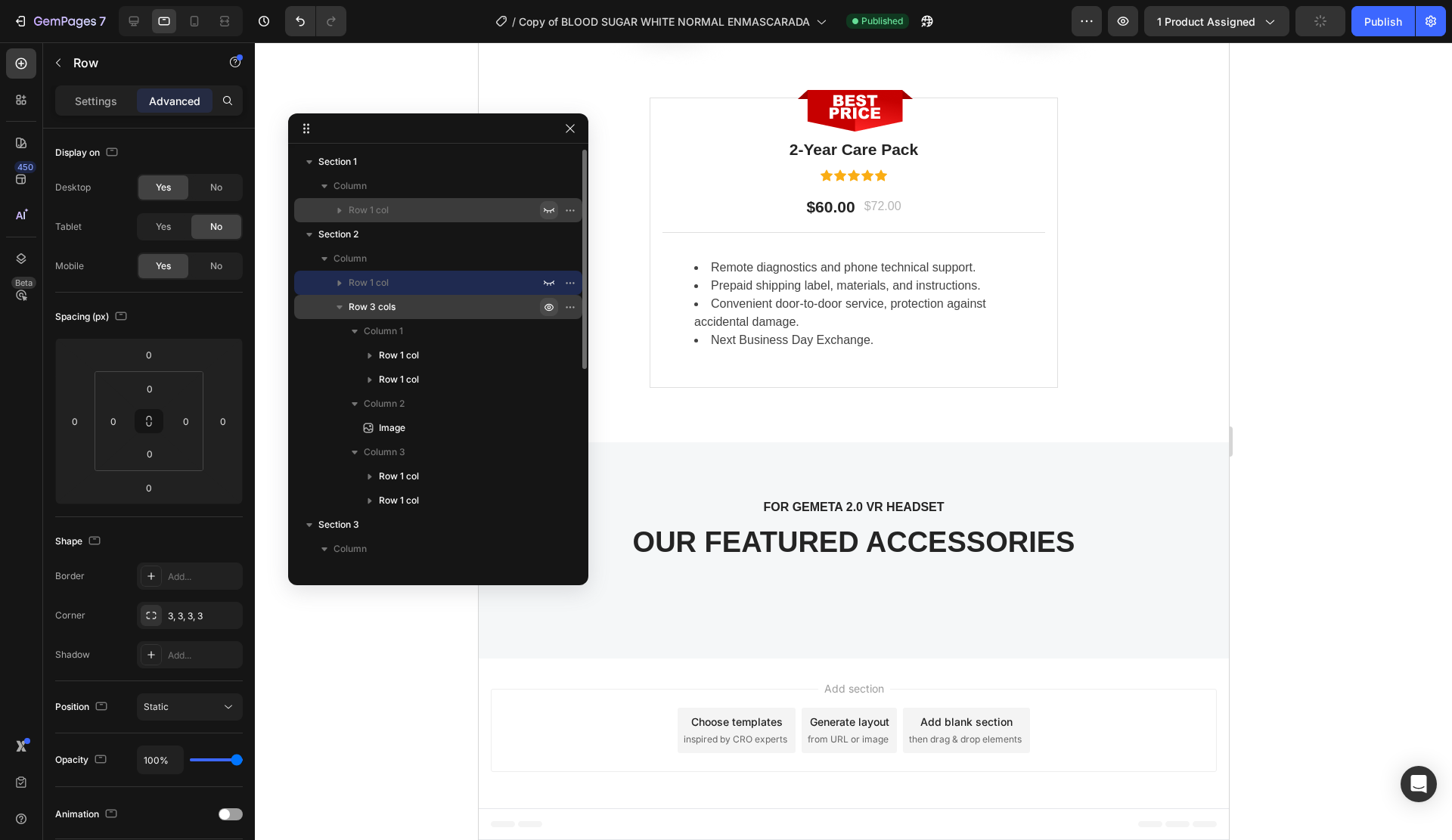
click at [572, 308] on icon "button" at bounding box center [573, 307] width 2 height 2
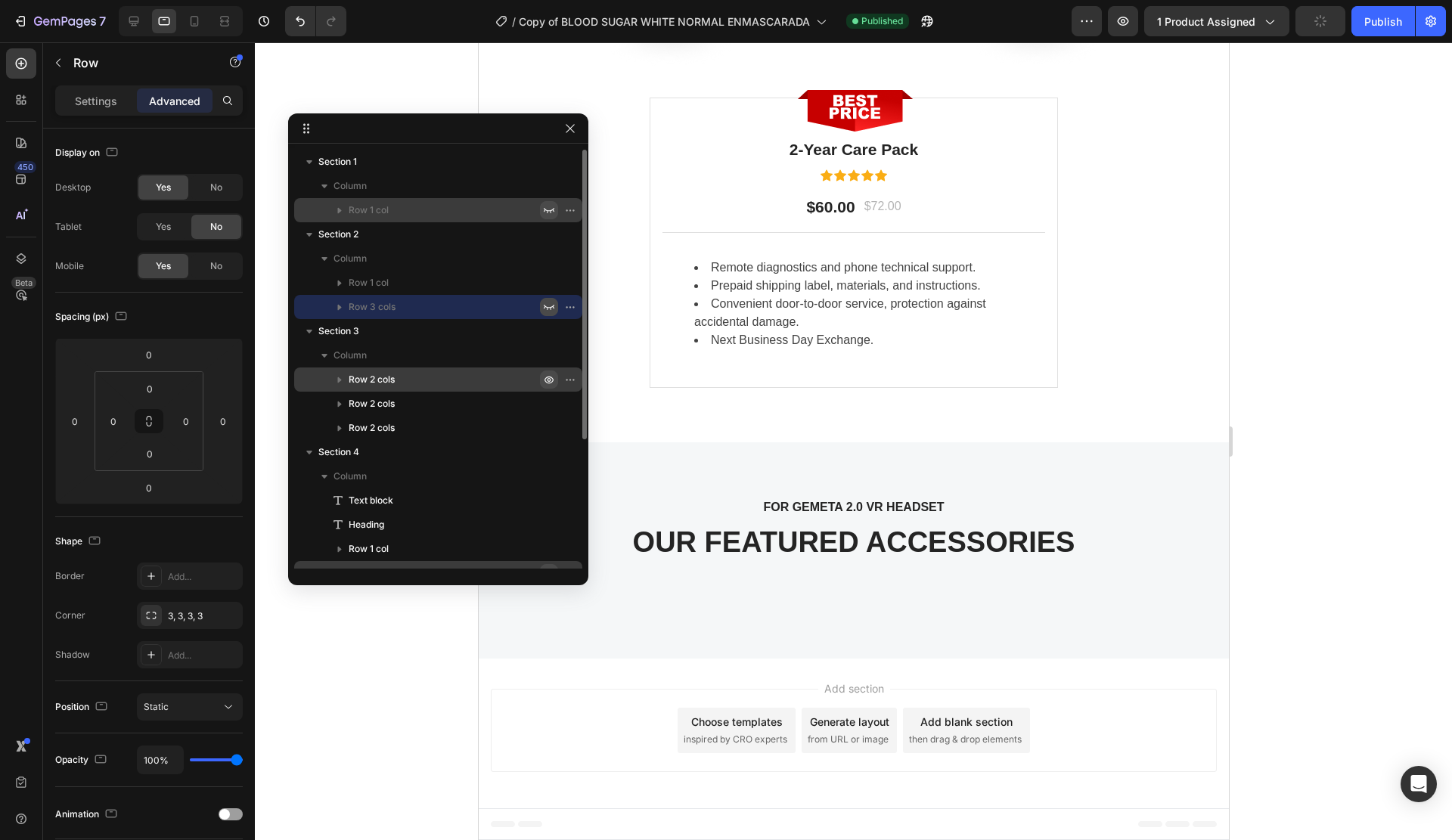
click at [572, 379] on icon "button" at bounding box center [573, 380] width 2 height 2
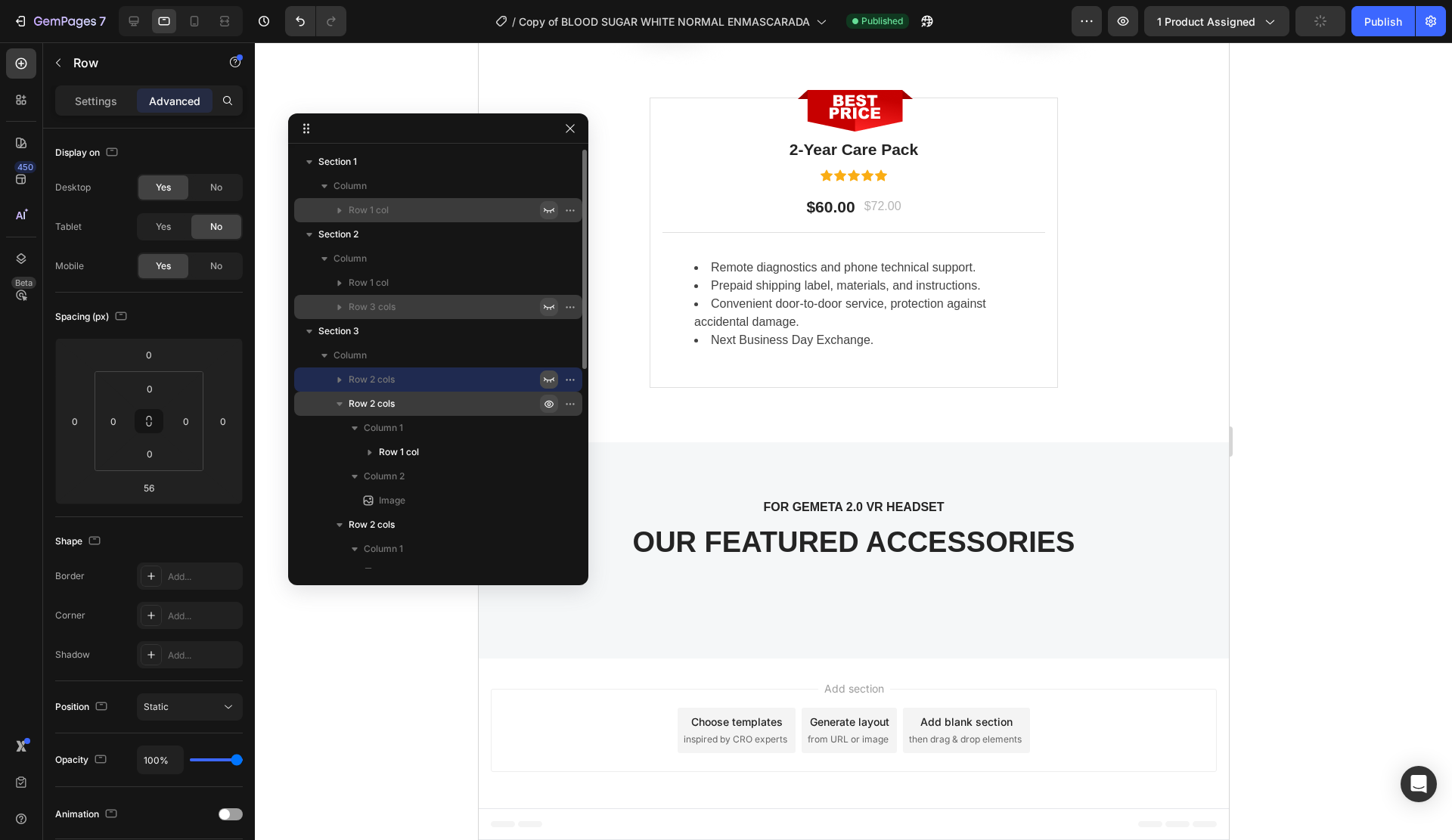
click at [572, 403] on icon "button" at bounding box center [573, 404] width 2 height 2
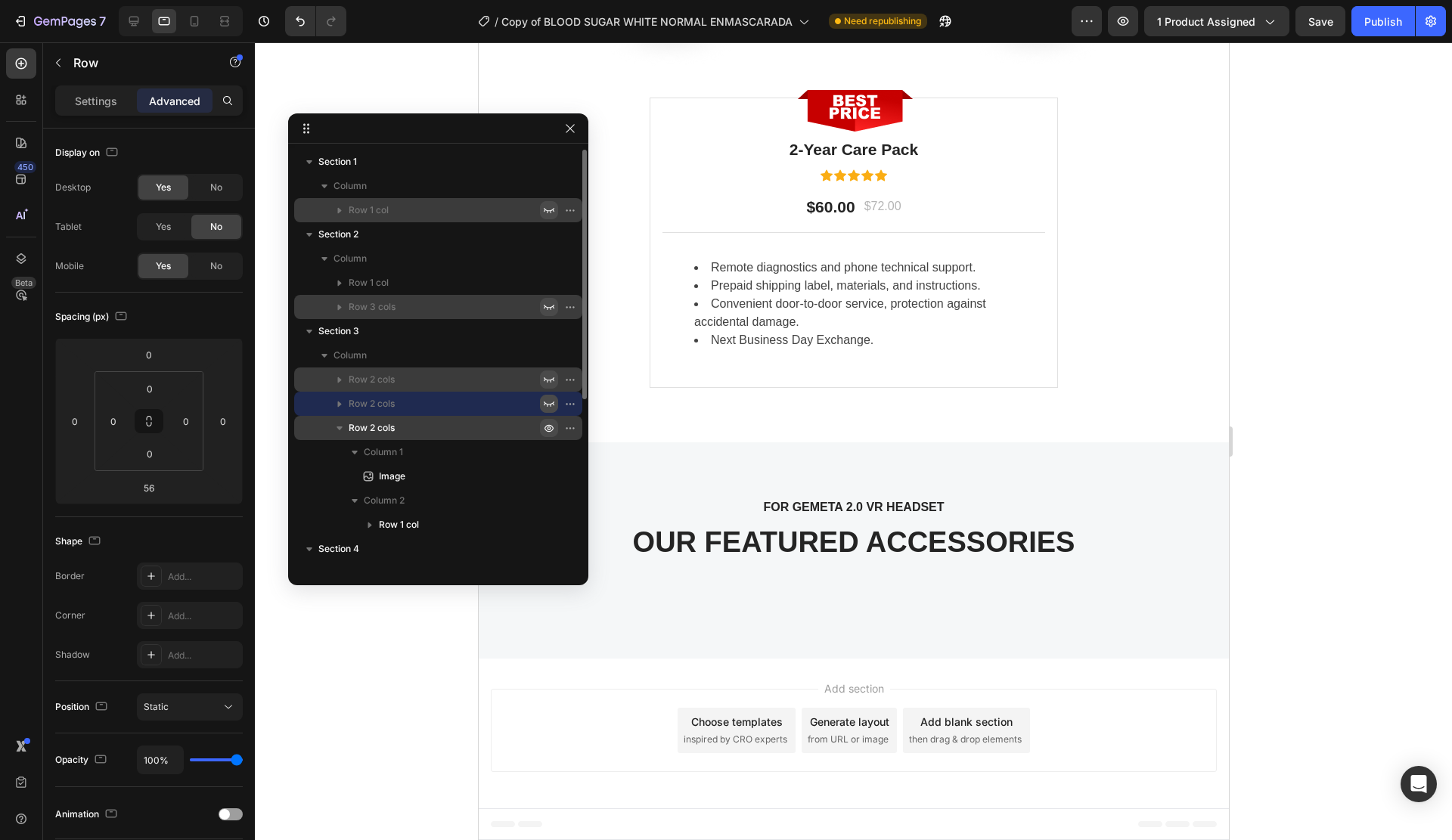
click at [572, 429] on icon "button" at bounding box center [573, 428] width 2 height 2
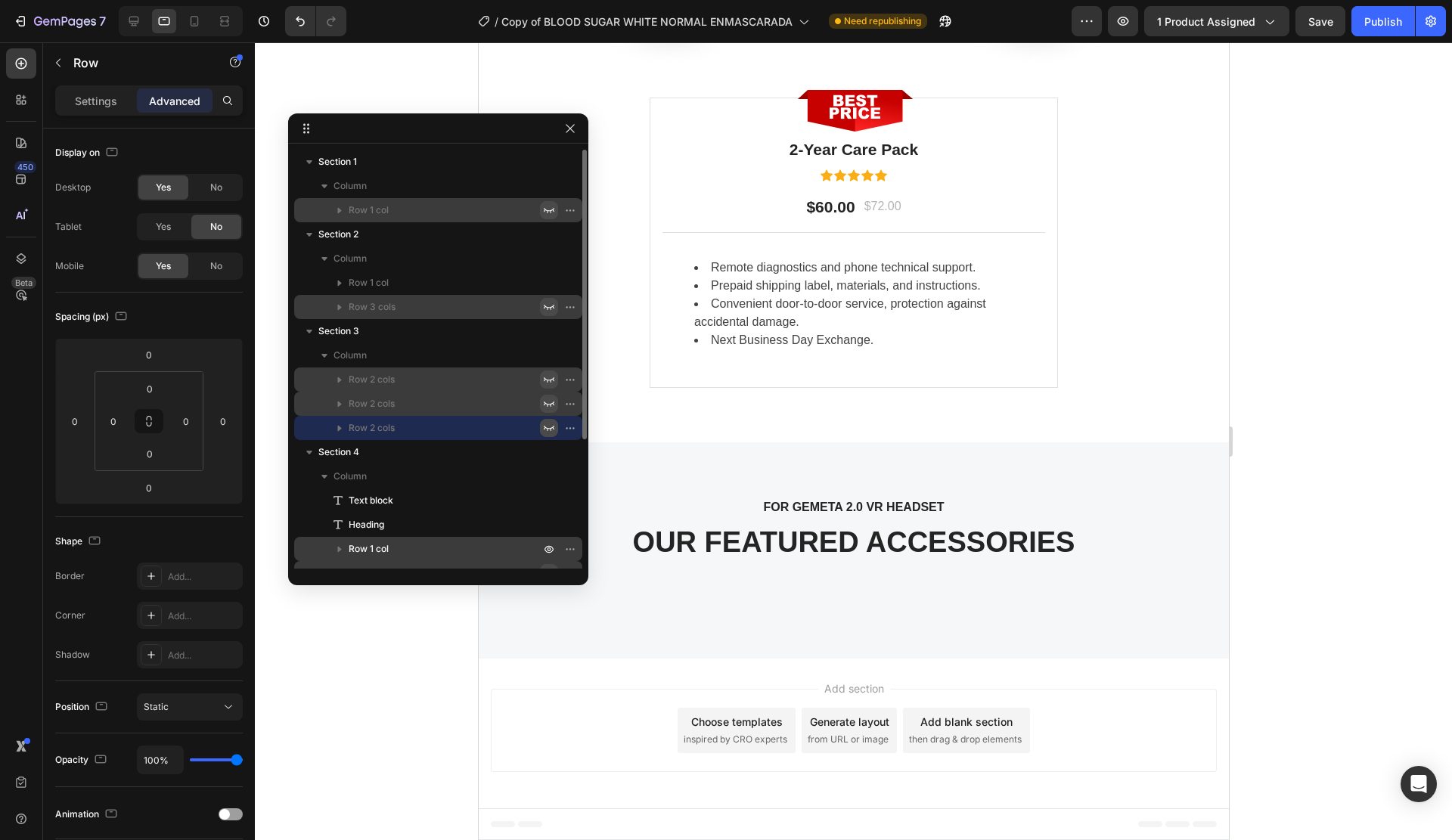
scroll to position [151, 0]
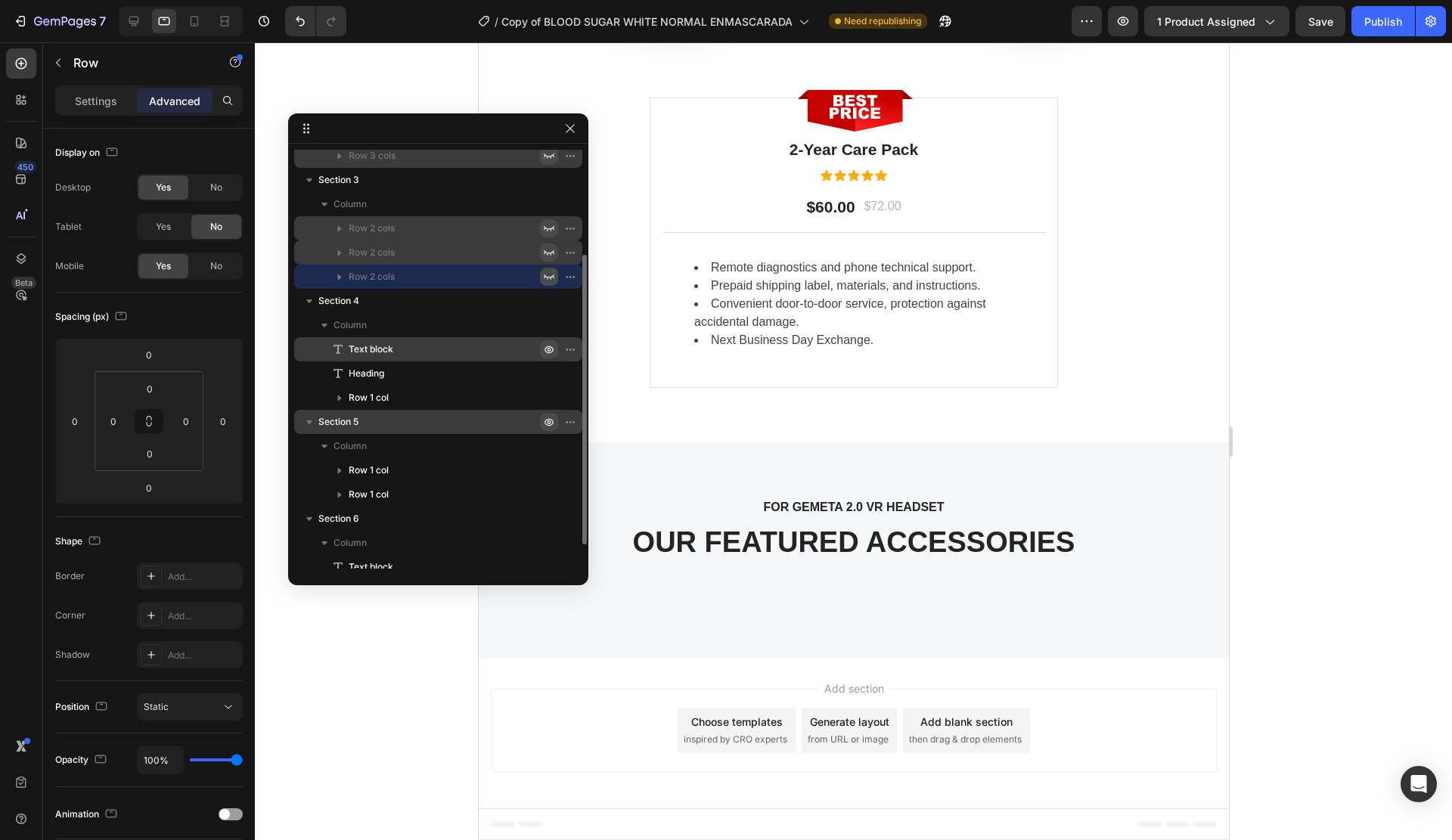
click at [550, 344] on icon "button" at bounding box center [549, 349] width 12 height 12
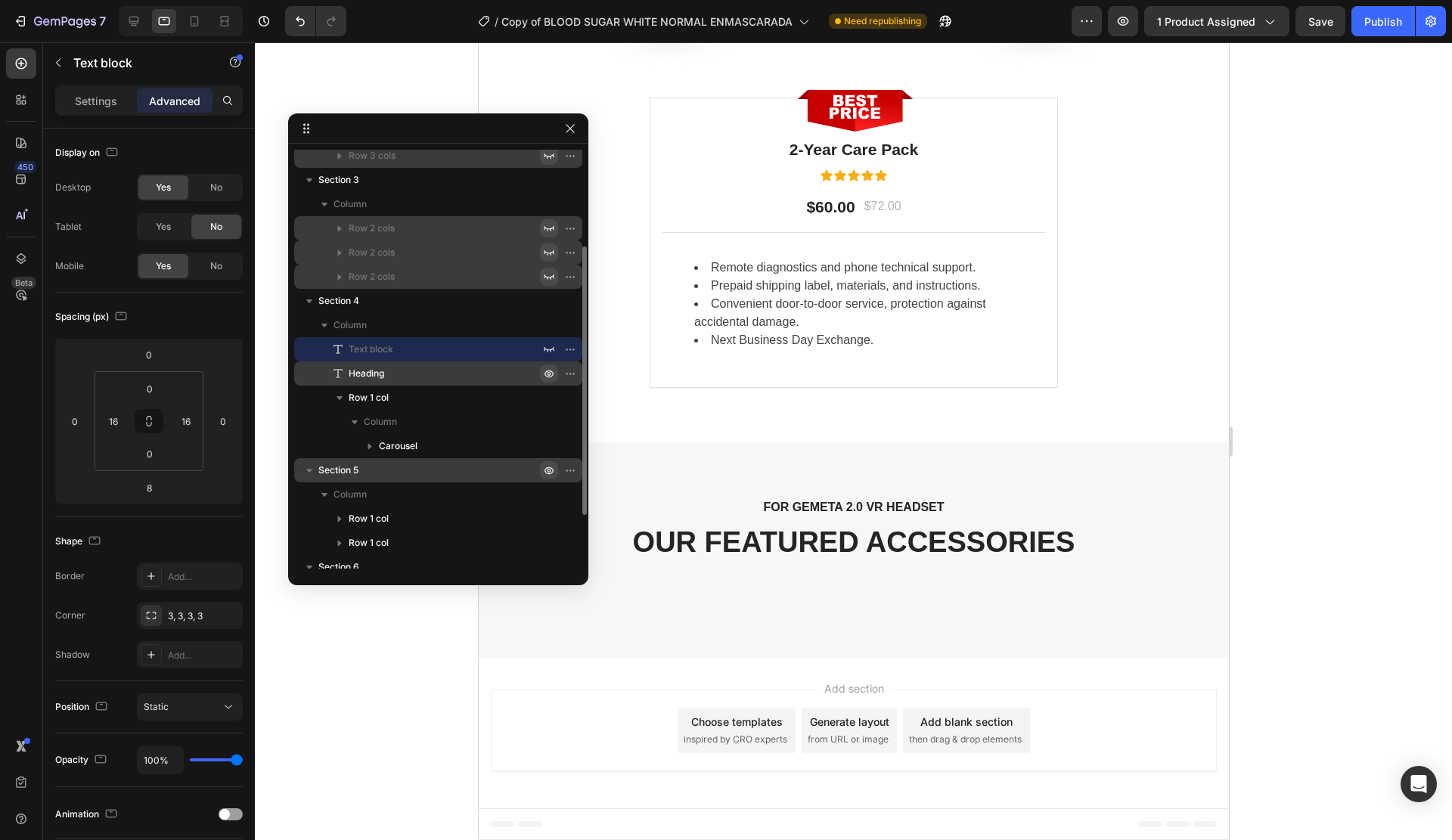
click at [545, 375] on icon "button" at bounding box center [549, 373] width 12 height 12
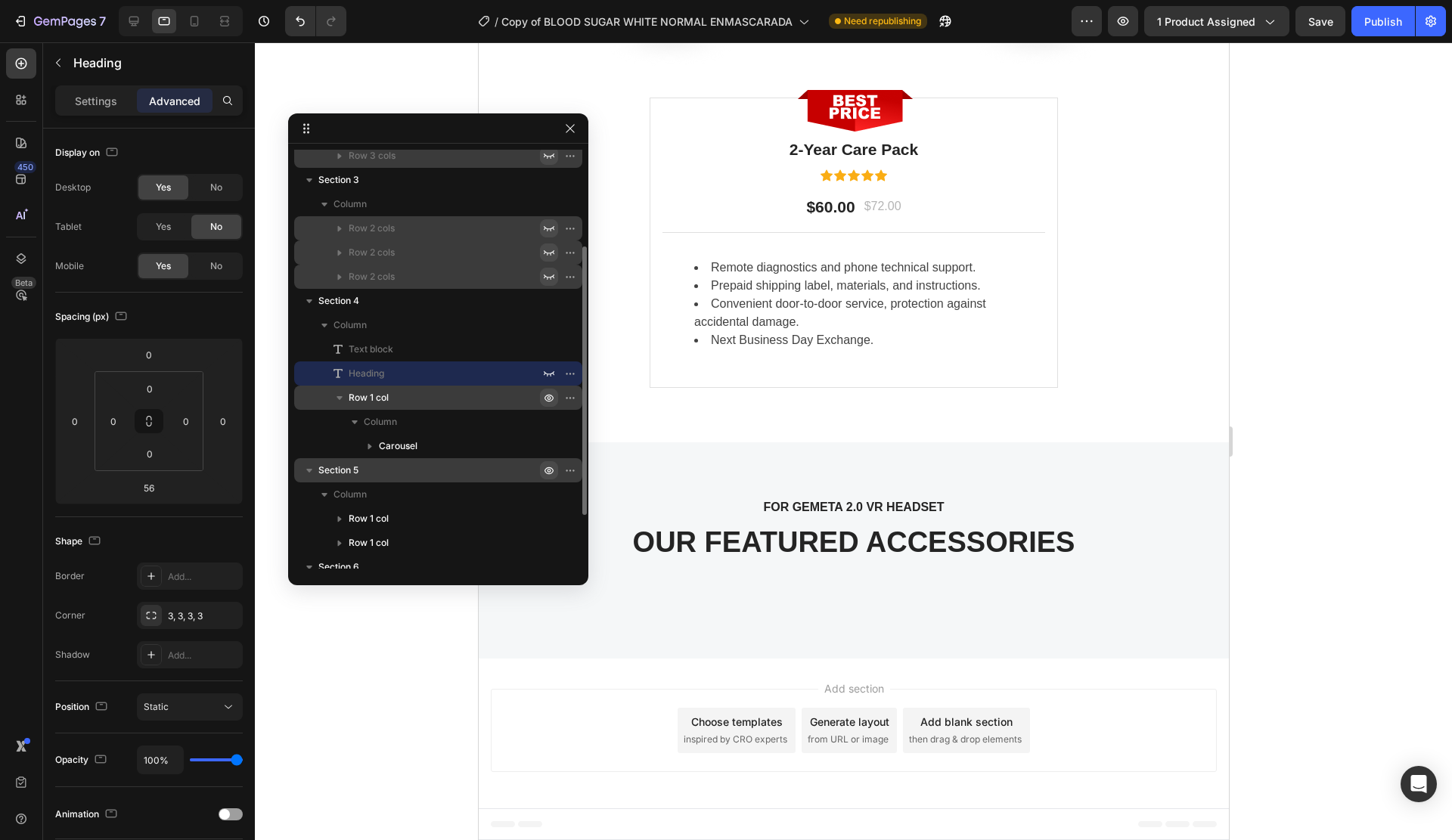
click at [550, 396] on icon "button" at bounding box center [549, 397] width 12 height 12
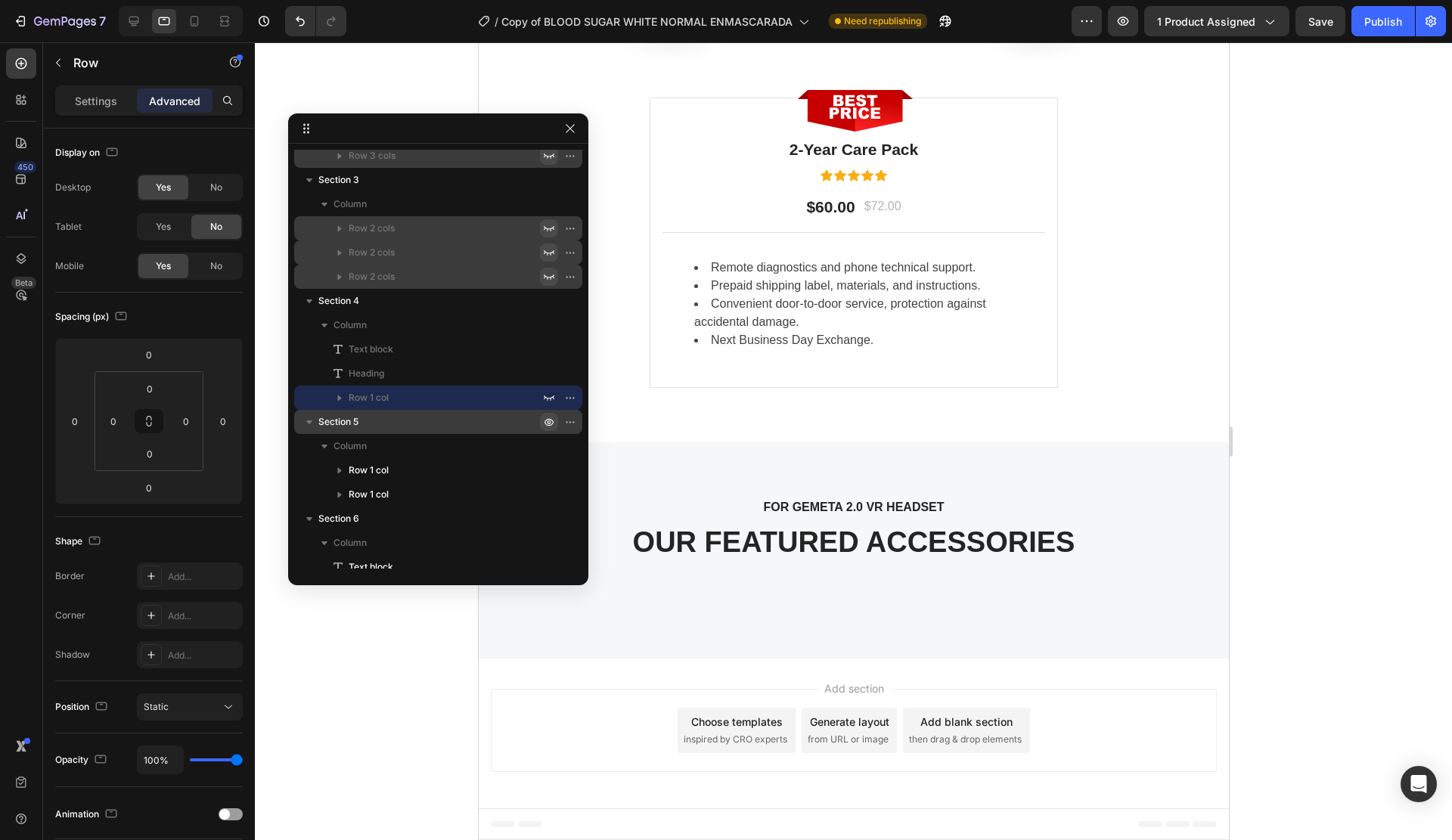
scroll to position [186, 0]
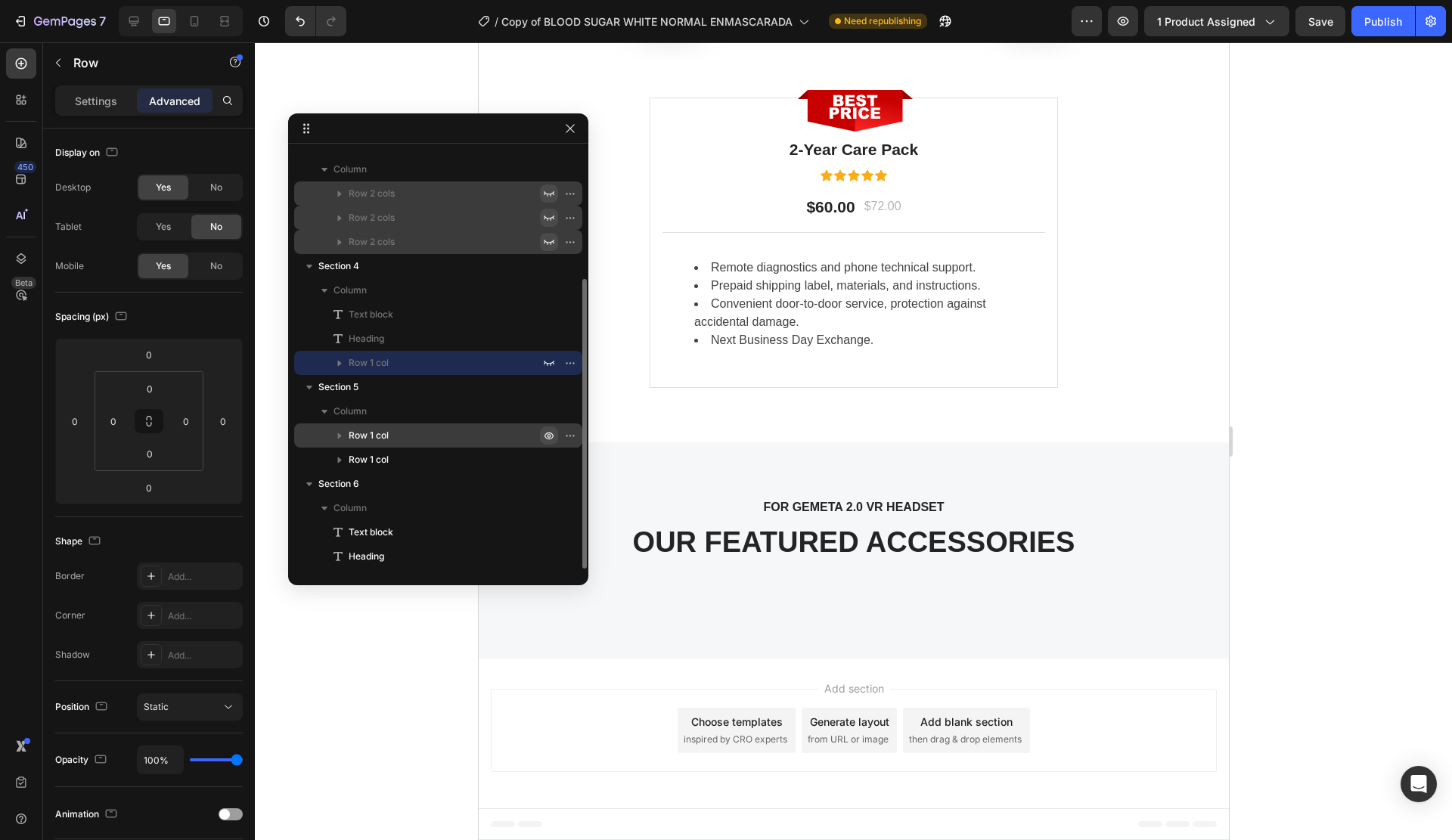
click at [545, 433] on icon "button" at bounding box center [549, 435] width 12 height 12
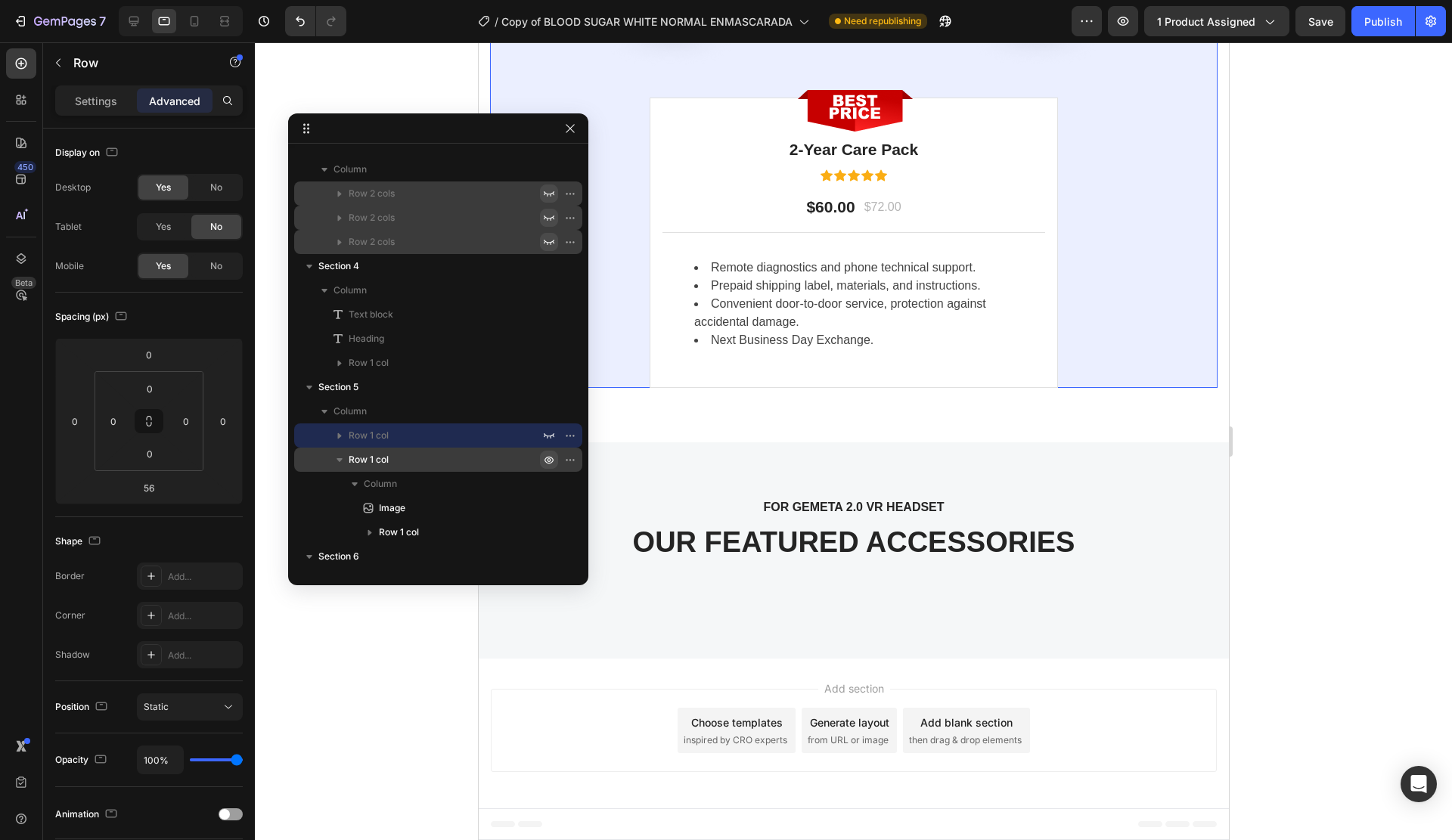
click at [549, 461] on icon "button" at bounding box center [550, 460] width 4 height 4
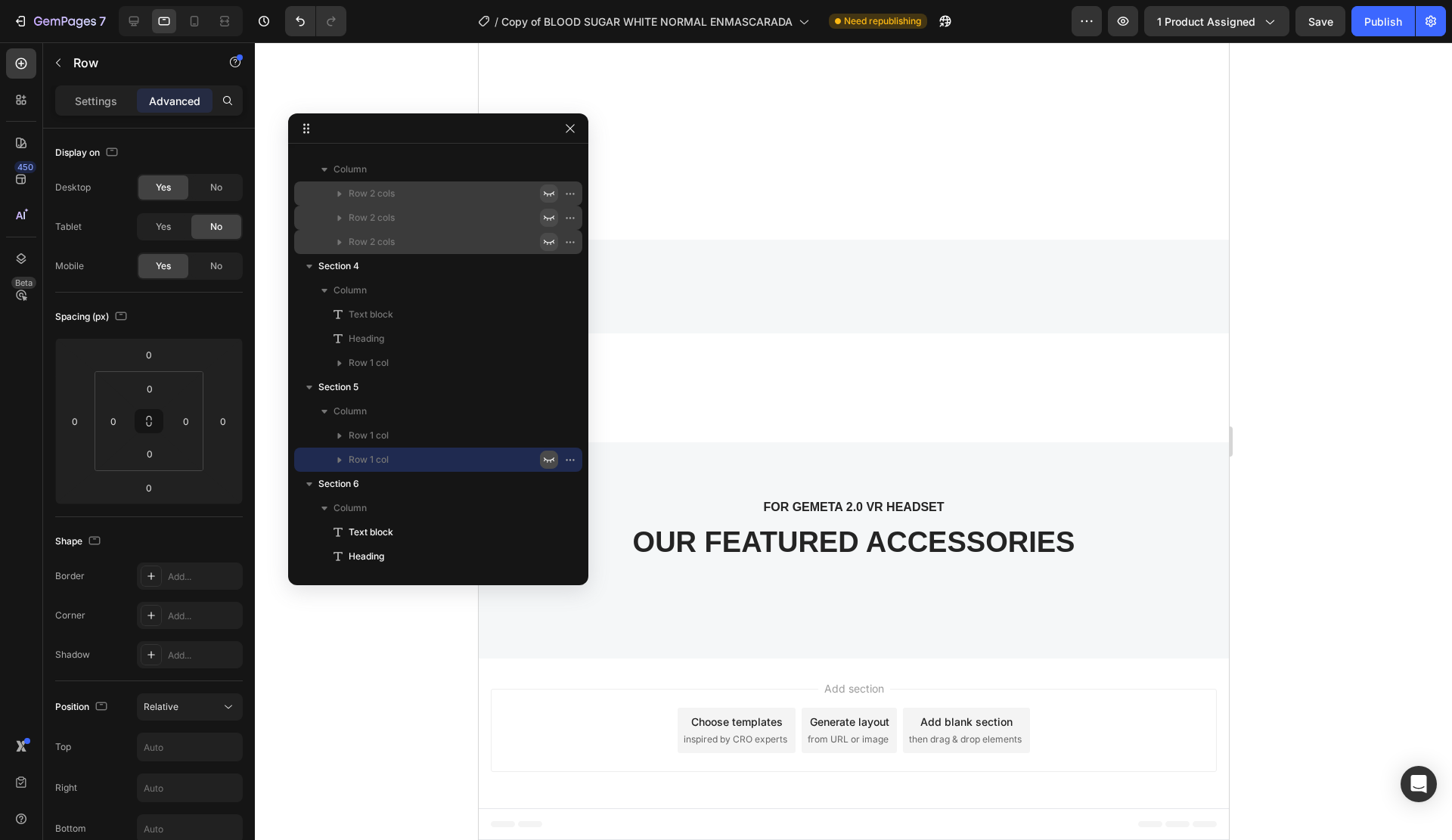
scroll to position [708, 0]
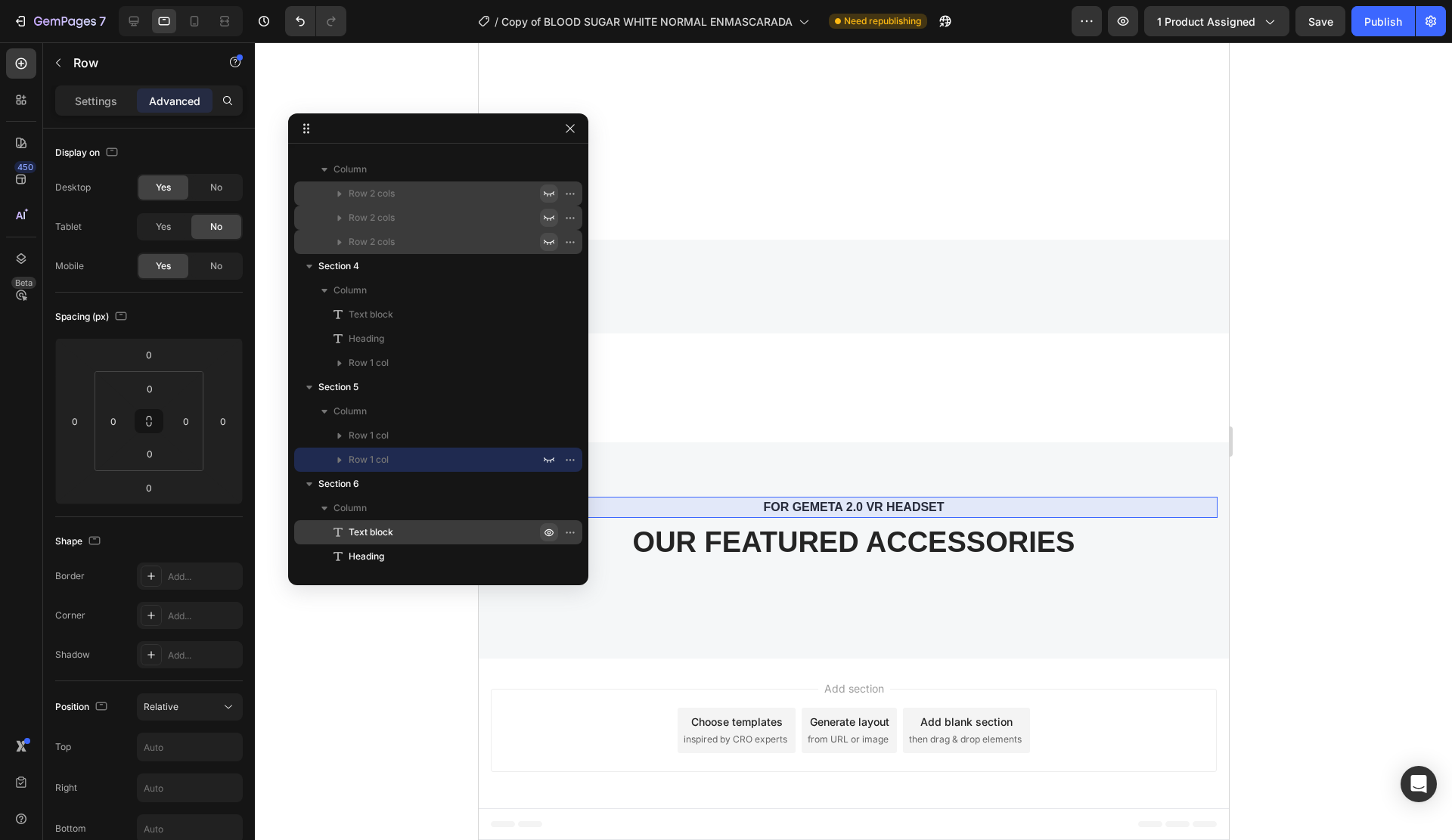
click at [552, 534] on icon "button" at bounding box center [549, 531] width 12 height 12
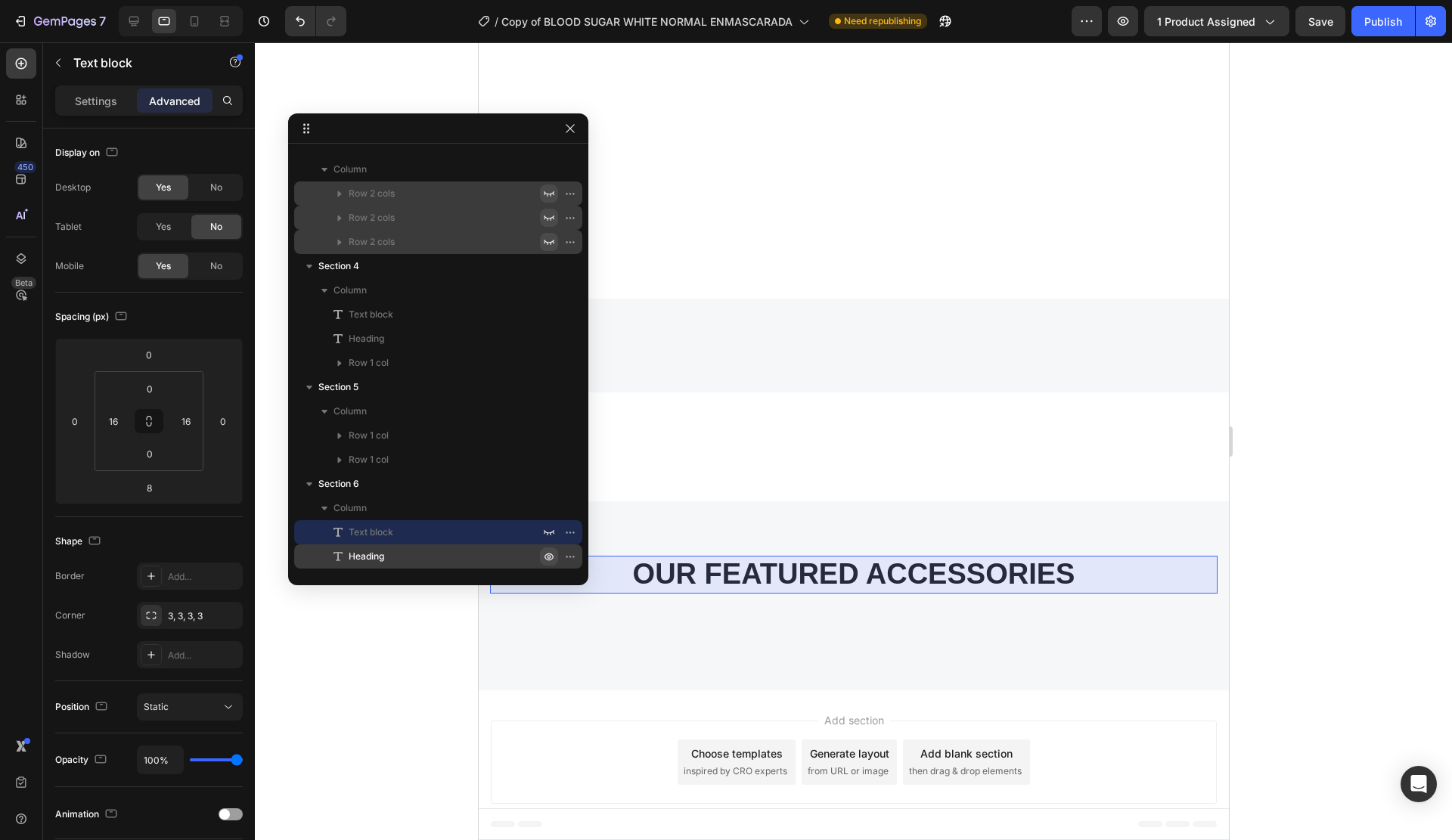
click at [549, 556] on icon "button" at bounding box center [549, 556] width 12 height 12
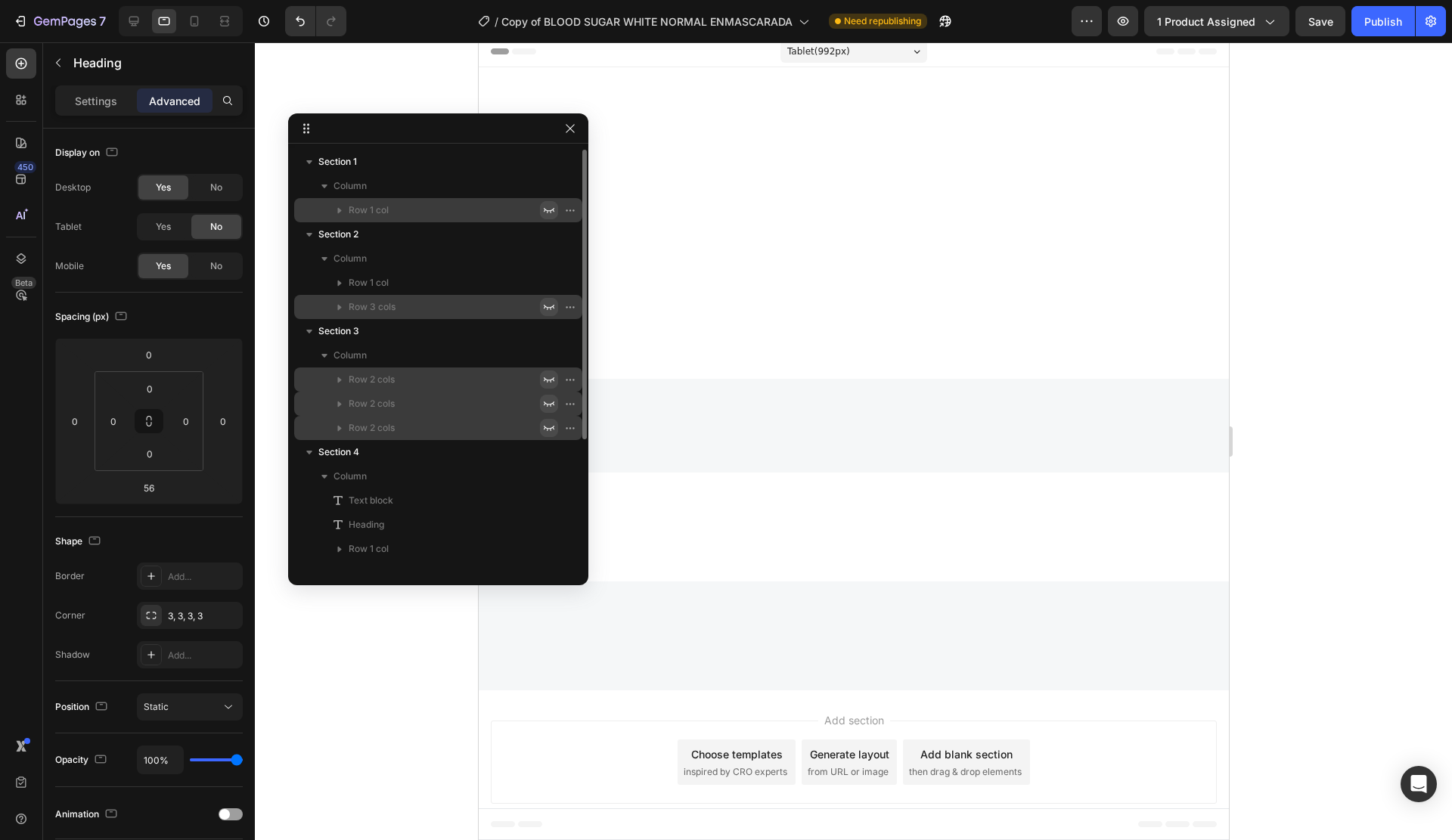
scroll to position [0, 0]
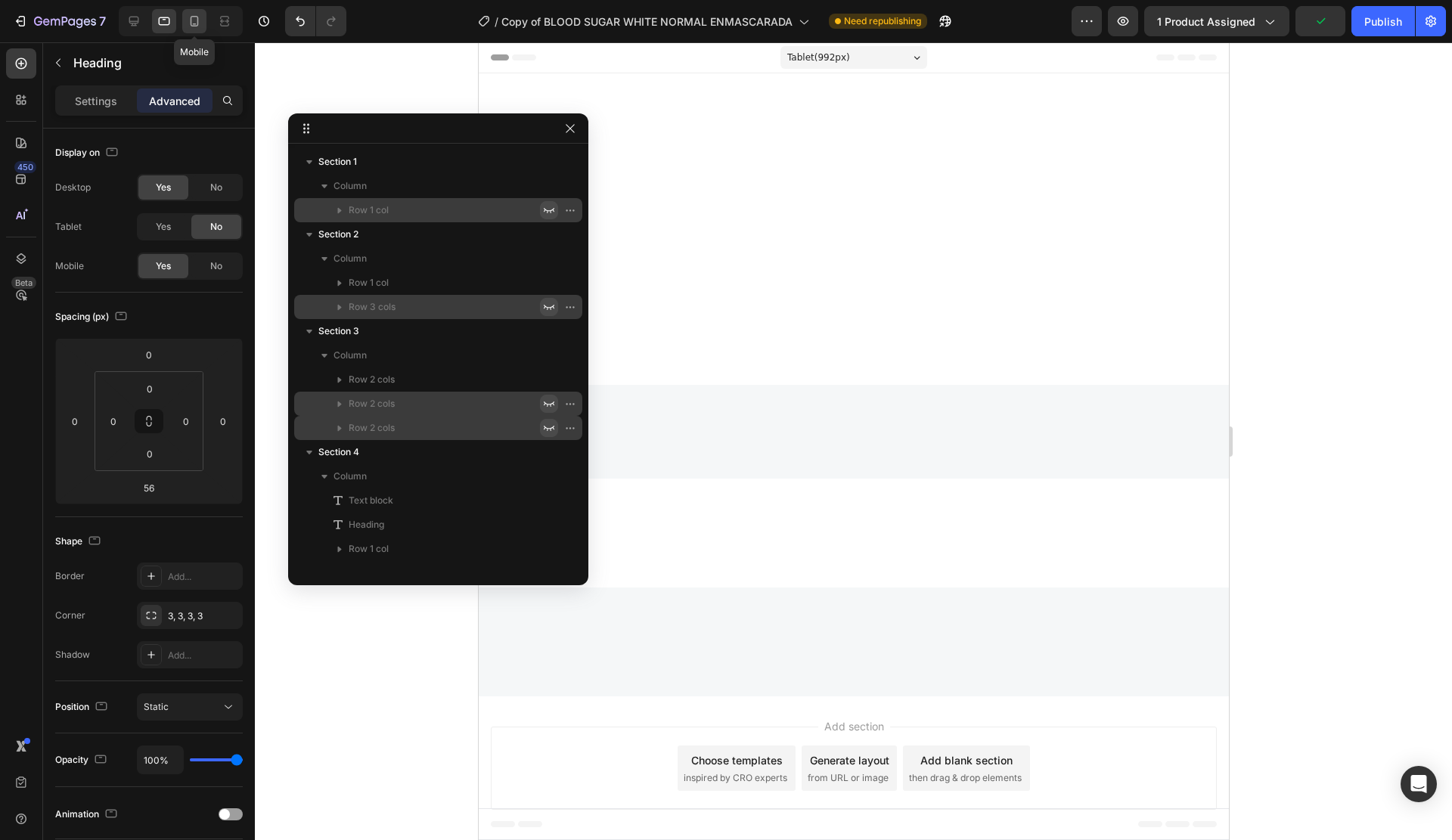
click at [199, 21] on icon at bounding box center [195, 21] width 15 height 15
type input "0"
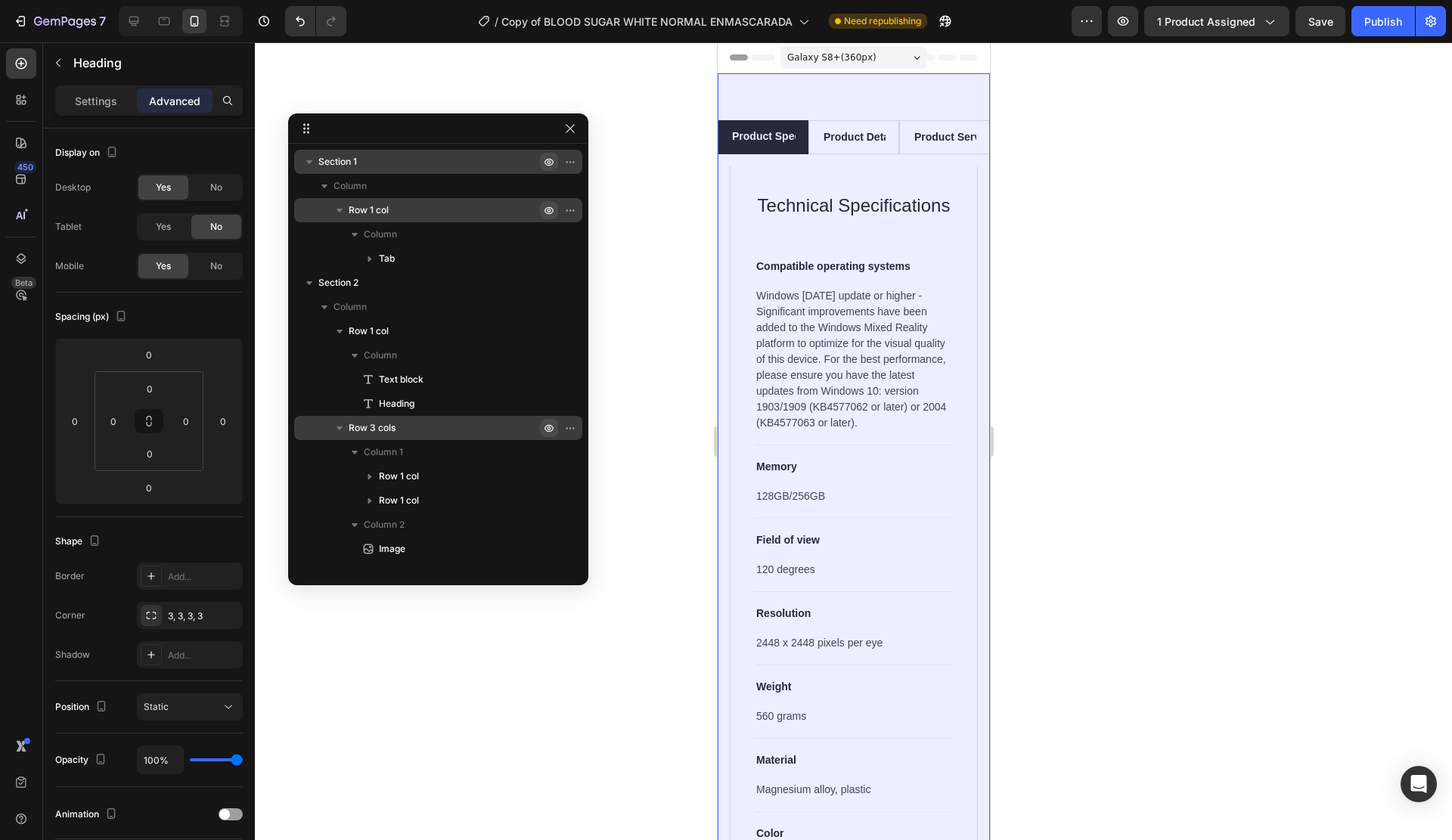
click at [547, 162] on icon "button" at bounding box center [549, 162] width 12 height 12
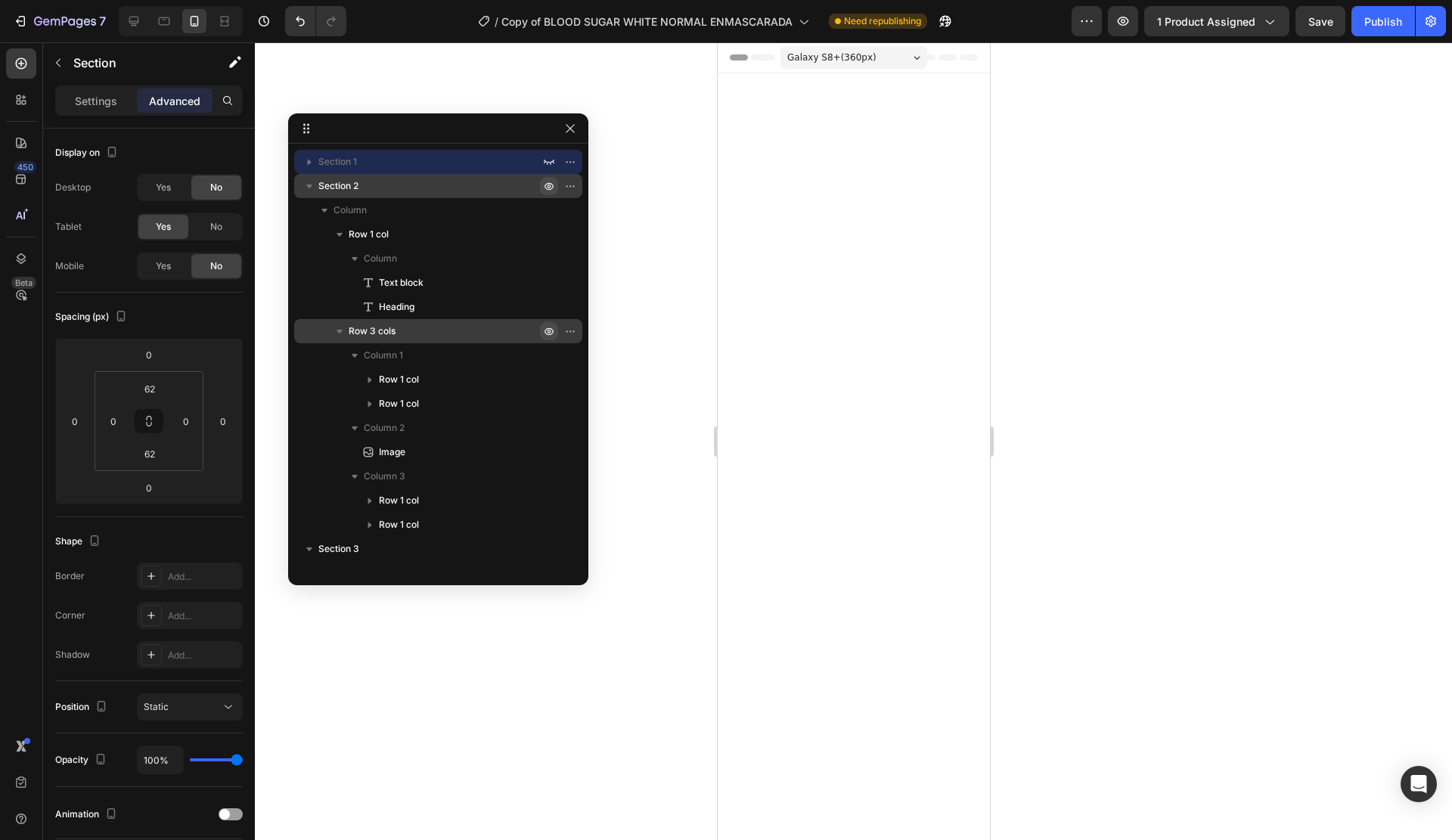
click at [550, 182] on icon "button" at bounding box center [549, 185] width 12 height 12
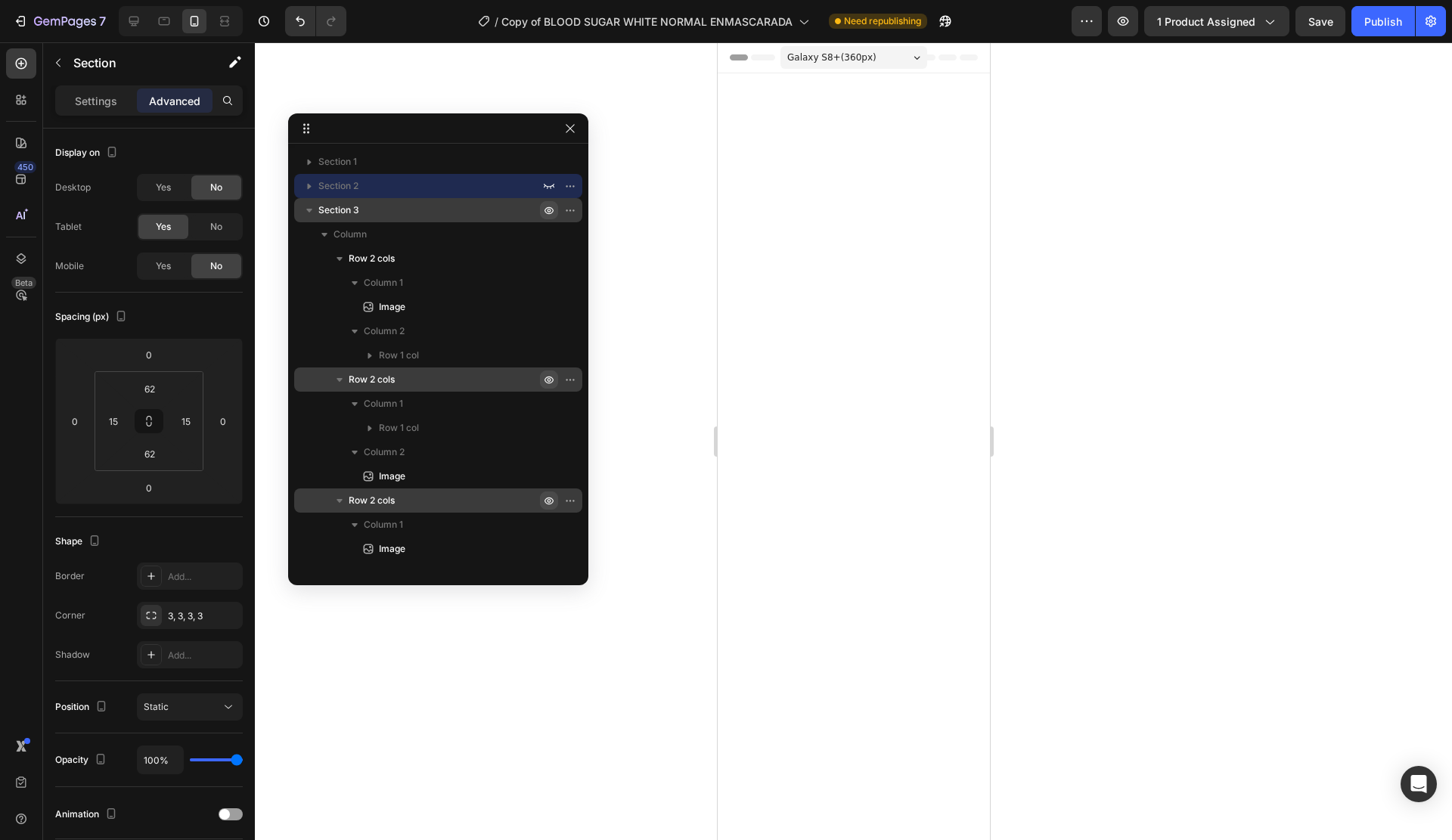
click at [549, 210] on icon "button" at bounding box center [550, 211] width 4 height 4
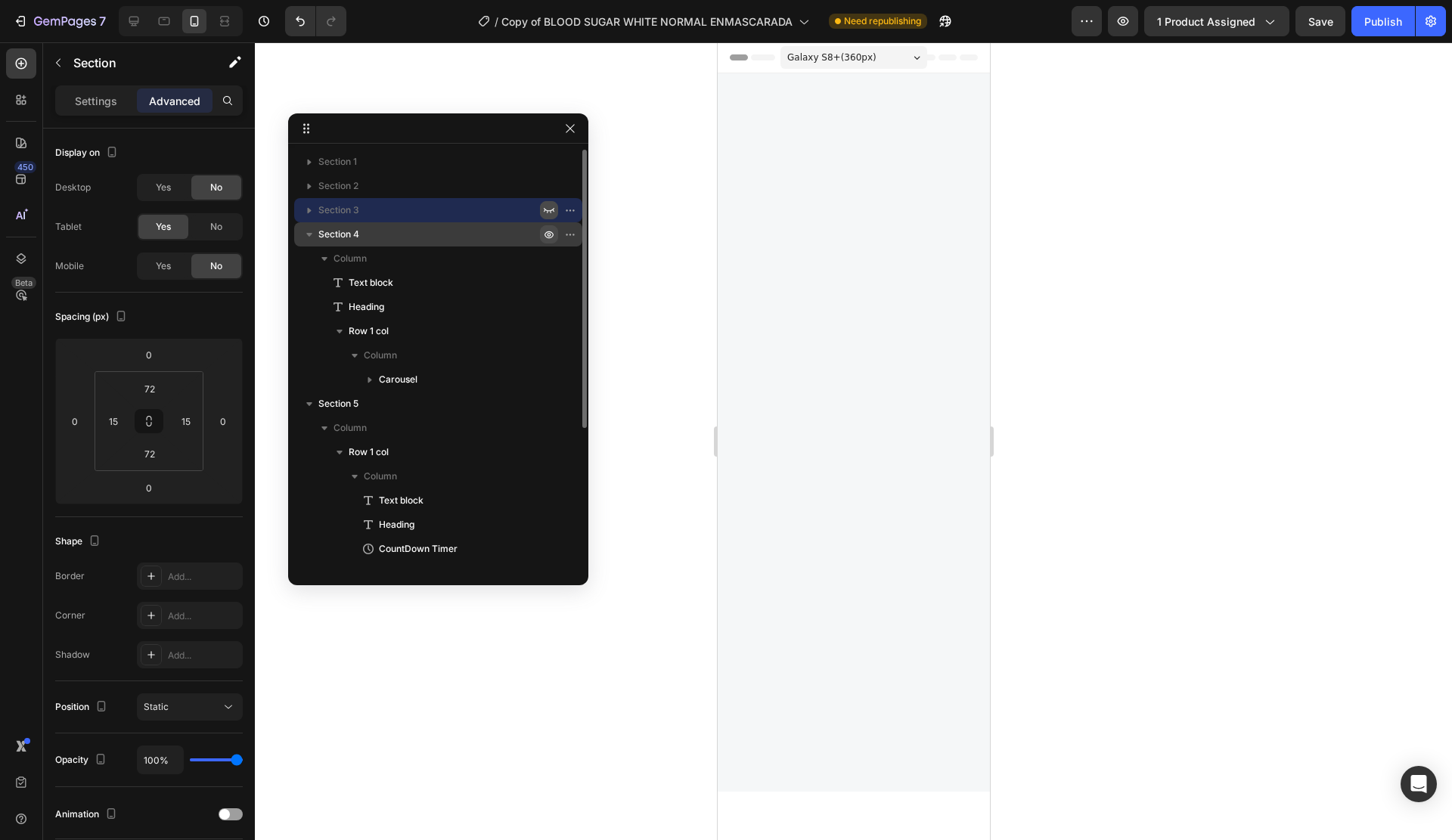
click at [549, 235] on icon "button" at bounding box center [549, 234] width 12 height 12
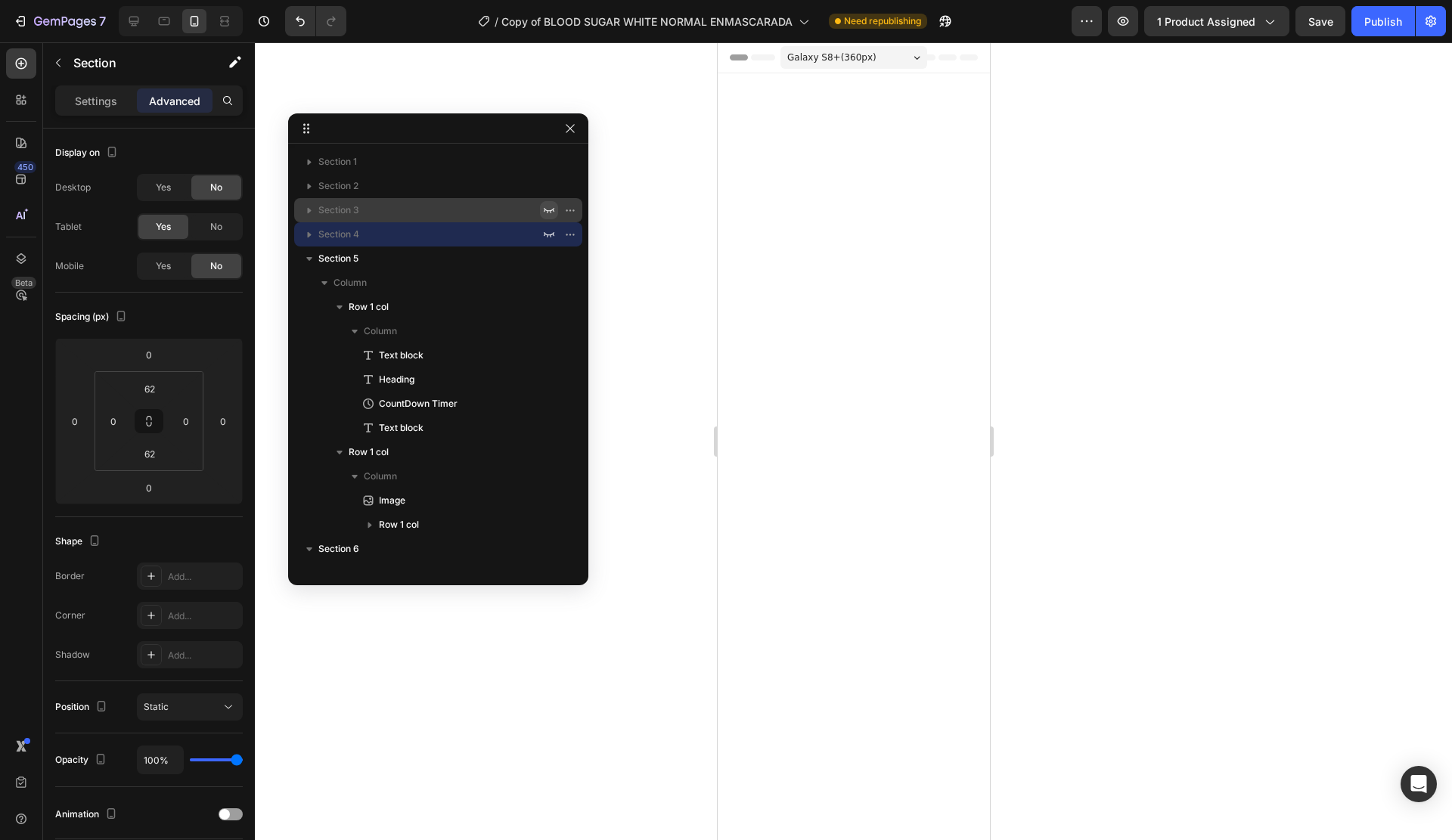
click at [543, 260] on icon "button" at bounding box center [549, 258] width 12 height 12
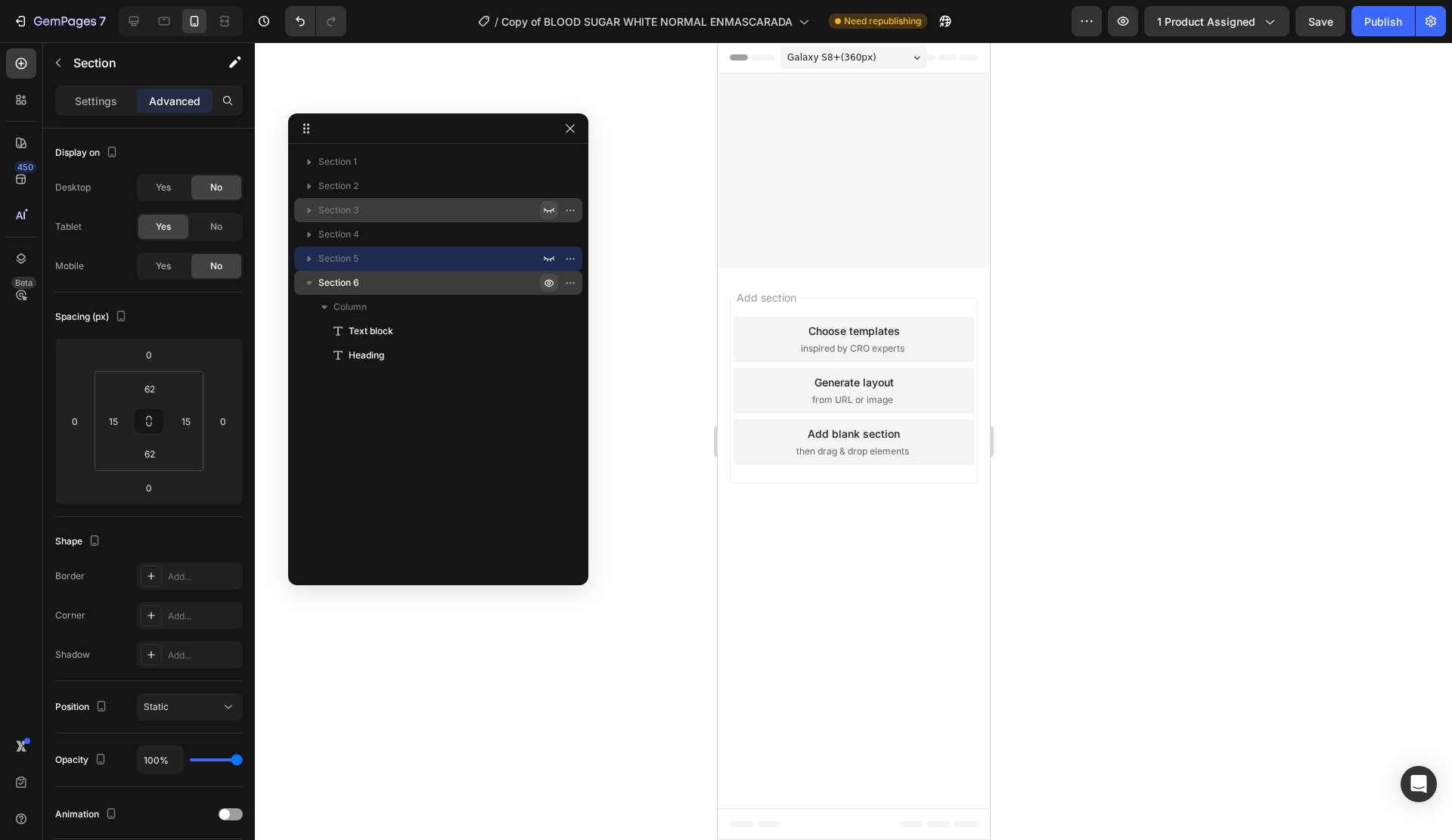
click at [548, 282] on icon "button" at bounding box center [549, 282] width 12 height 12
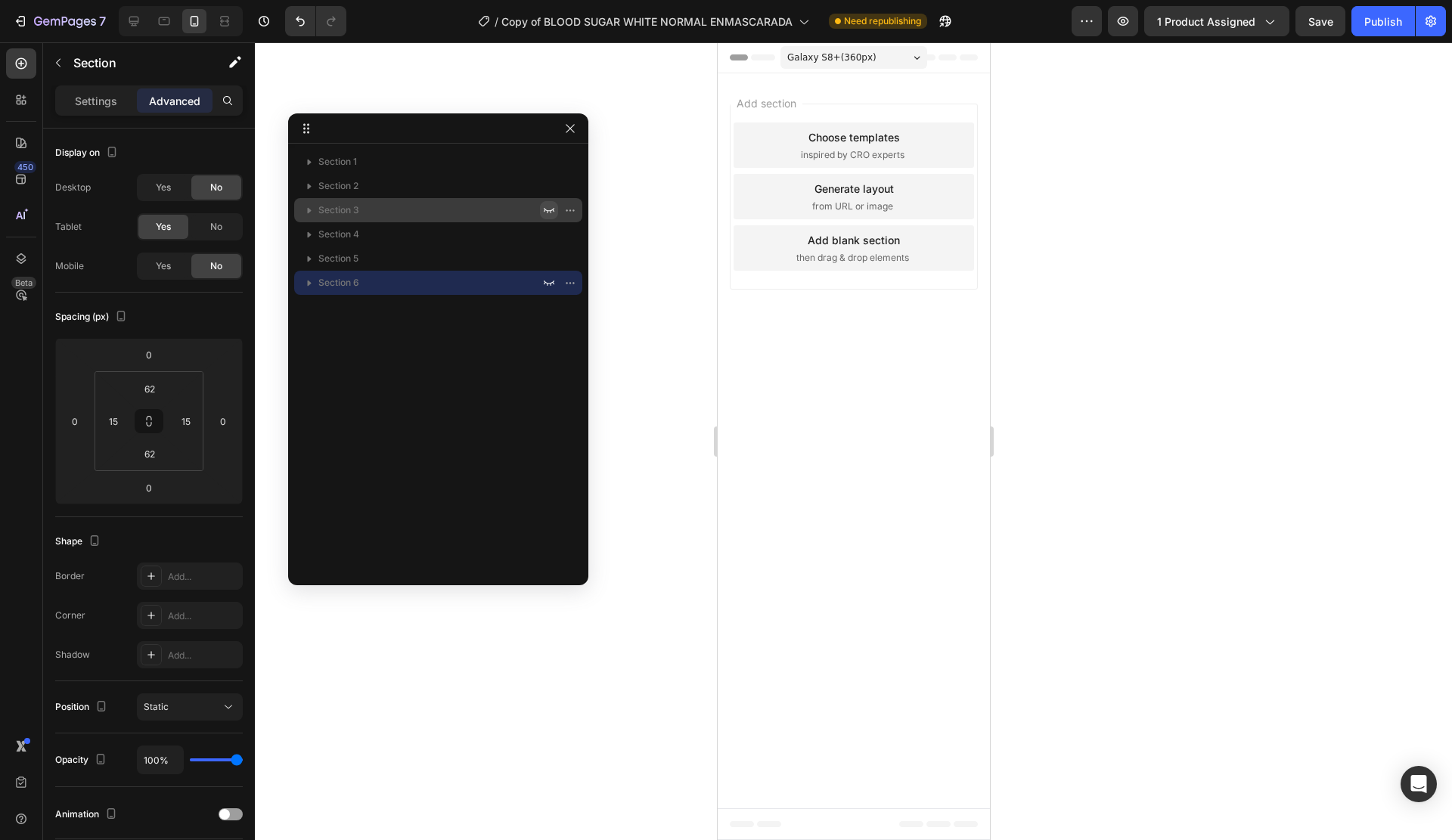
click at [543, 75] on div at bounding box center [854, 441] width 1197 height 798
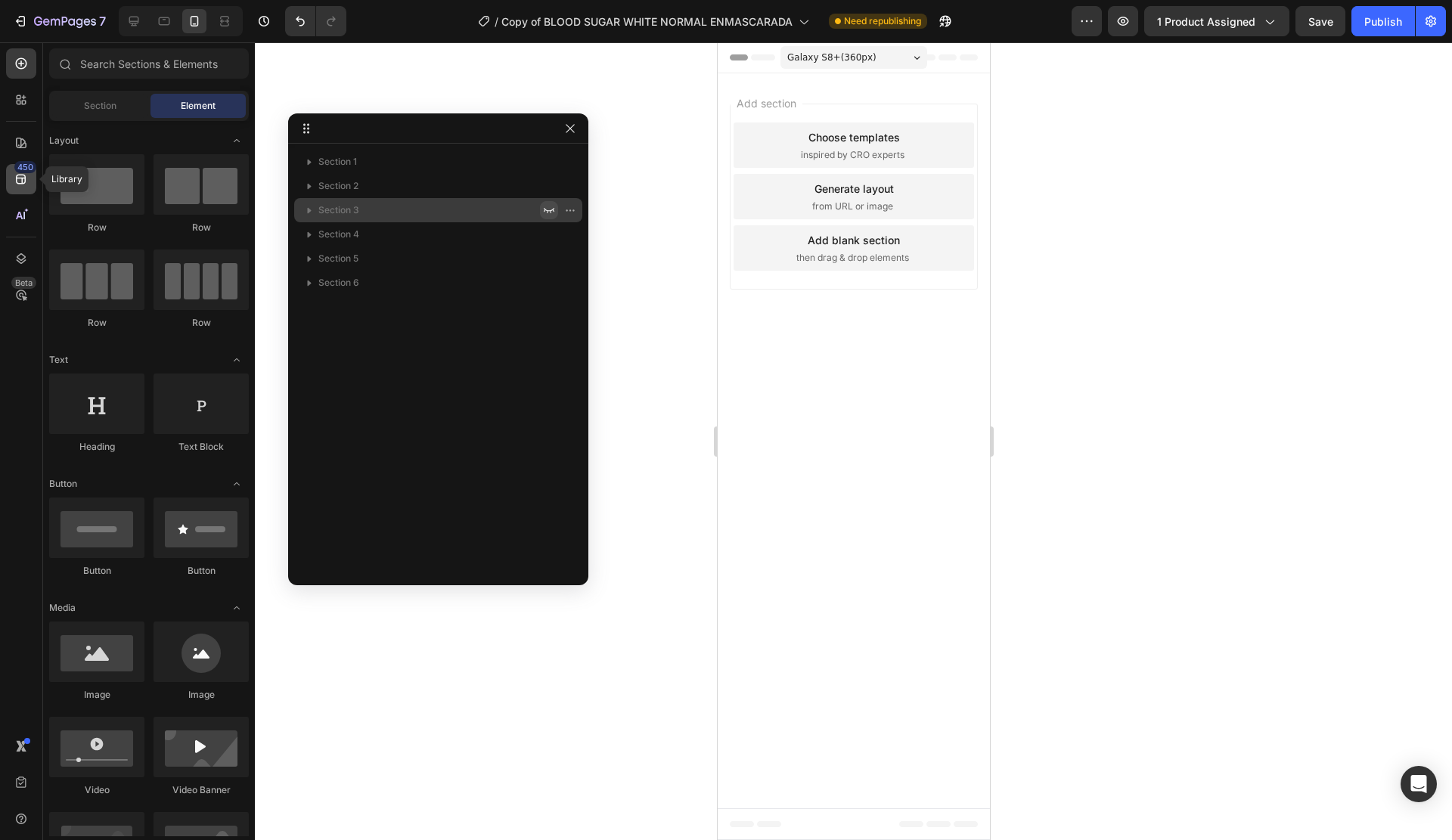
click at [33, 182] on div "450" at bounding box center [21, 179] width 30 height 30
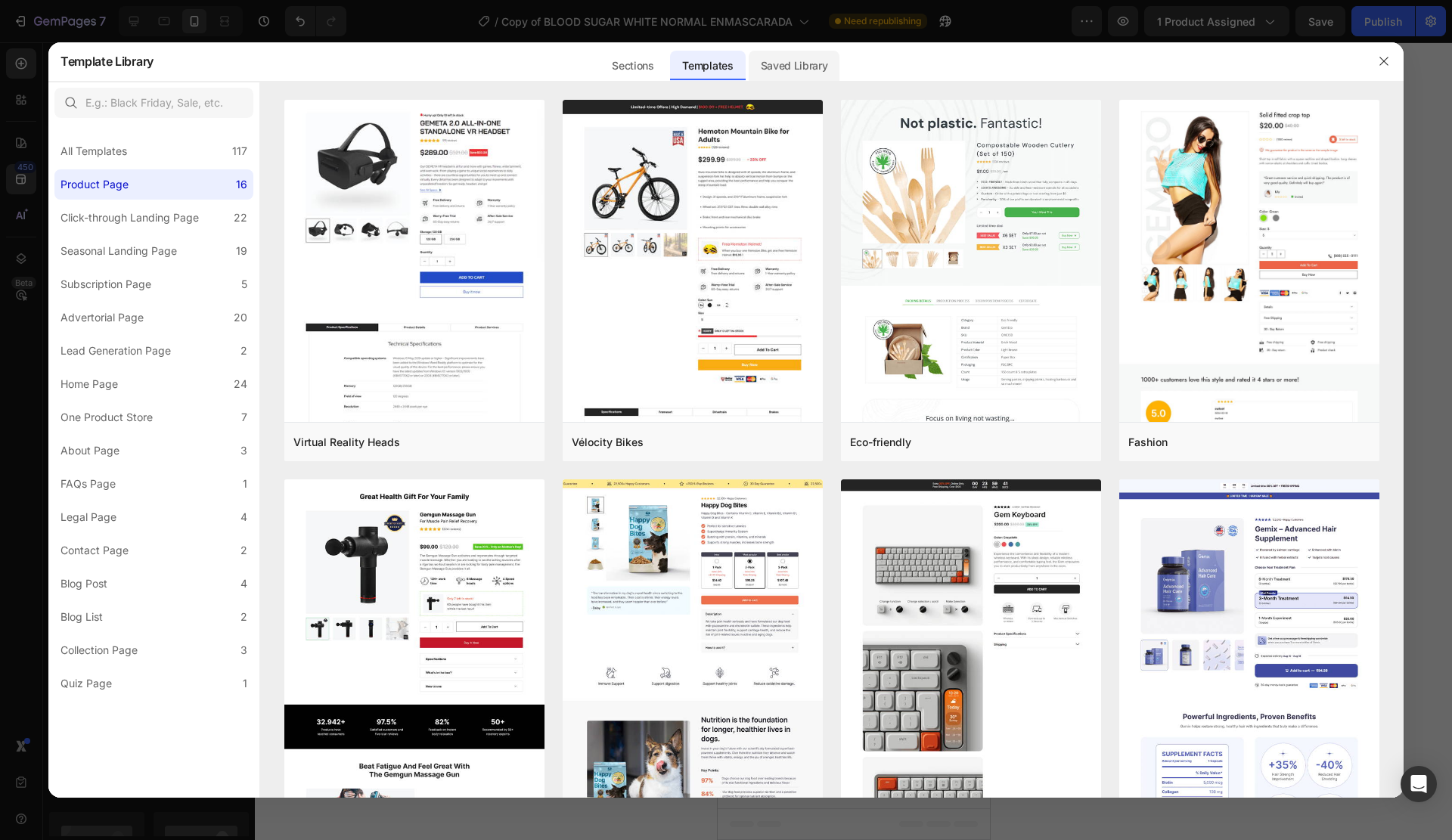
click at [769, 71] on div "Saved Library" at bounding box center [794, 66] width 91 height 30
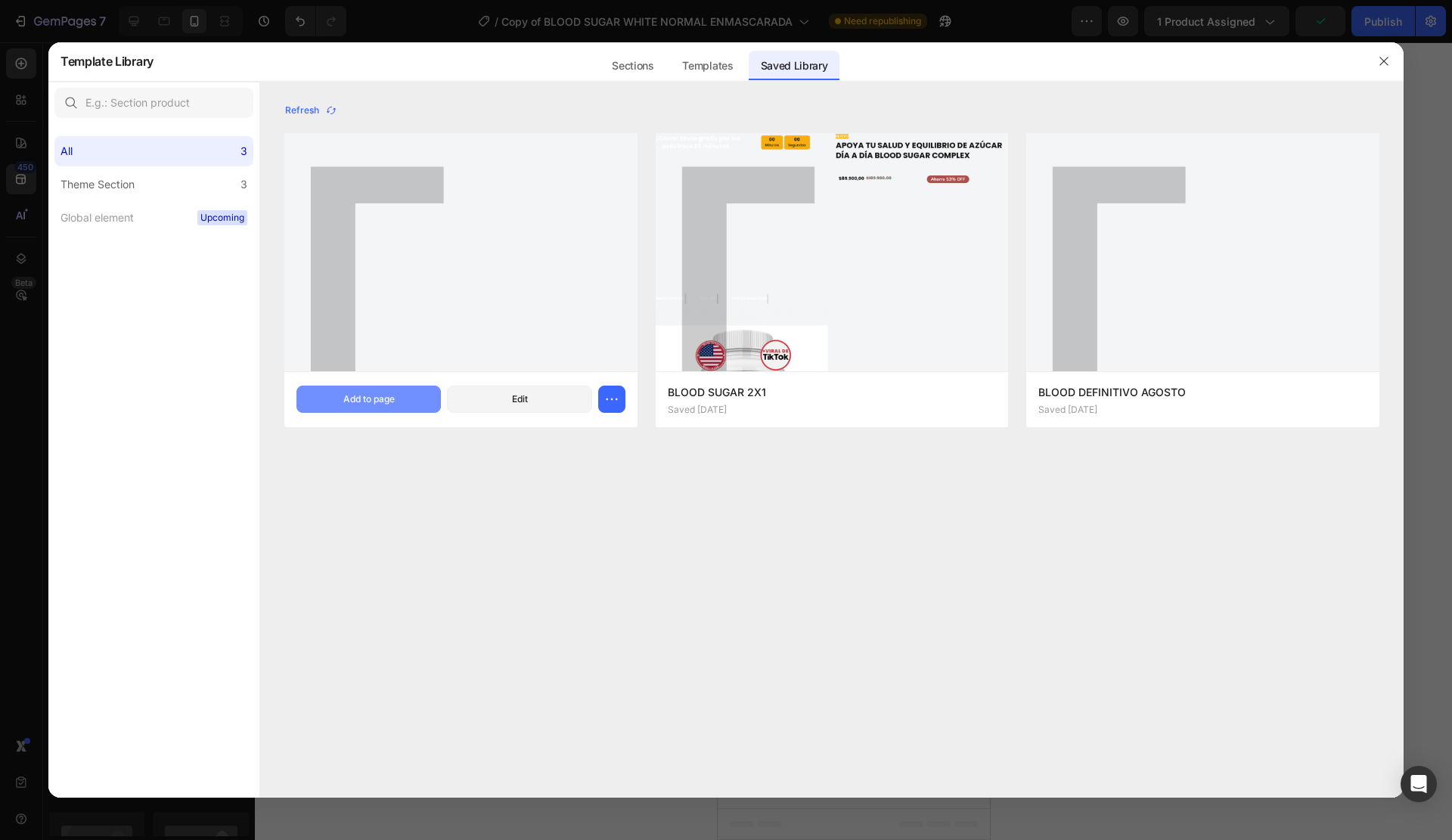
click at [372, 403] on div "Add to page" at bounding box center [369, 399] width 52 height 13
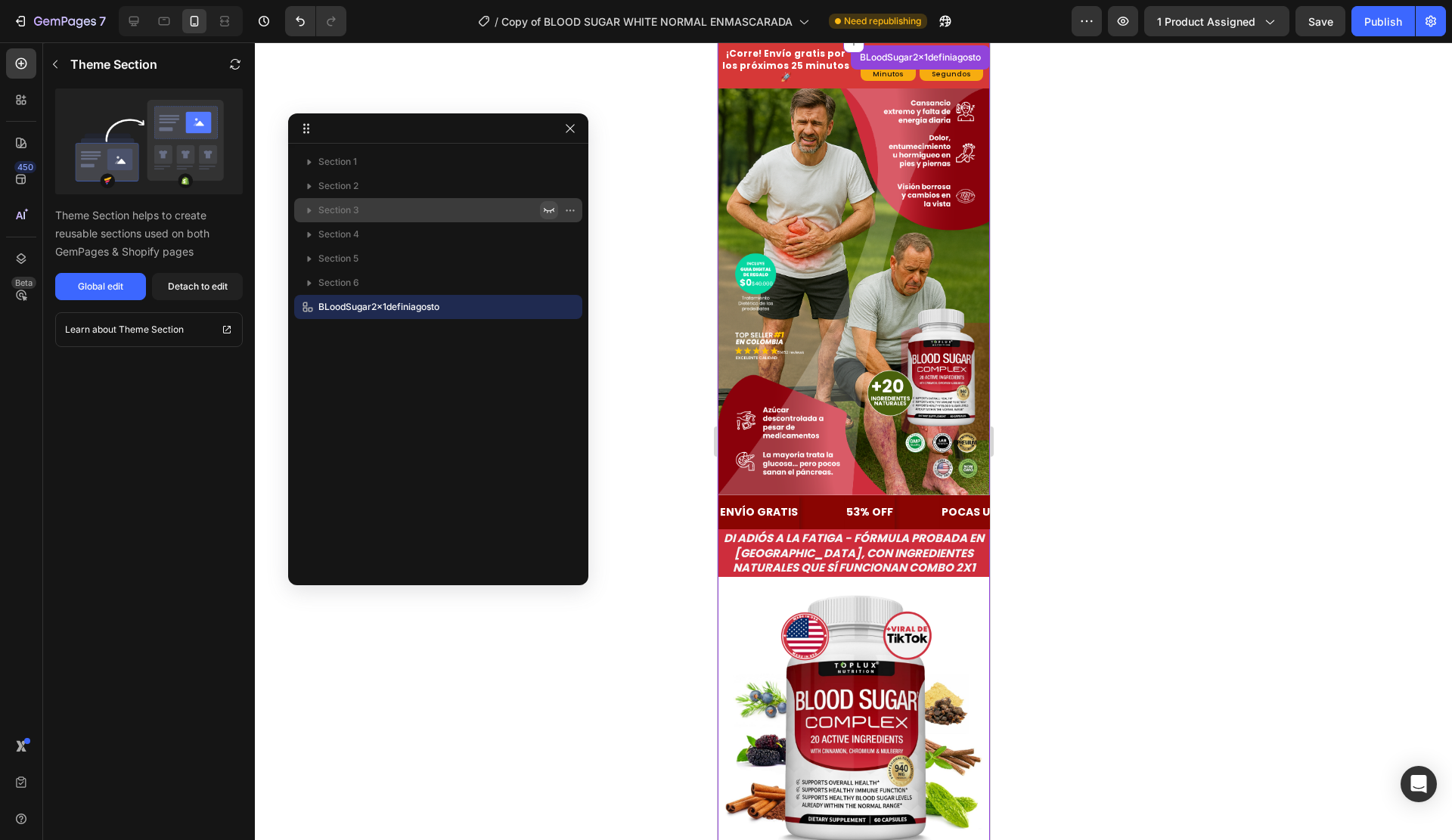
scroll to position [106, 0]
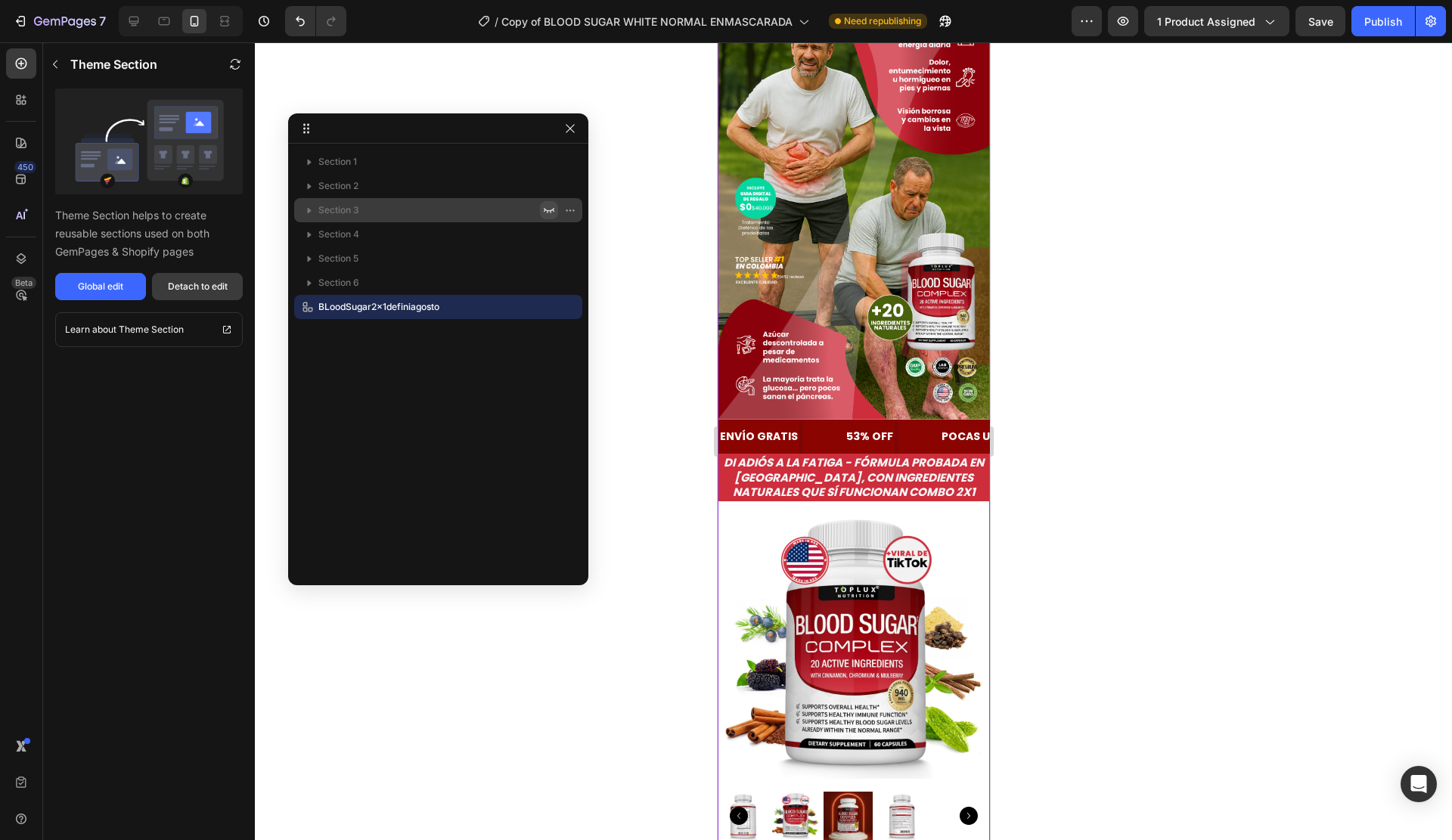
click at [214, 293] on button "Detach to edit" at bounding box center [198, 286] width 90 height 27
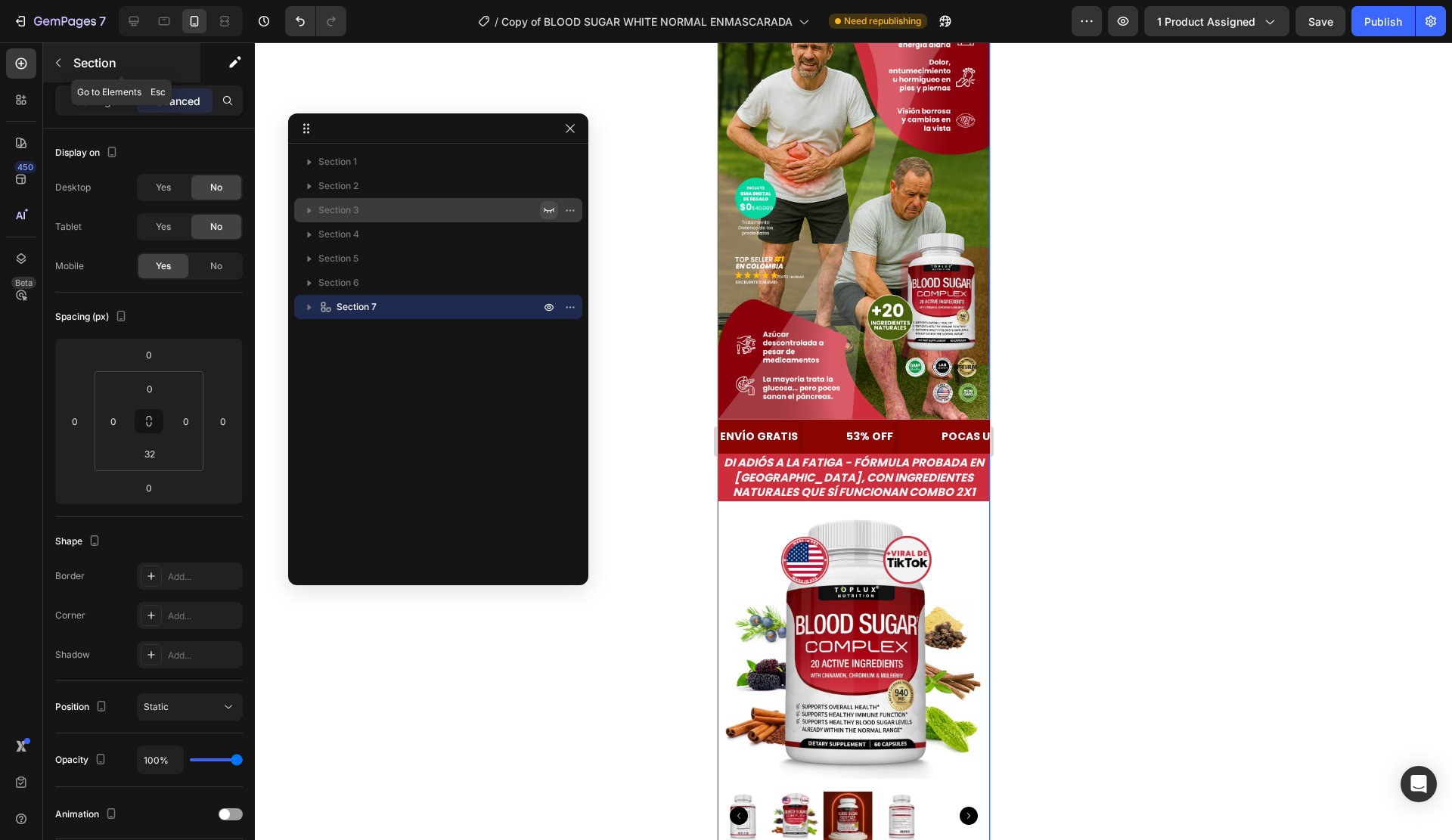
click at [67, 58] on button "button" at bounding box center [58, 63] width 24 height 24
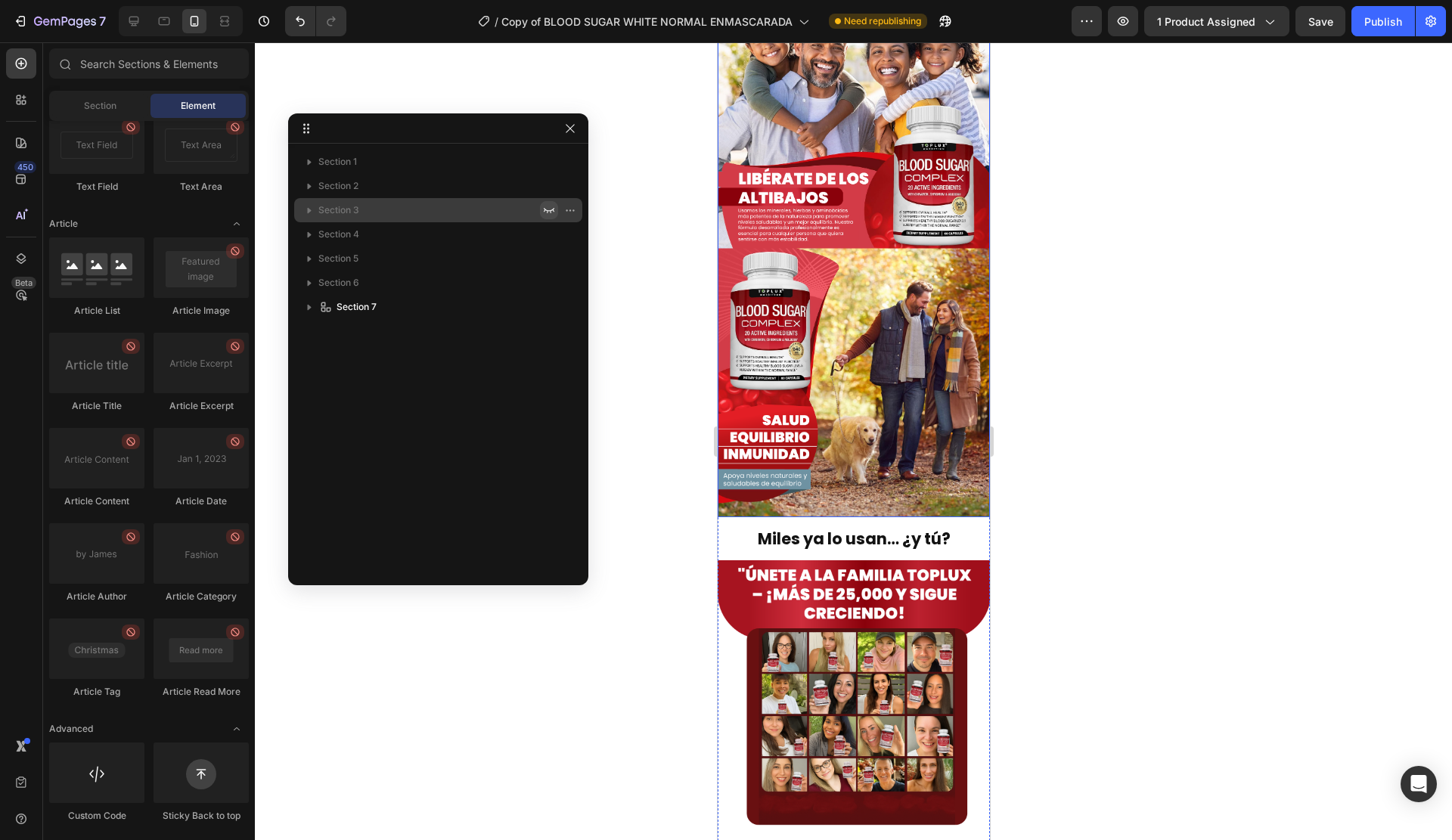
scroll to position [3945, 0]
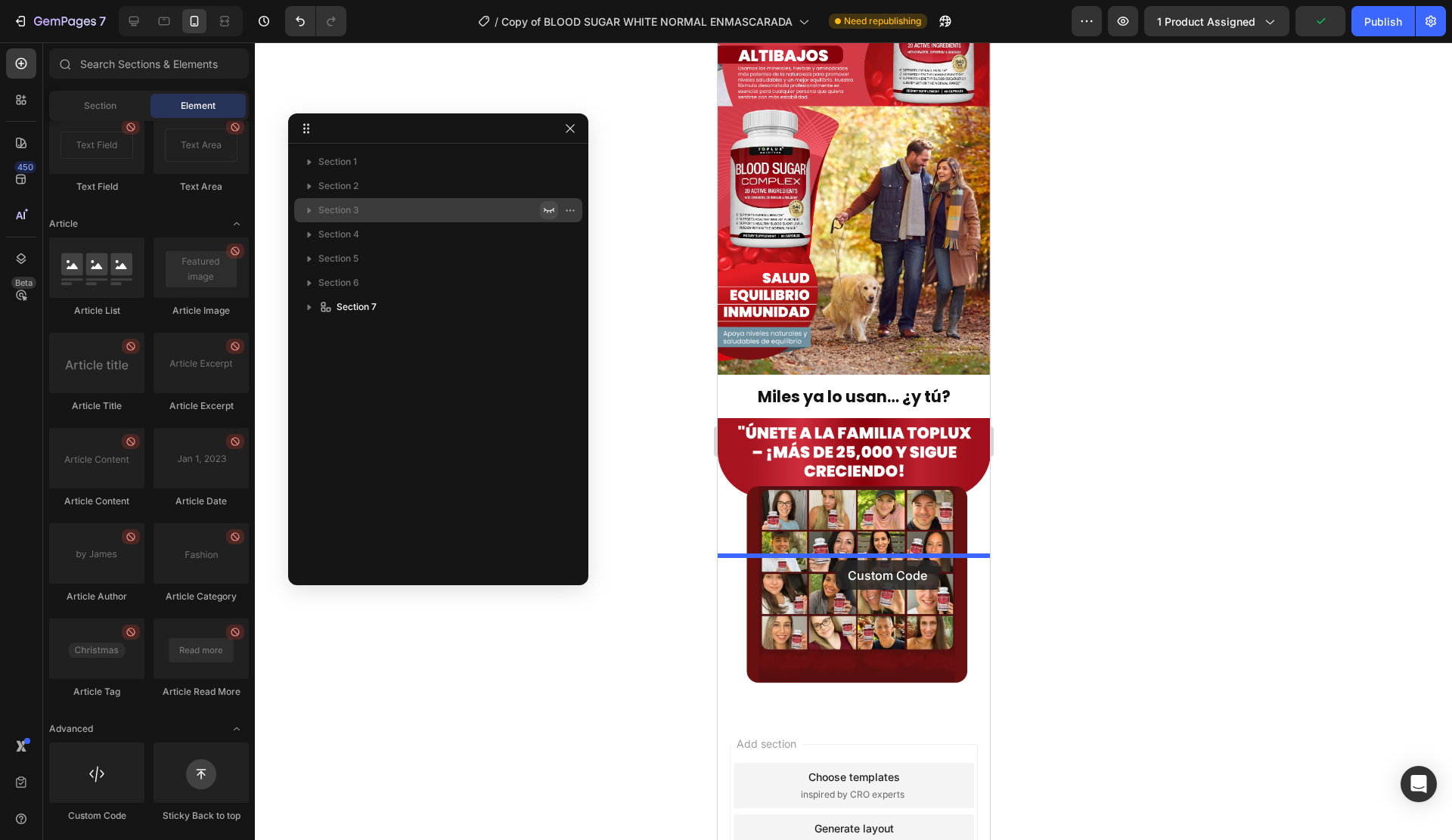
drag, startPoint x: 796, startPoint y: 822, endPoint x: 835, endPoint y: 561, distance: 263.9
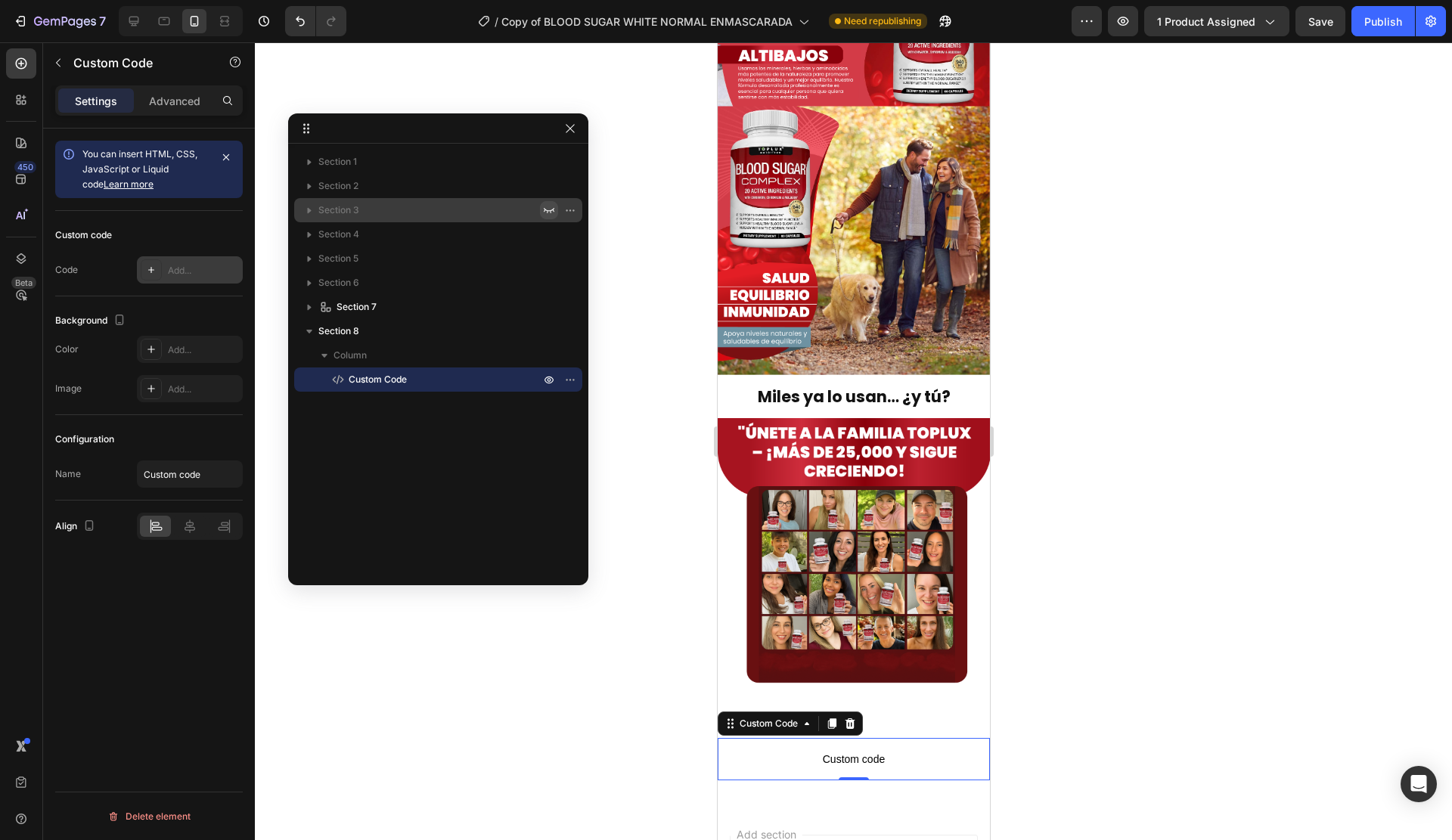
click at [182, 274] on div "Add..." at bounding box center [203, 270] width 72 height 13
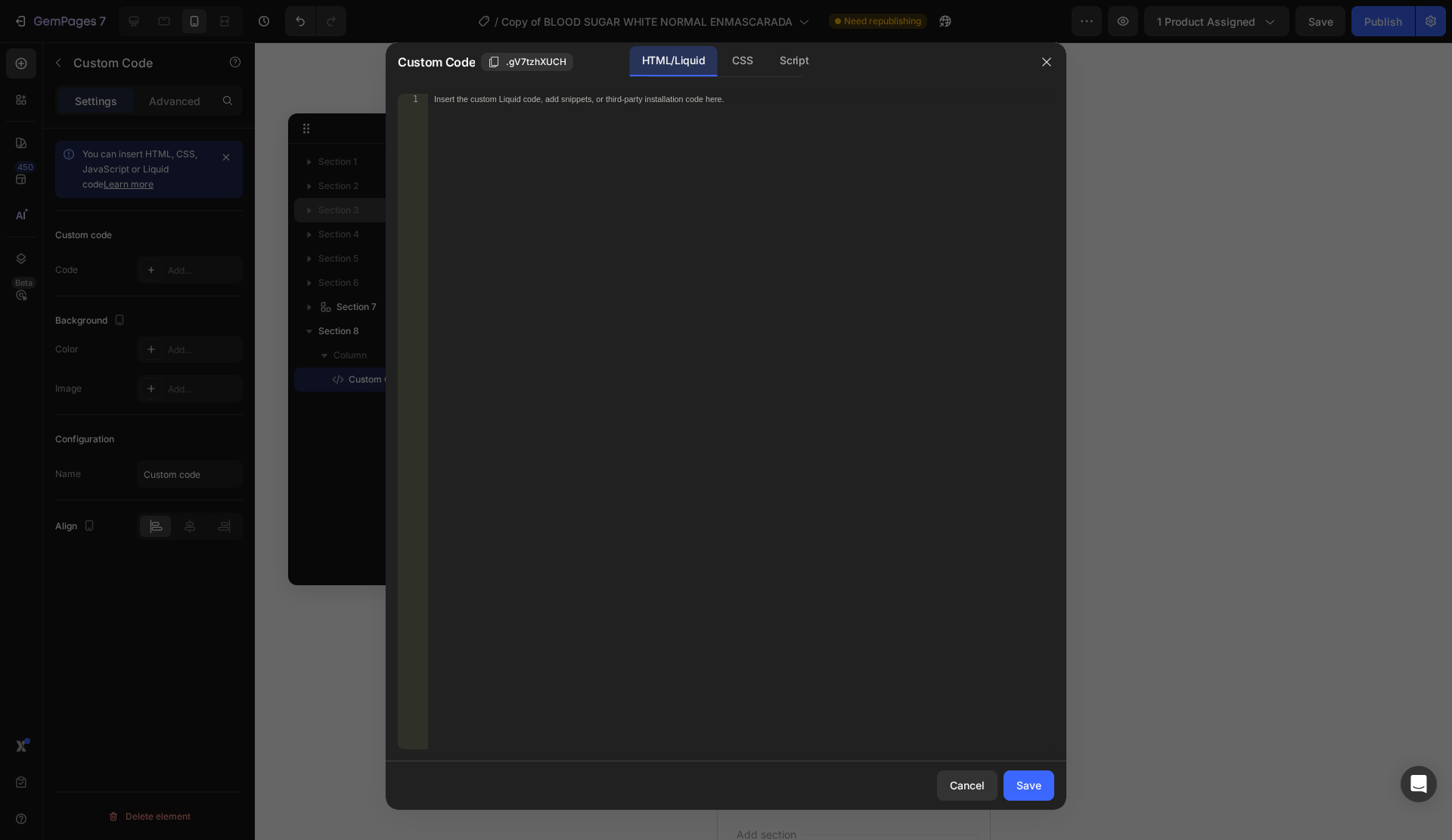
click at [726, 98] on div "Insert the custom Liquid code, add snippets, or third-party installation code h…" at bounding box center [710, 99] width 551 height 9
click at [1031, 781] on div "Save" at bounding box center [1029, 785] width 25 height 16
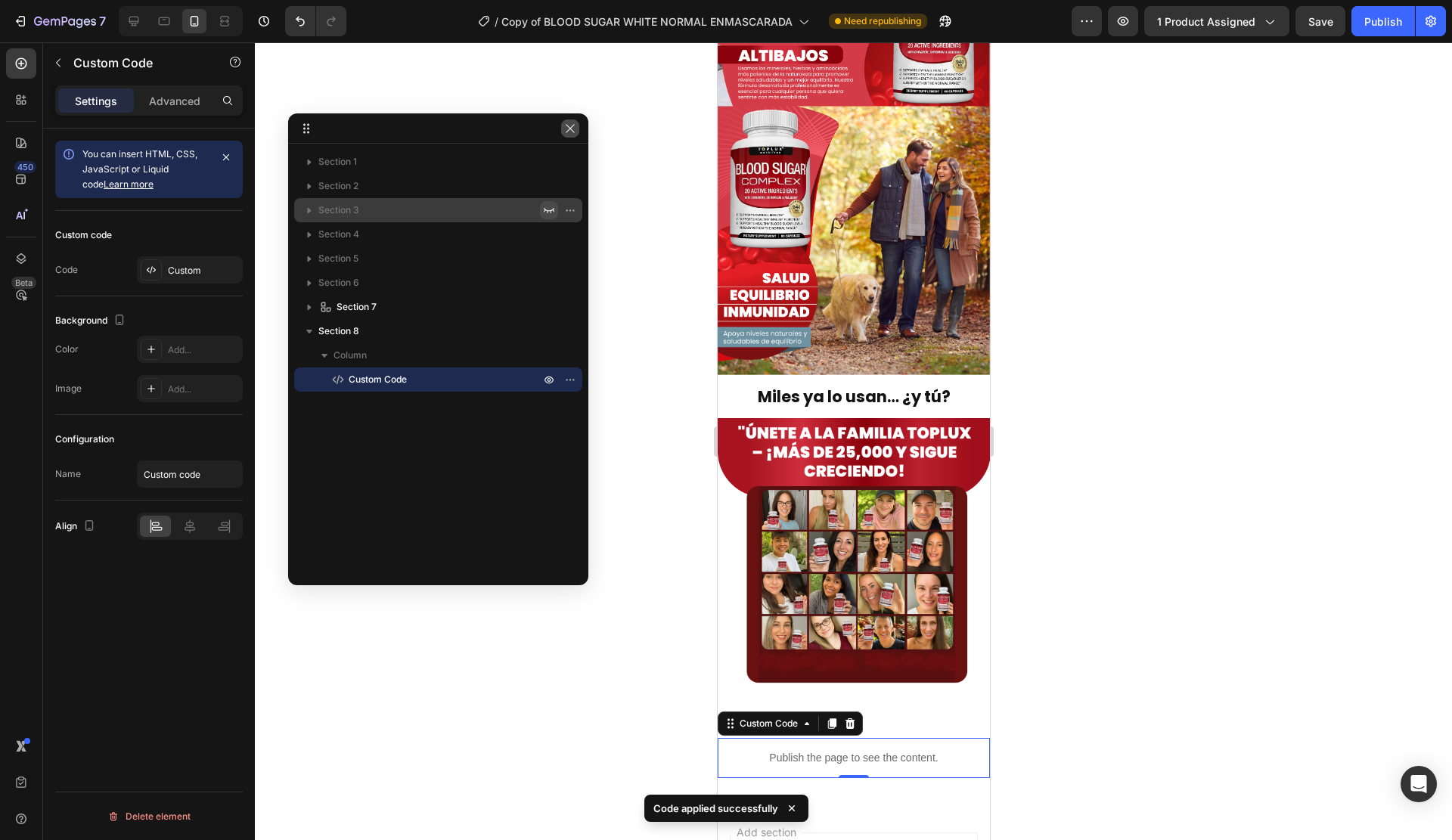
click at [572, 130] on icon "button" at bounding box center [569, 128] width 8 height 8
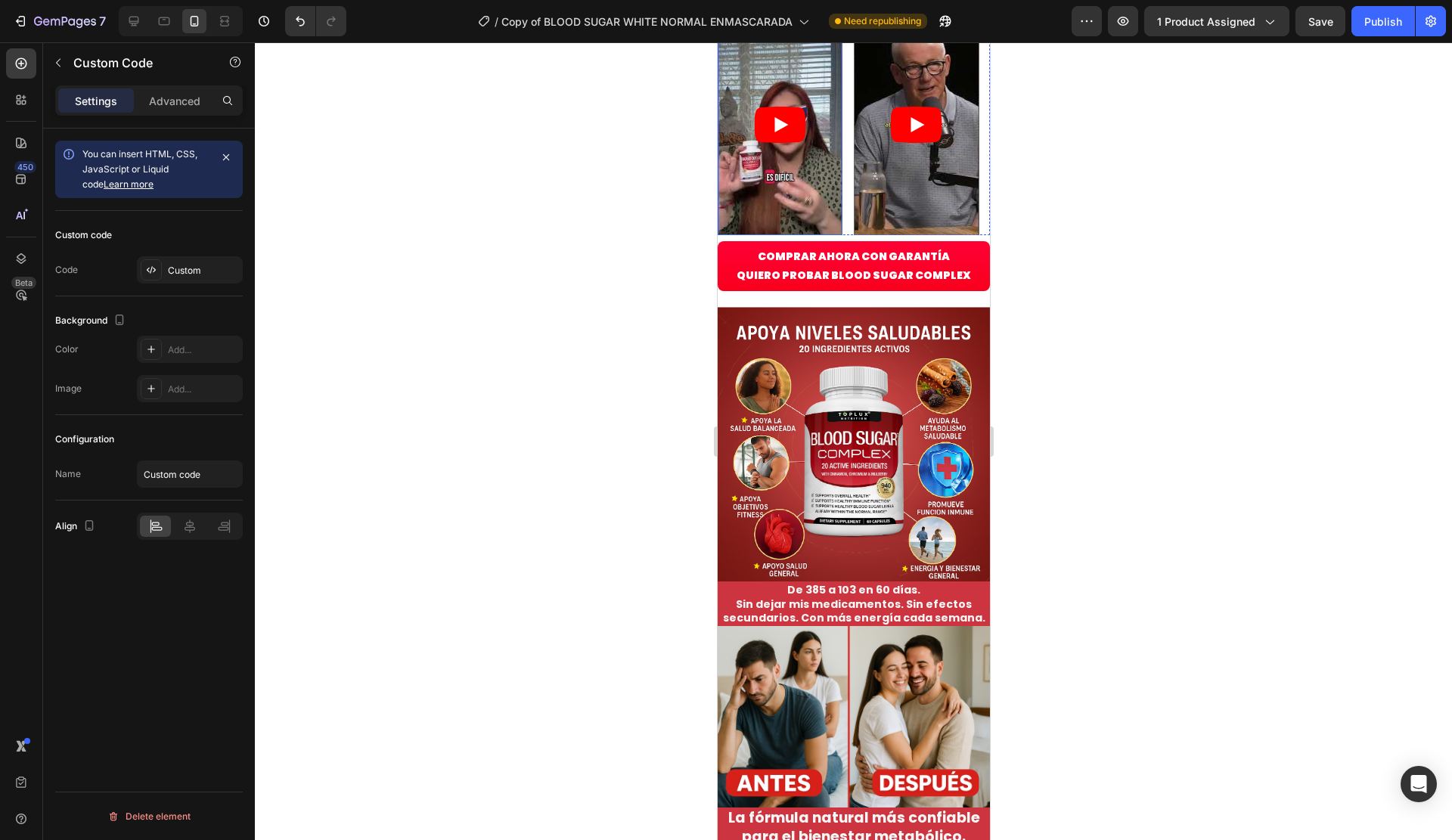
scroll to position [1815, 0]
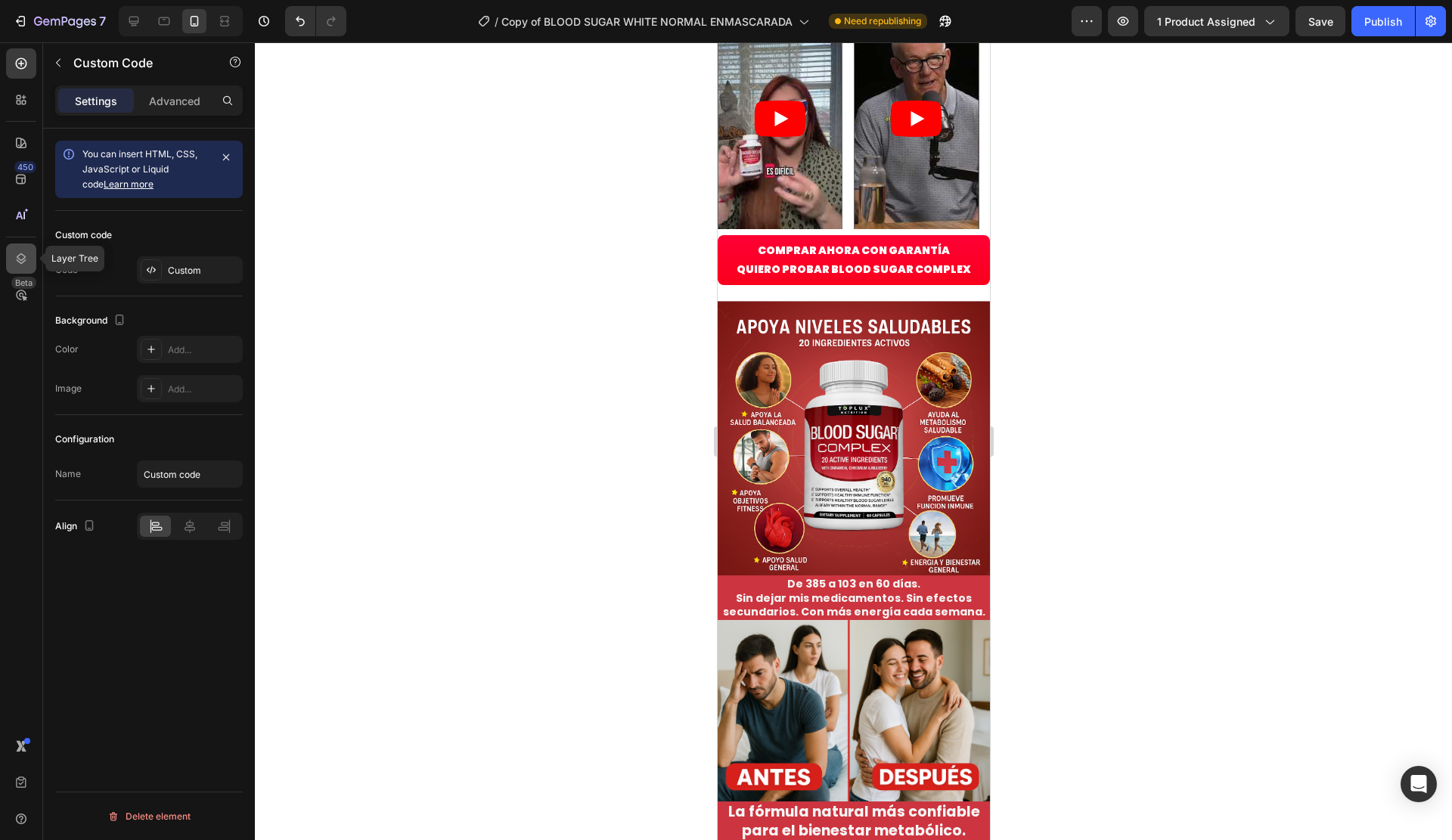
click at [13, 252] on div at bounding box center [21, 259] width 30 height 30
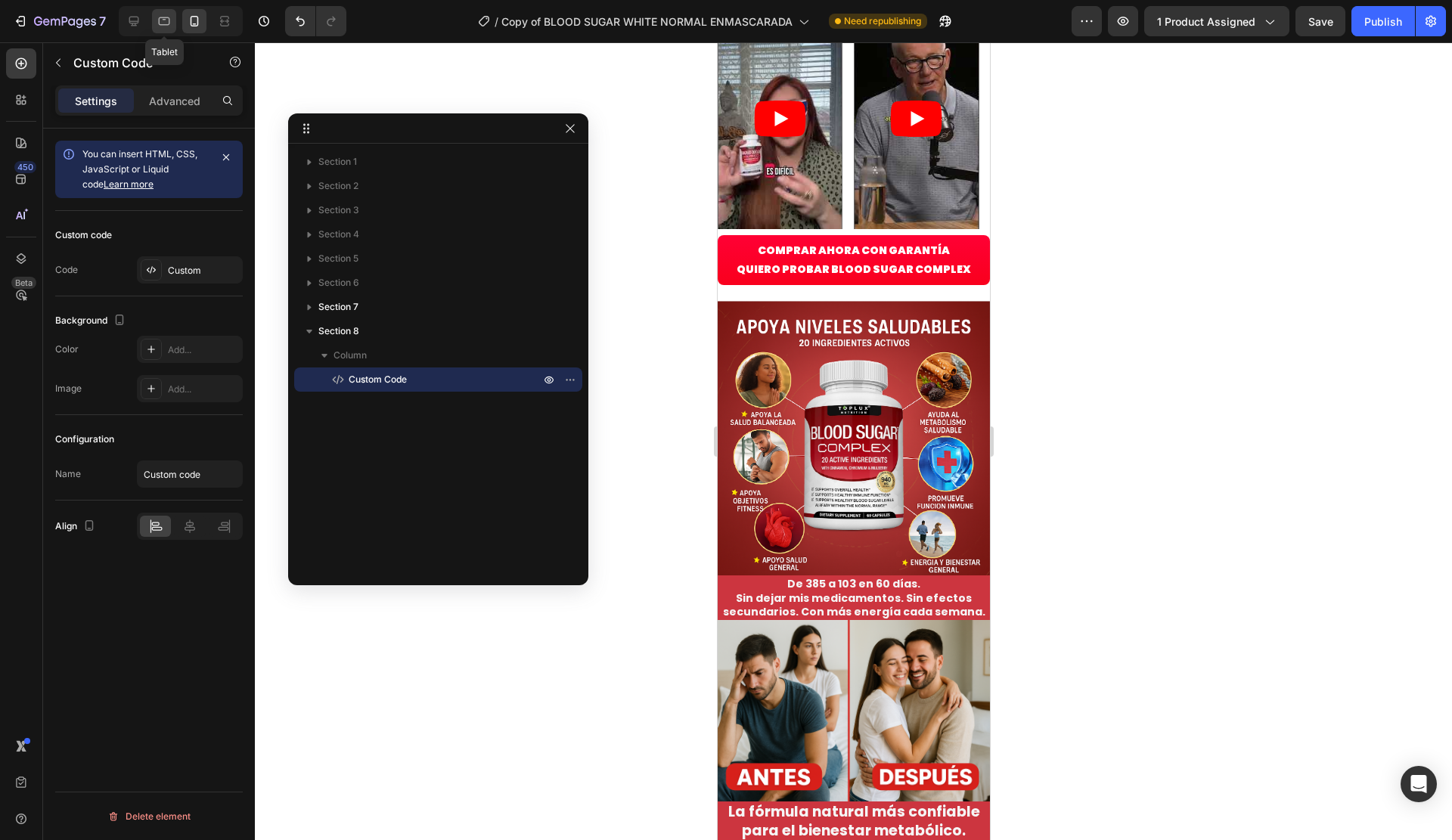
click at [174, 22] on div at bounding box center [165, 22] width 24 height 24
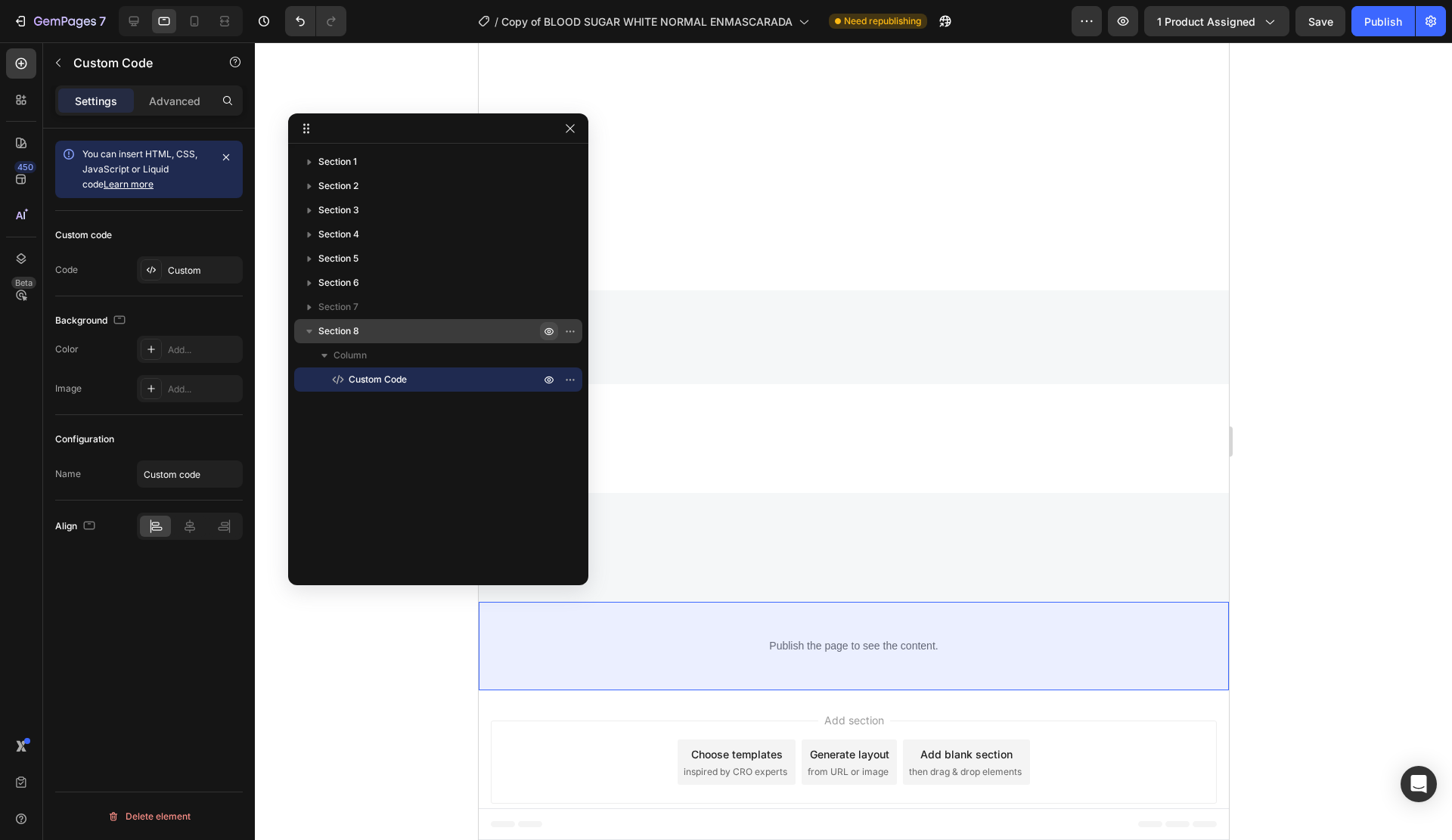
click at [551, 331] on icon "button" at bounding box center [549, 331] width 12 height 12
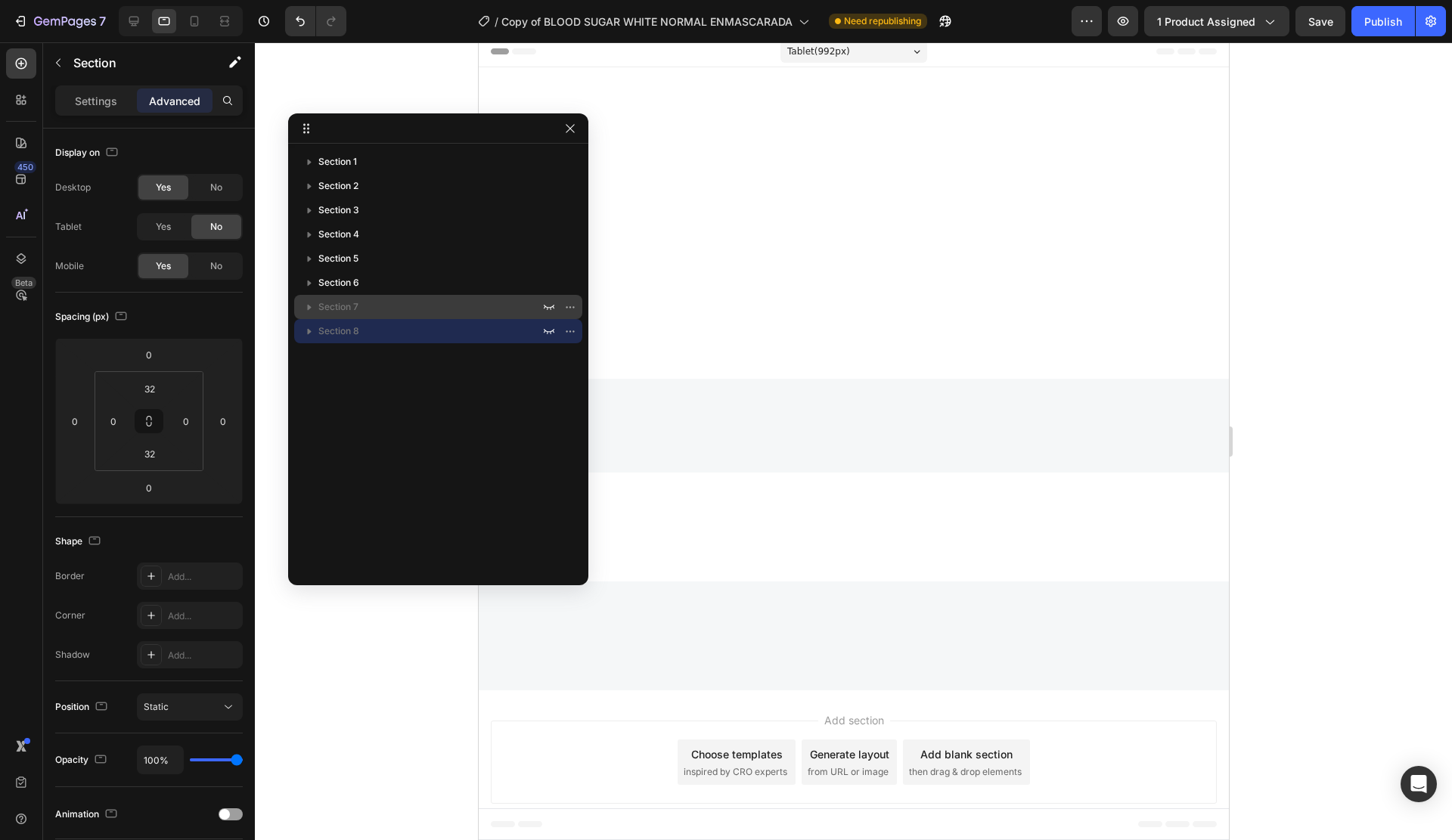
scroll to position [6, 0]
click at [132, 15] on icon at bounding box center [134, 21] width 15 height 15
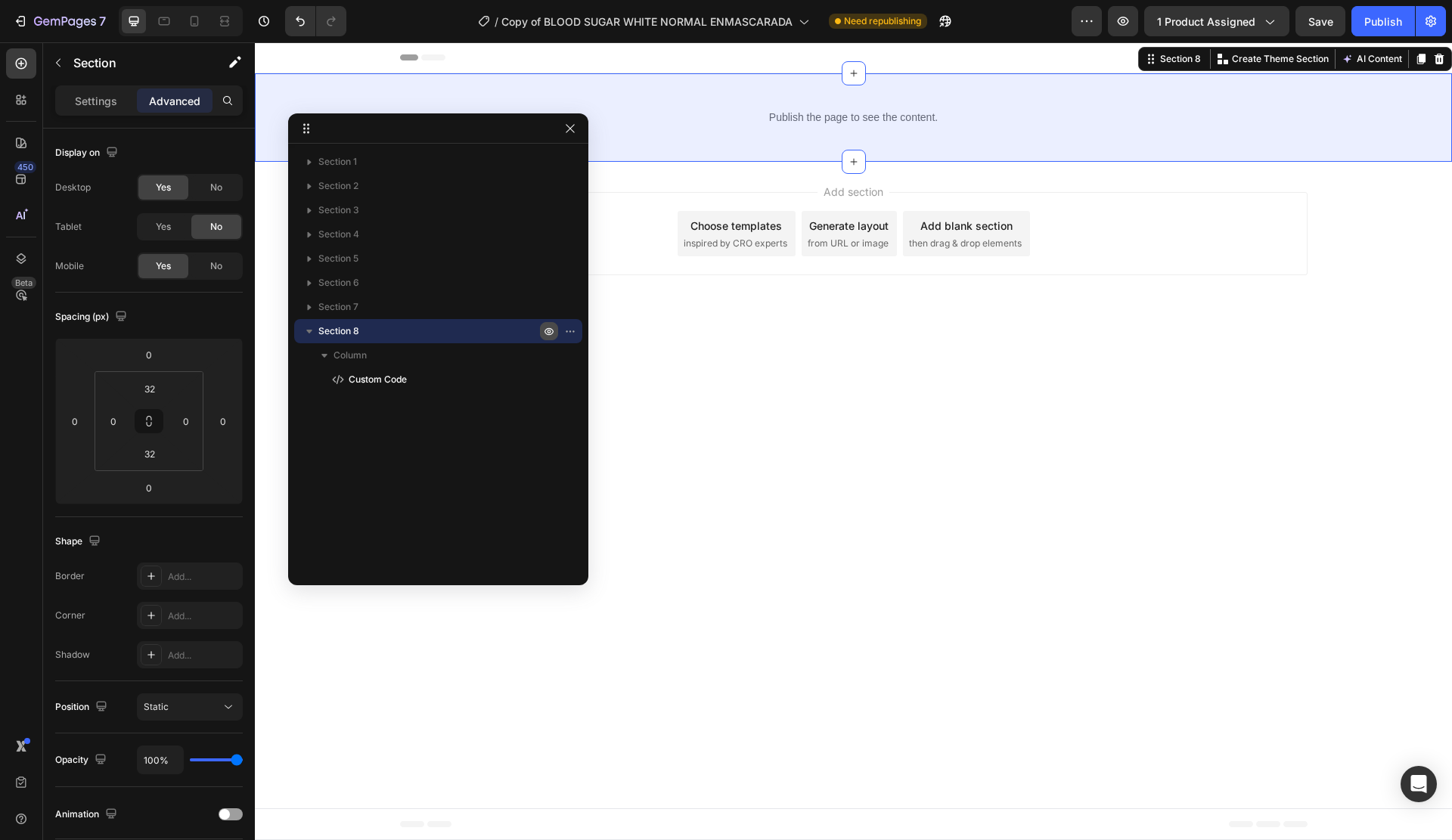
click at [572, 330] on icon "button" at bounding box center [573, 331] width 2 height 2
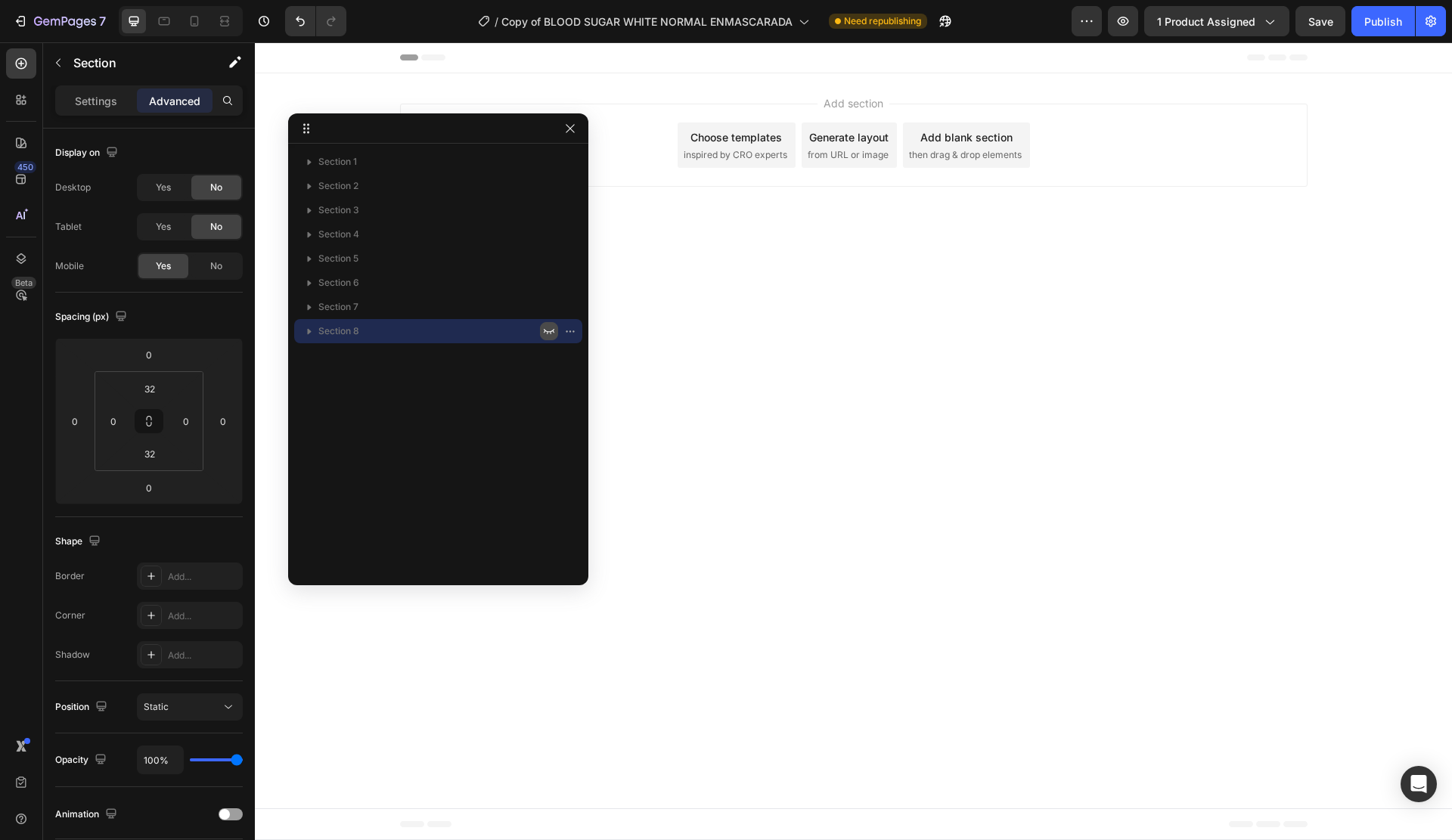
click at [1068, 432] on body "Header Product Specifications Product Details Product Services Technical Specif…" at bounding box center [854, 441] width 1197 height 798
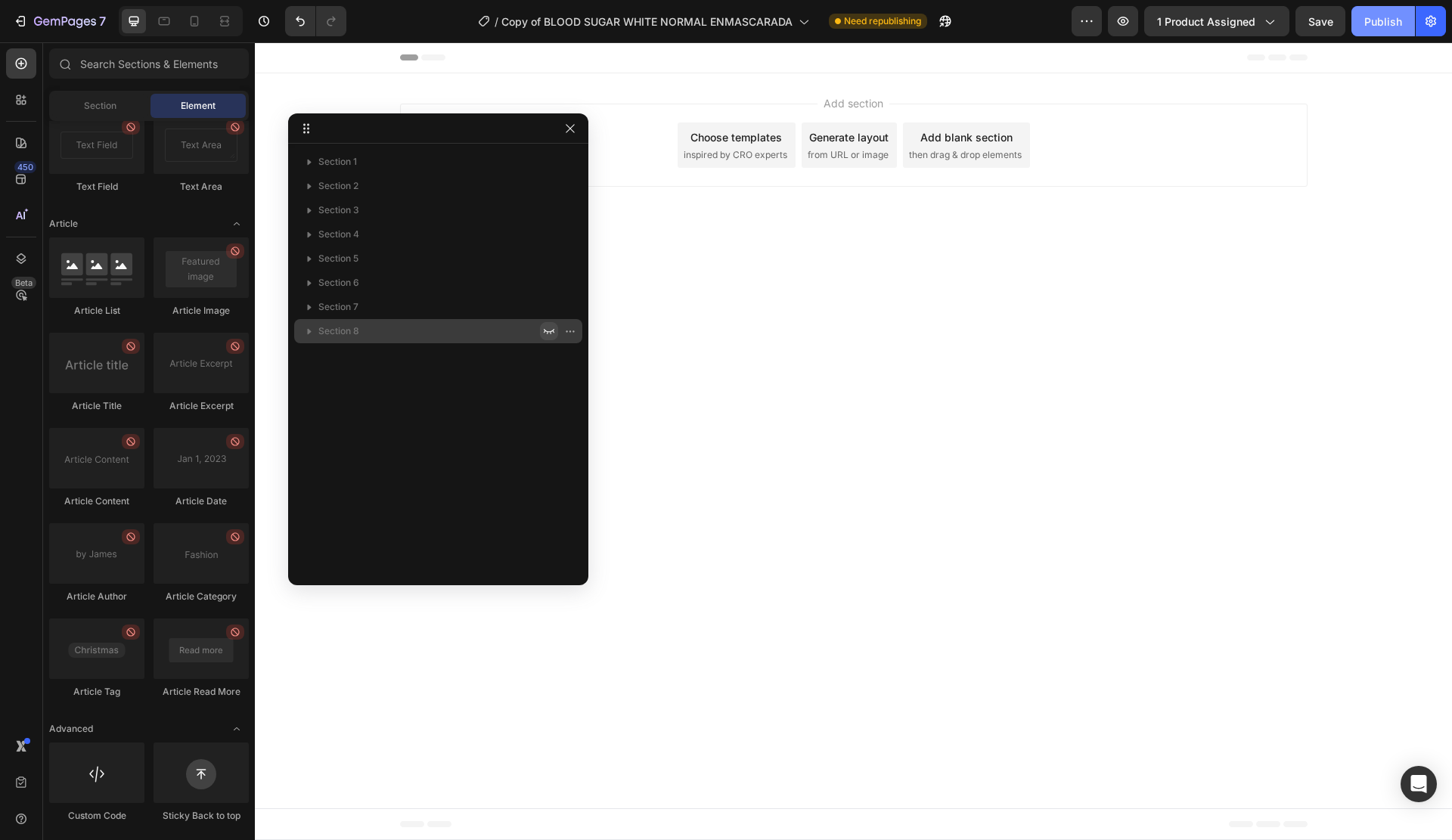
click at [1377, 17] on div "Publish" at bounding box center [1383, 21] width 38 height 16
click at [194, 19] on icon at bounding box center [195, 21] width 15 height 15
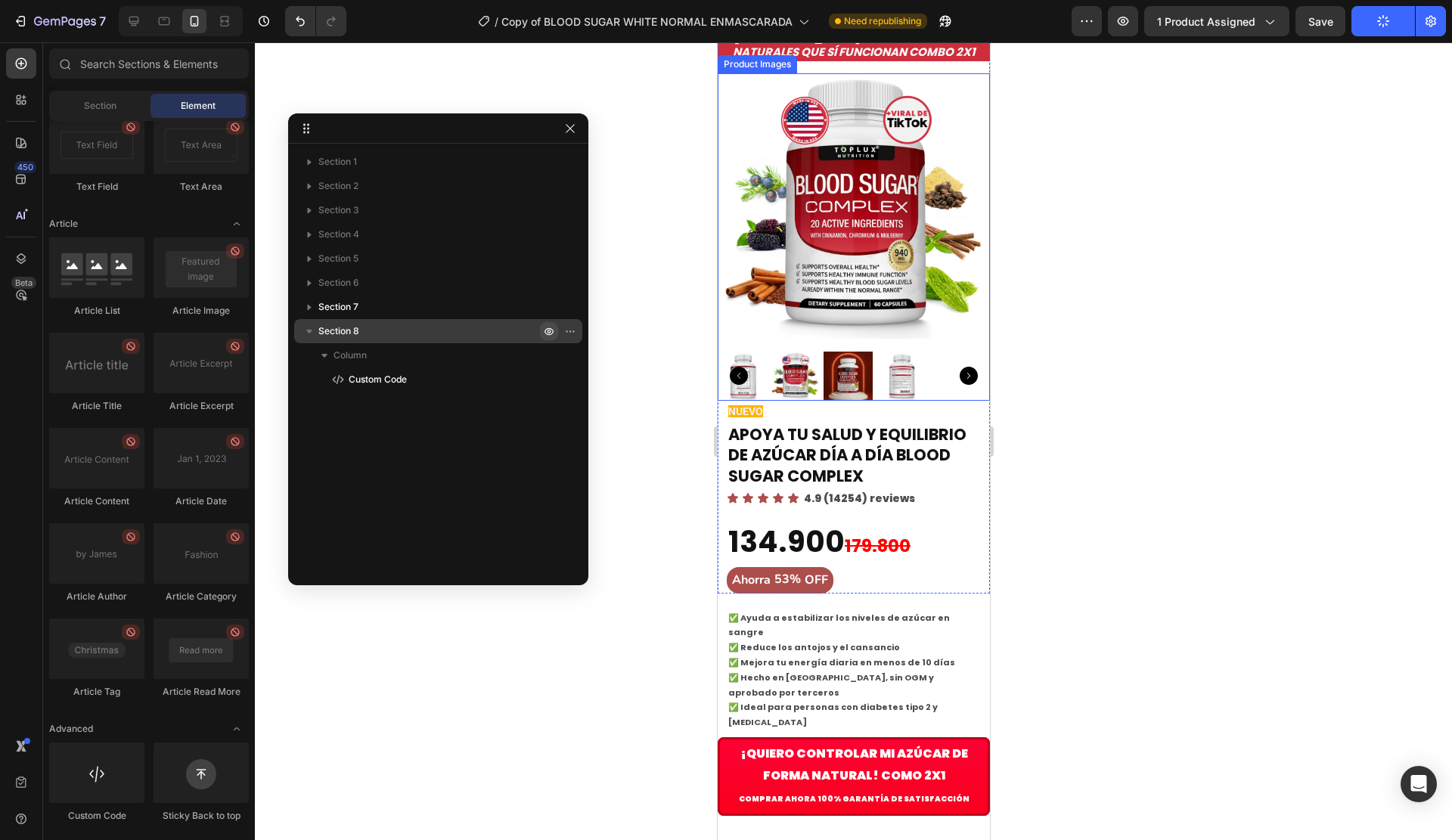
scroll to position [680, 0]
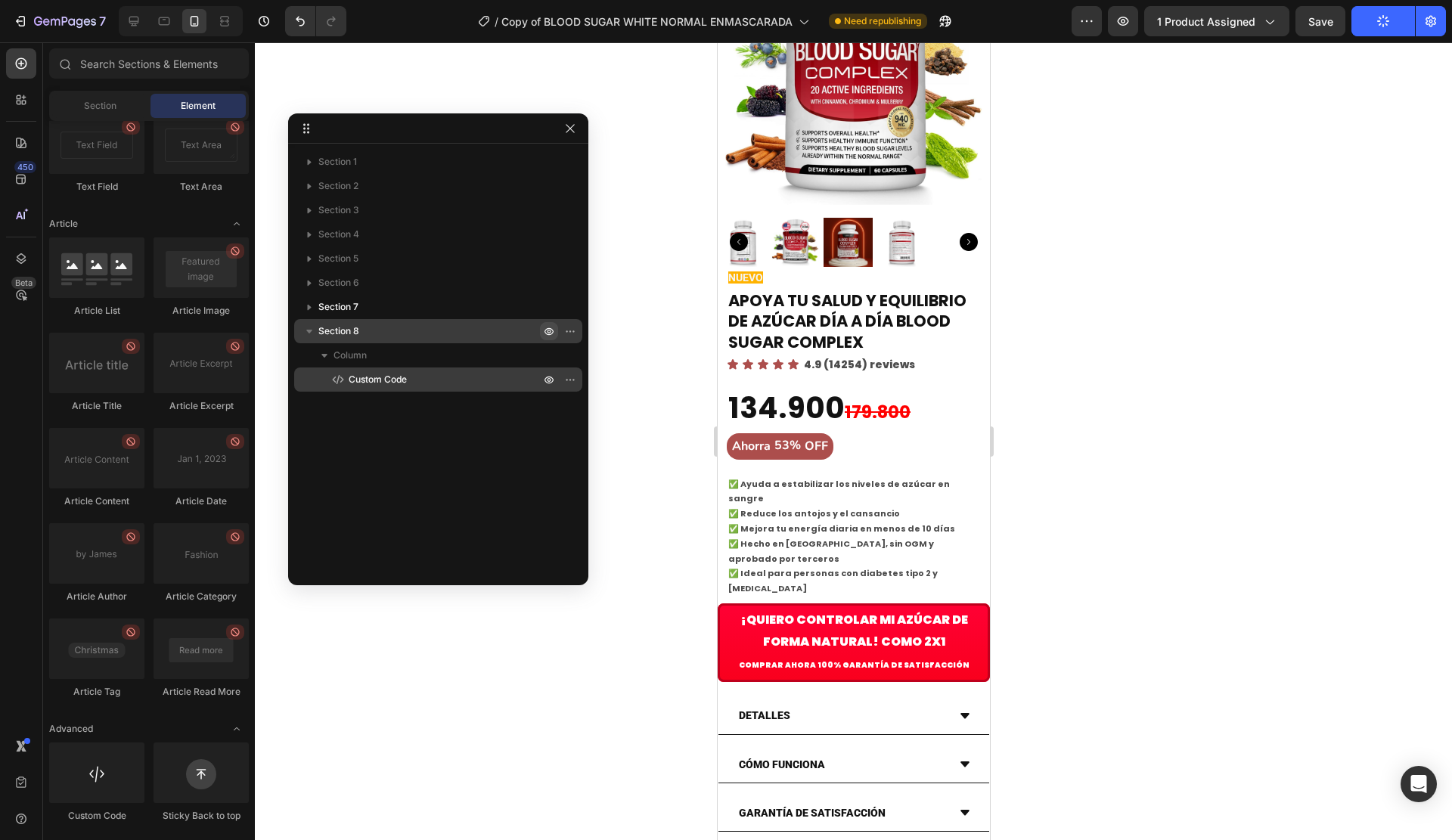
click at [387, 386] on span "Custom Code" at bounding box center [377, 379] width 58 height 15
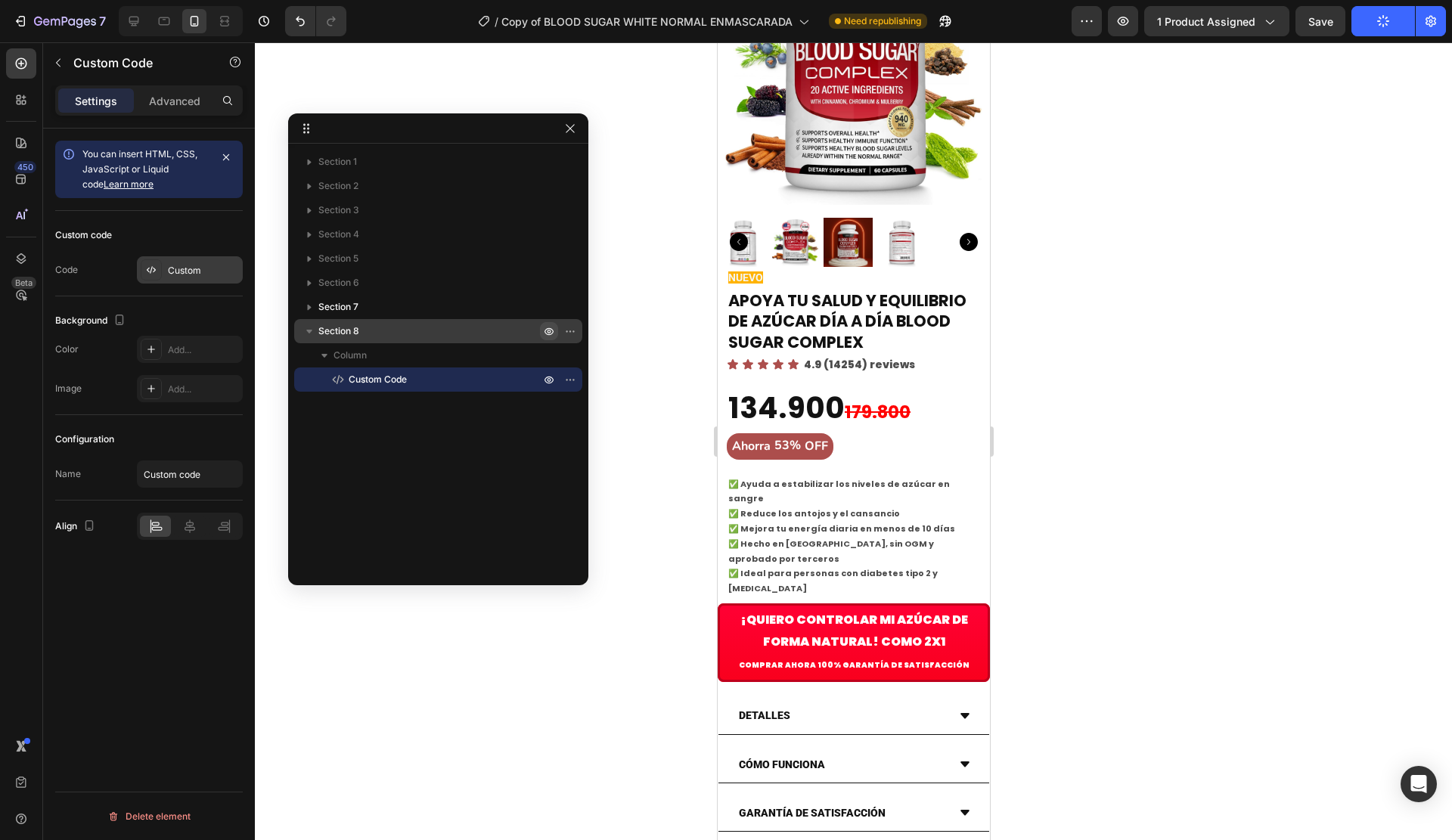
click at [179, 279] on div "Custom" at bounding box center [189, 269] width 106 height 27
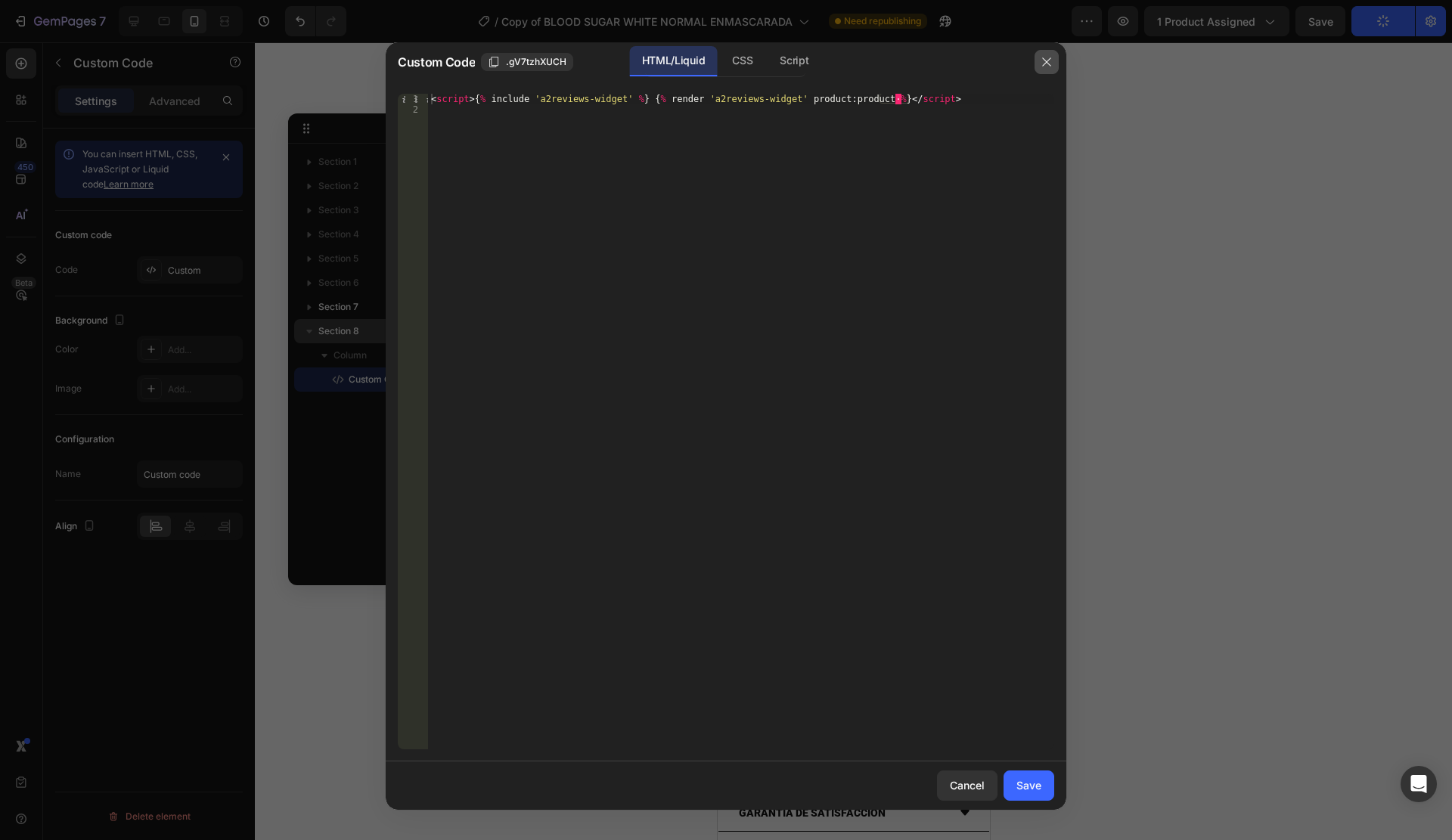
click at [1051, 64] on icon "button" at bounding box center [1046, 61] width 12 height 12
